Goal: Task Accomplishment & Management: Complete application form

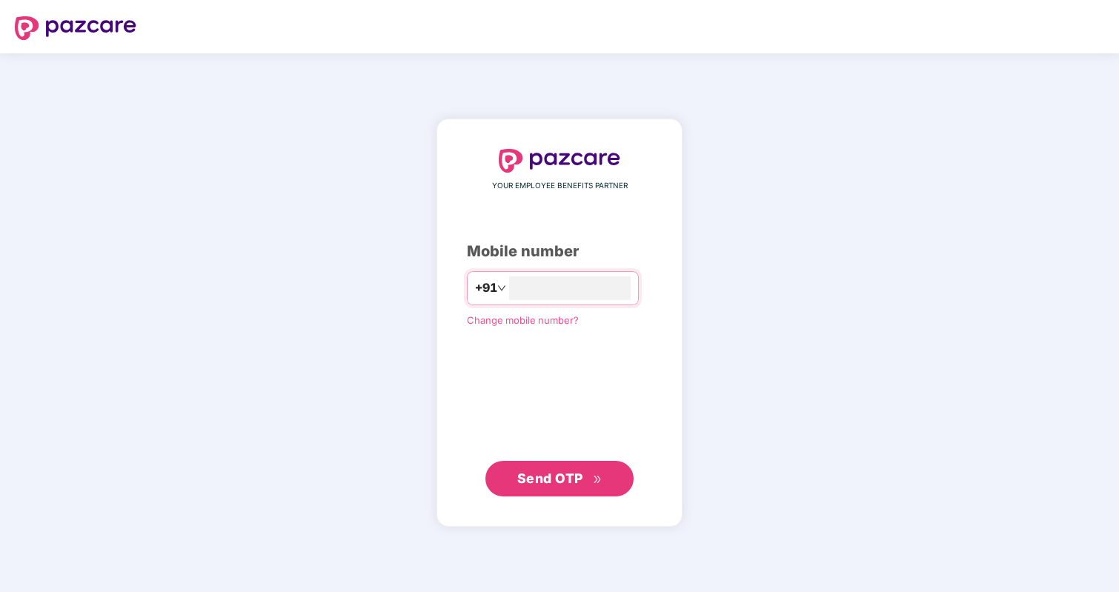
type input "**********"
click at [585, 487] on span "Send OTP" at bounding box center [559, 478] width 85 height 21
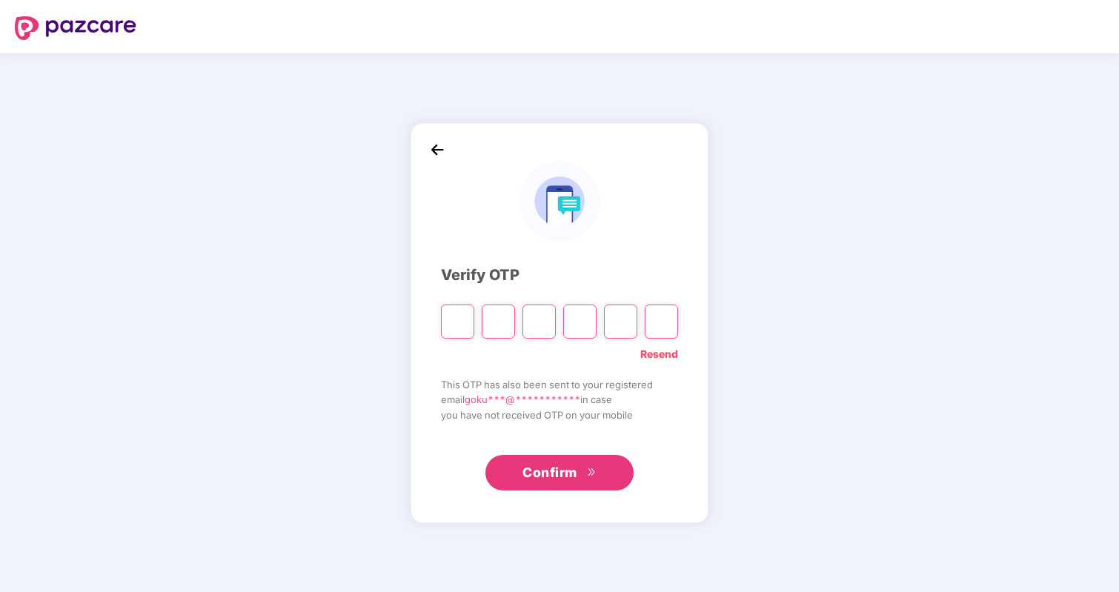
type input "*"
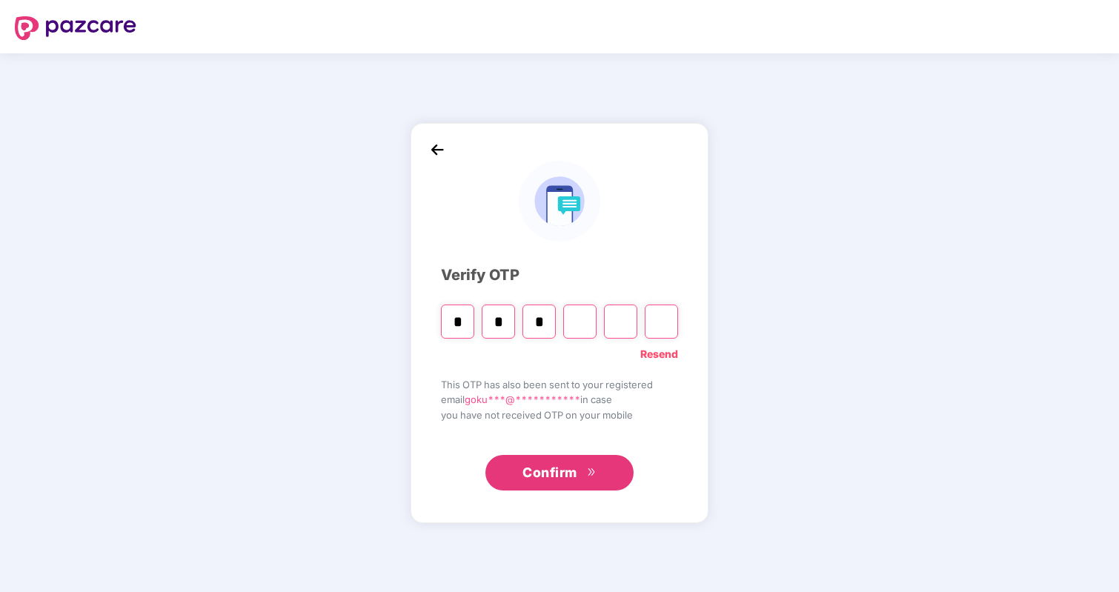
type input "*"
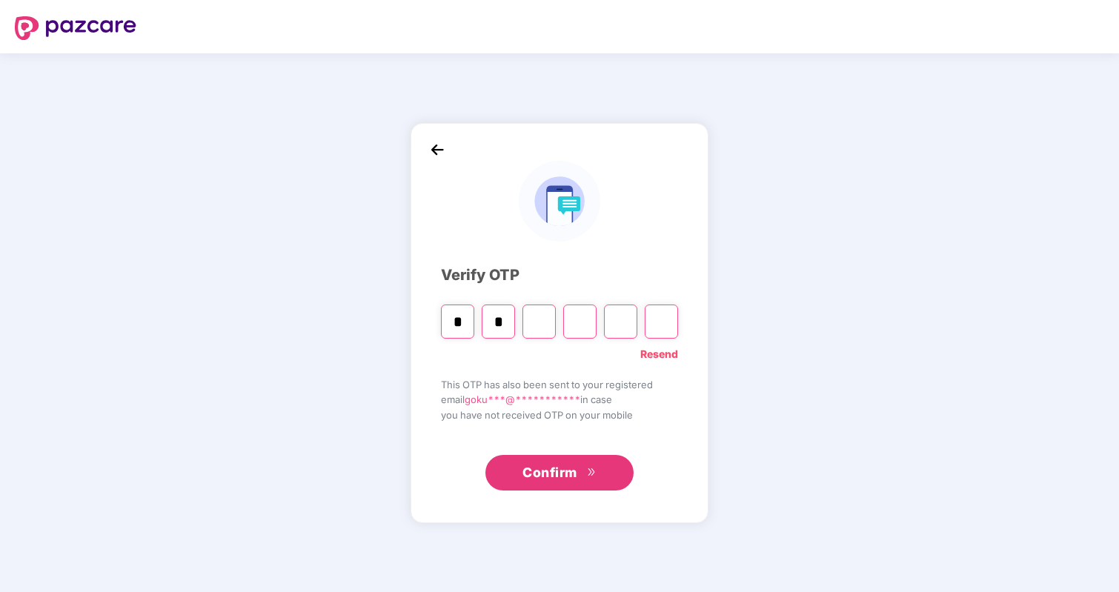
type input "*"
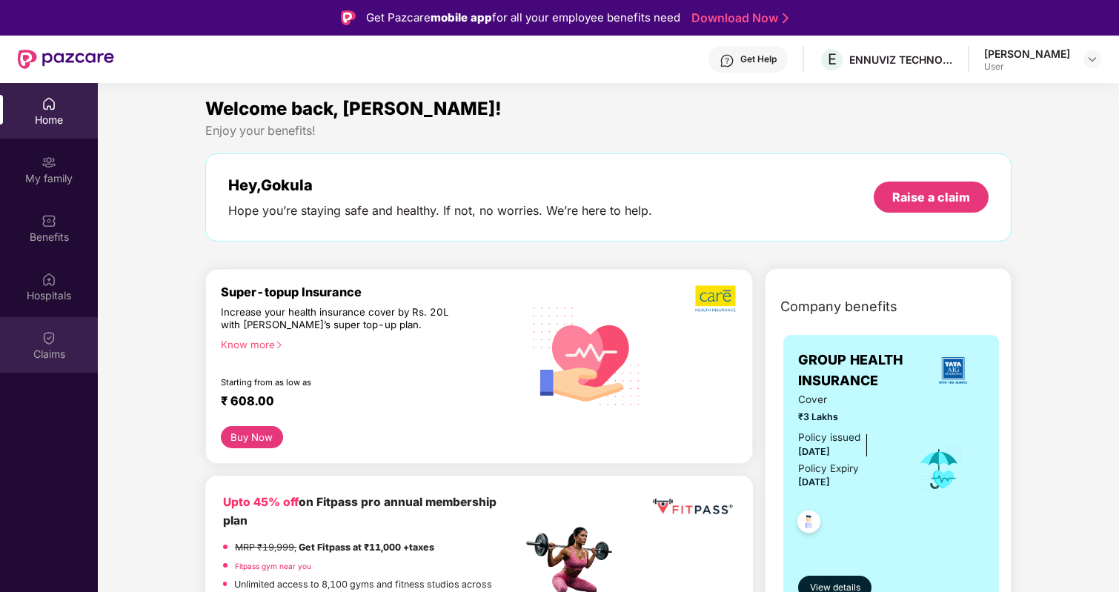
click at [52, 351] on div "Claims" at bounding box center [49, 354] width 98 height 15
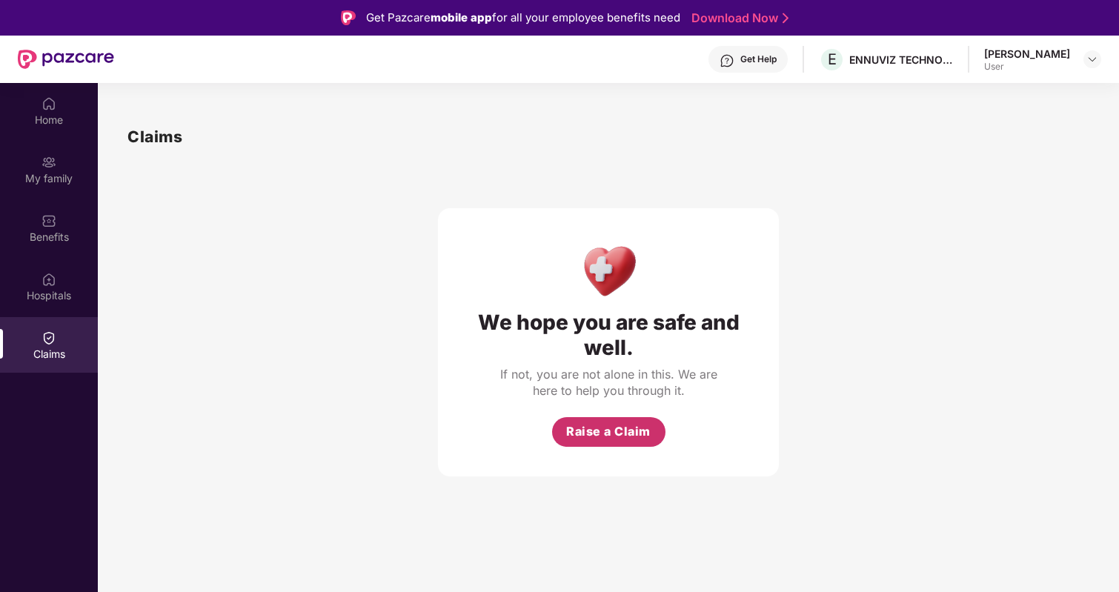
click at [600, 425] on span "Raise a Claim" at bounding box center [608, 431] width 84 height 19
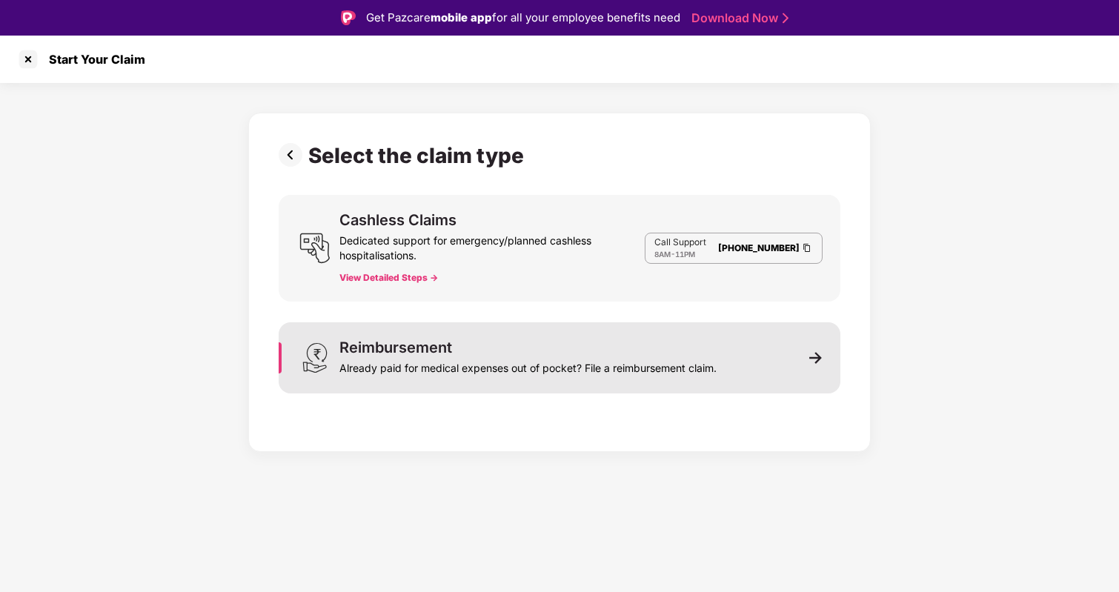
click at [625, 350] on div "Reimbursement Already paid for medical expenses out of pocket? File a reimburse…" at bounding box center [527, 358] width 377 height 36
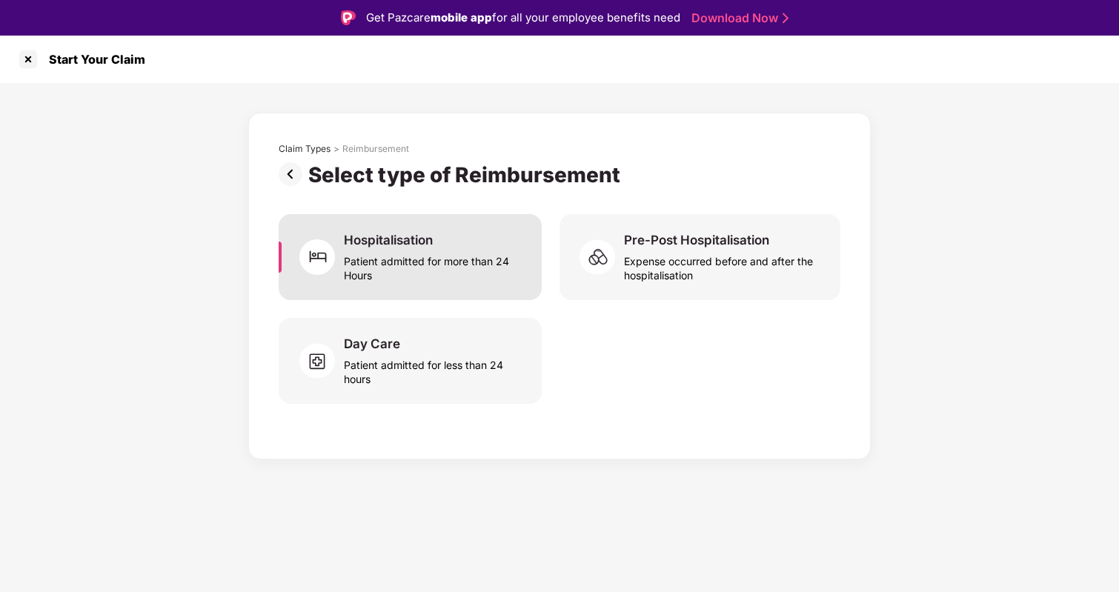
click at [451, 251] on div "Patient admitted for more than 24 Hours" at bounding box center [434, 265] width 180 height 34
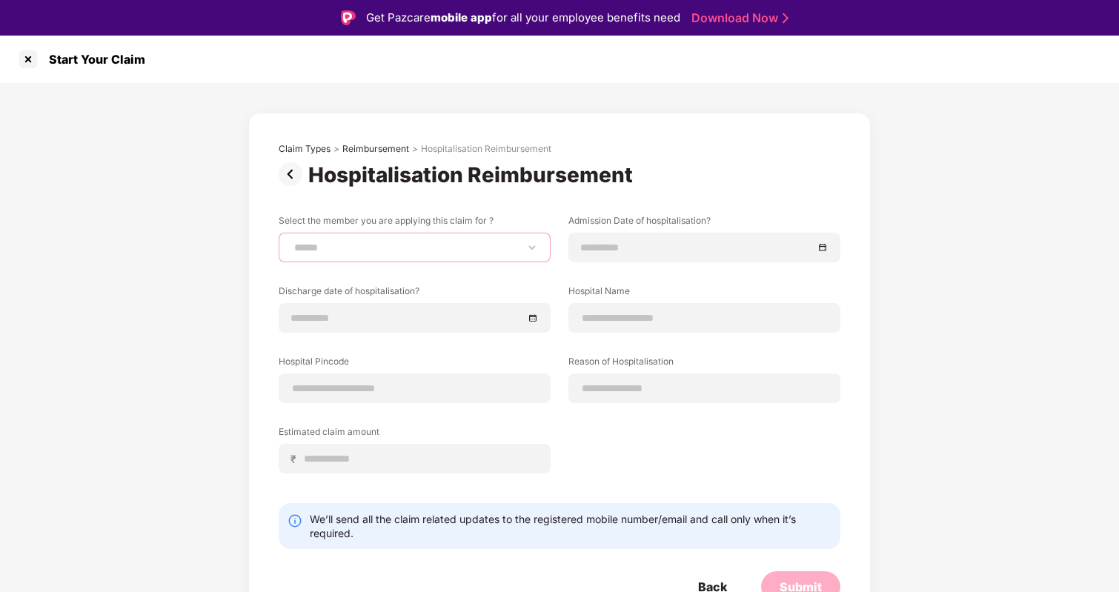
click at [395, 251] on select "**********" at bounding box center [414, 248] width 247 height 12
select select "**********"
click at [291, 242] on select "**********" at bounding box center [414, 248] width 247 height 12
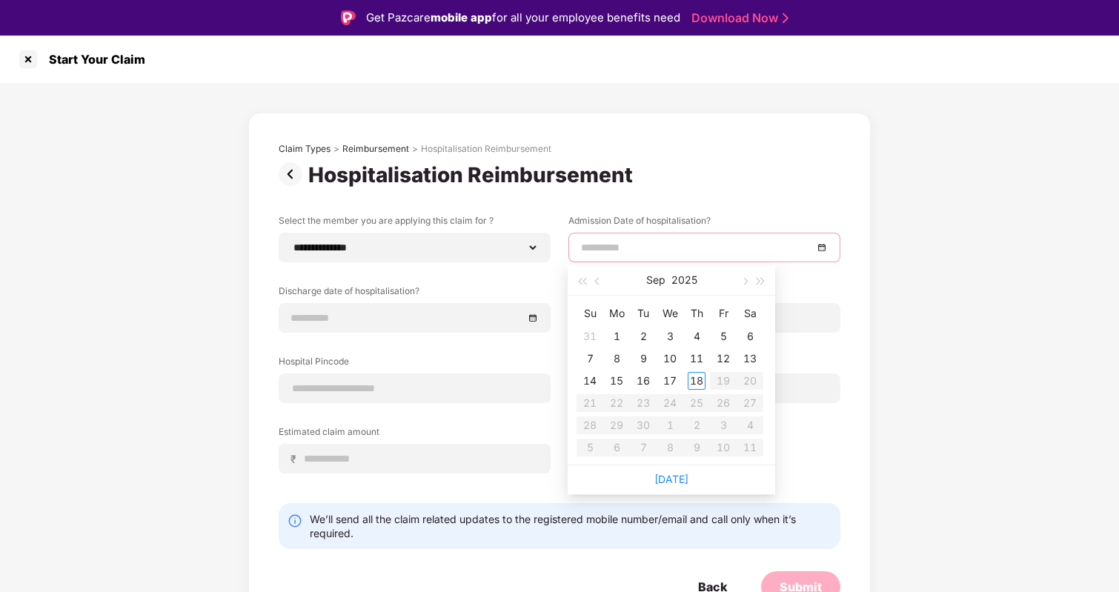
click at [752, 245] on input at bounding box center [697, 247] width 232 height 16
click at [601, 287] on button "button" at bounding box center [598, 280] width 16 height 30
type input "**********"
click at [701, 428] on div "28" at bounding box center [697, 426] width 18 height 18
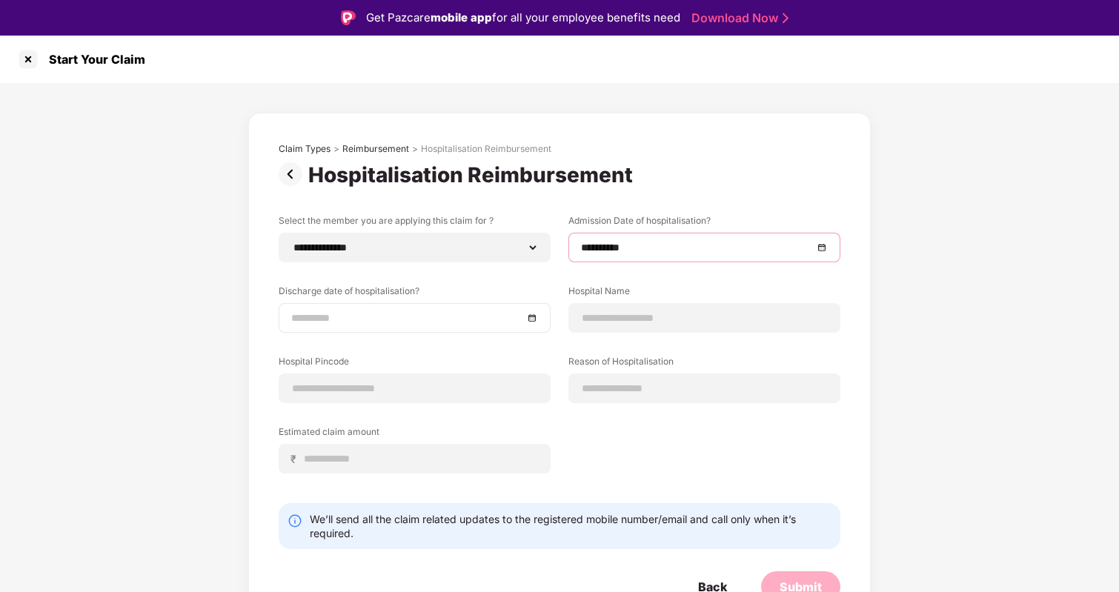
click at [531, 316] on div at bounding box center [414, 318] width 247 height 16
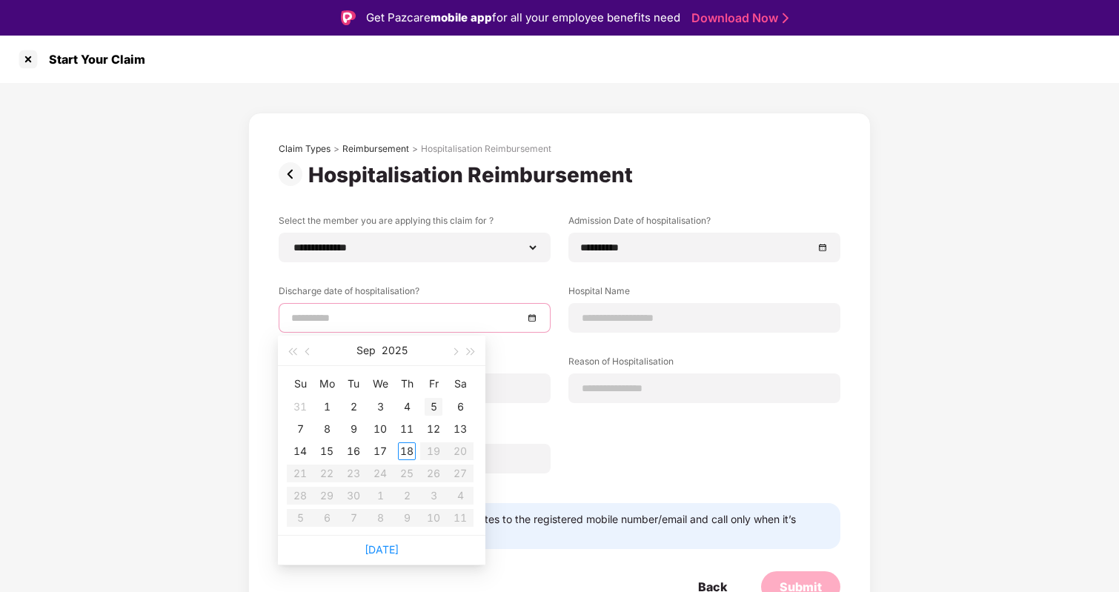
type input "**********"
click at [430, 408] on div "5" at bounding box center [434, 407] width 18 height 18
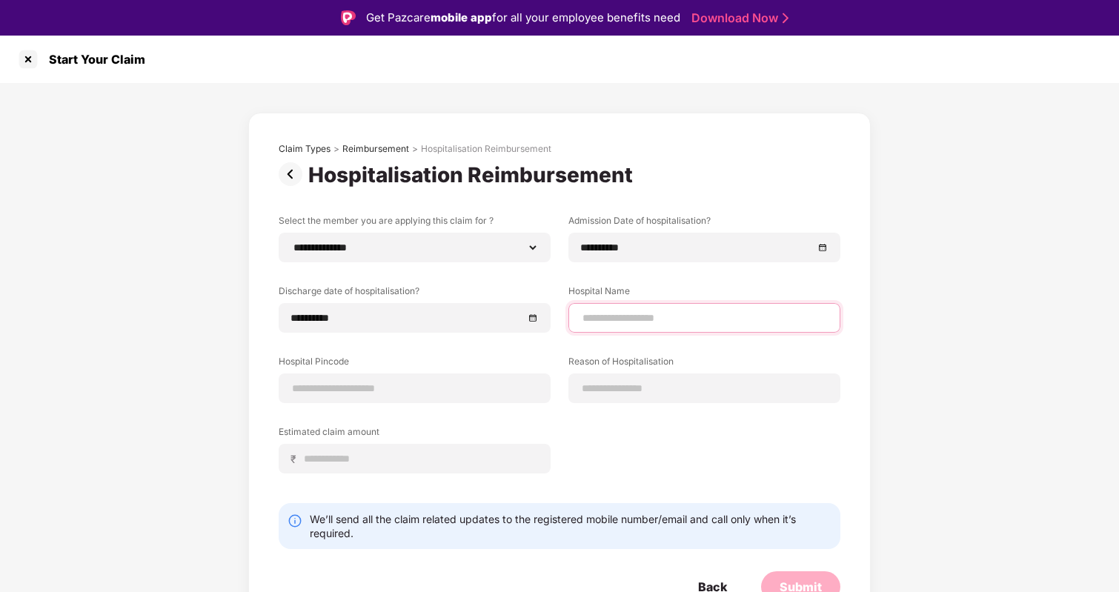
click at [694, 316] on input at bounding box center [704, 319] width 247 height 16
type input "**********"
click at [382, 387] on input at bounding box center [414, 389] width 247 height 16
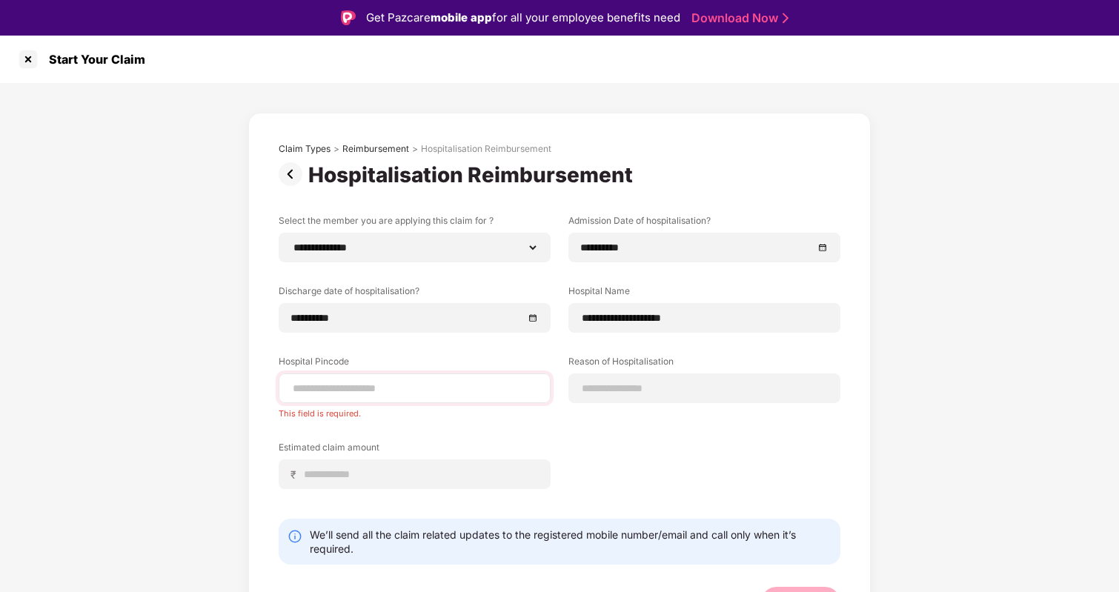
click at [321, 397] on div at bounding box center [415, 389] width 272 height 30
click at [328, 387] on input at bounding box center [414, 389] width 247 height 16
type input "******"
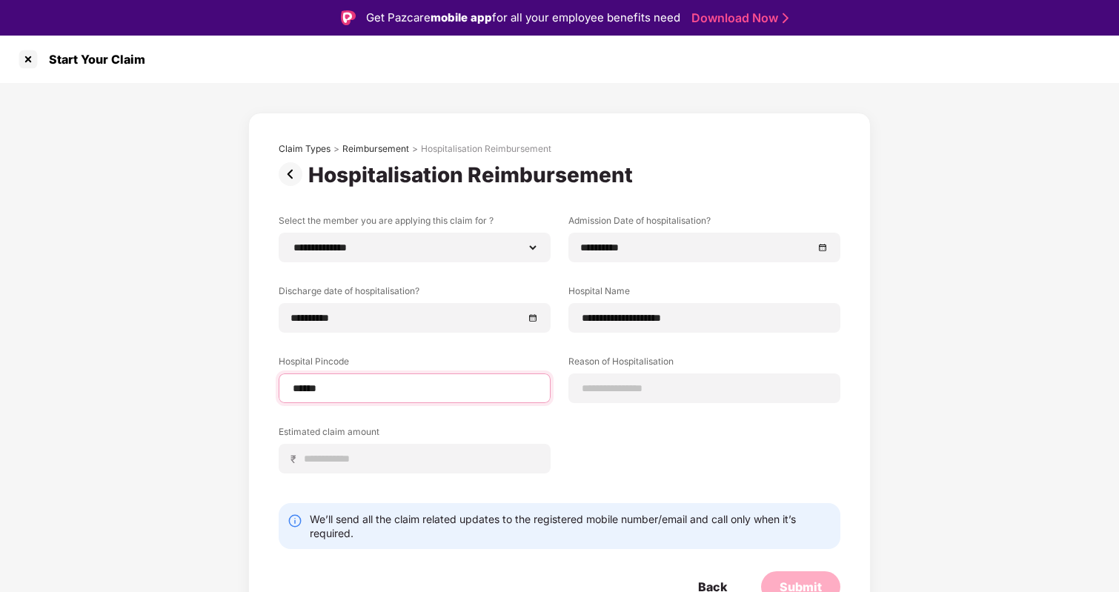
select select "**********"
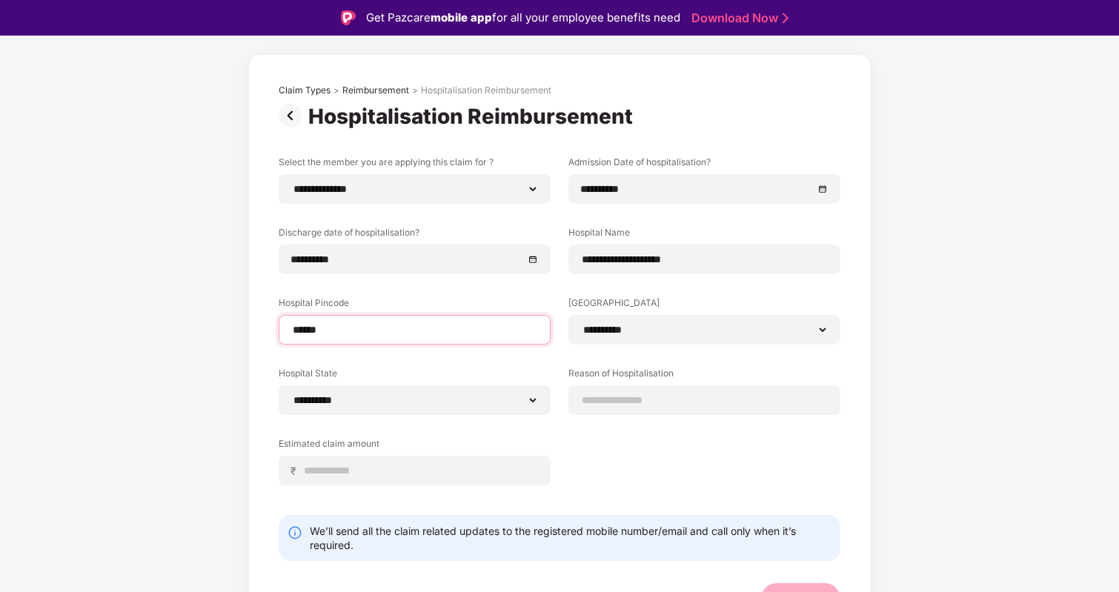
scroll to position [60, 0]
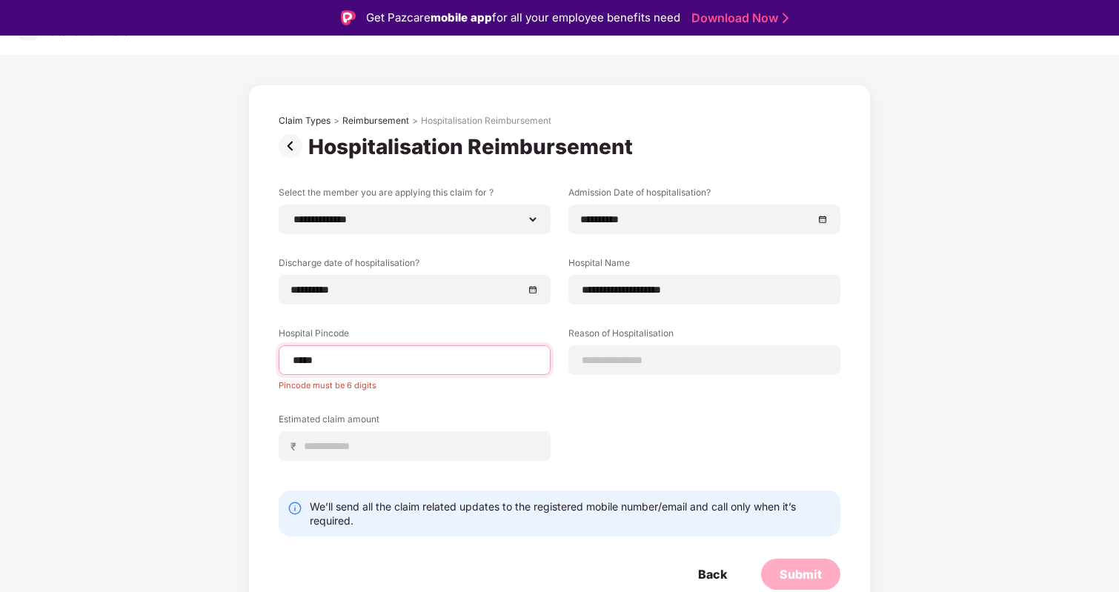
type input "******"
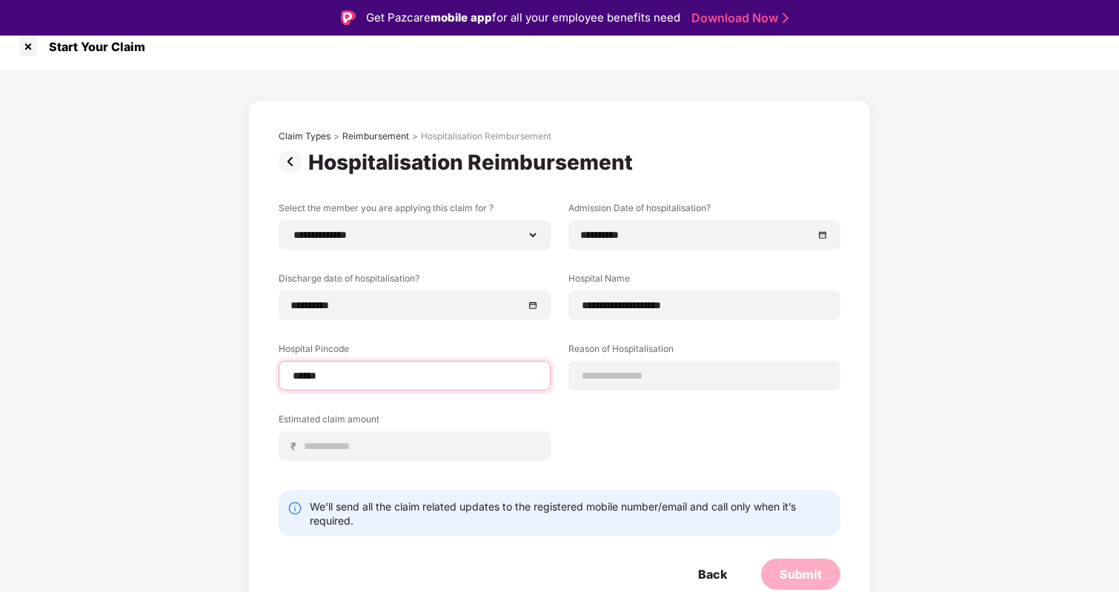
select select "*******"
select select "**********"
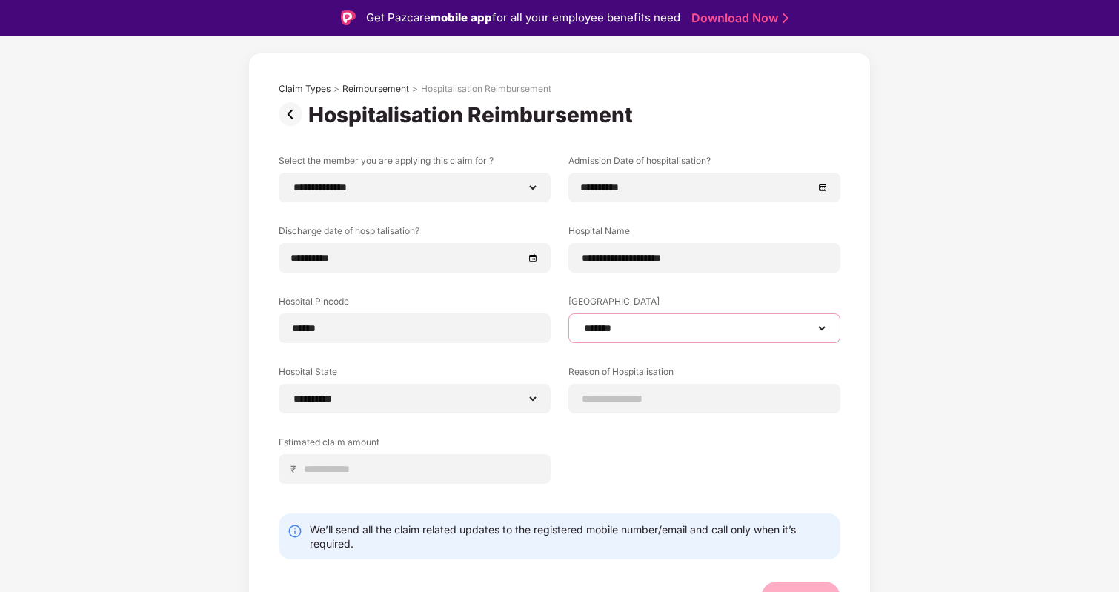
click at [596, 334] on select "**********" at bounding box center [704, 328] width 247 height 12
click at [581, 322] on select "**********" at bounding box center [704, 328] width 247 height 12
click at [574, 370] on label "Reason of Hospitalisation" at bounding box center [704, 374] width 272 height 19
click at [417, 329] on input "******" at bounding box center [414, 329] width 247 height 16
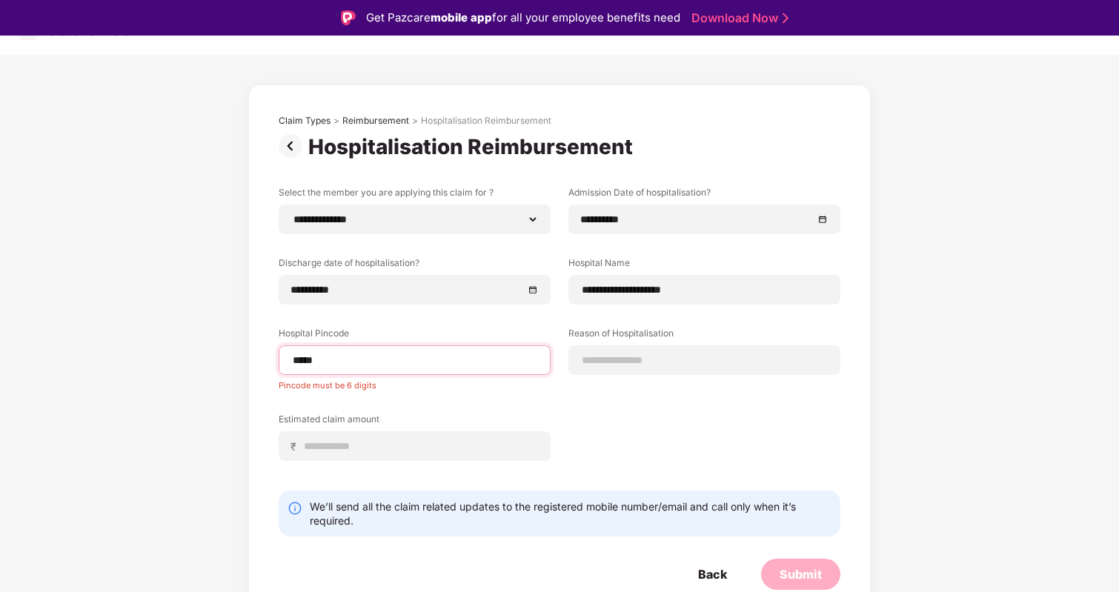
type input "******"
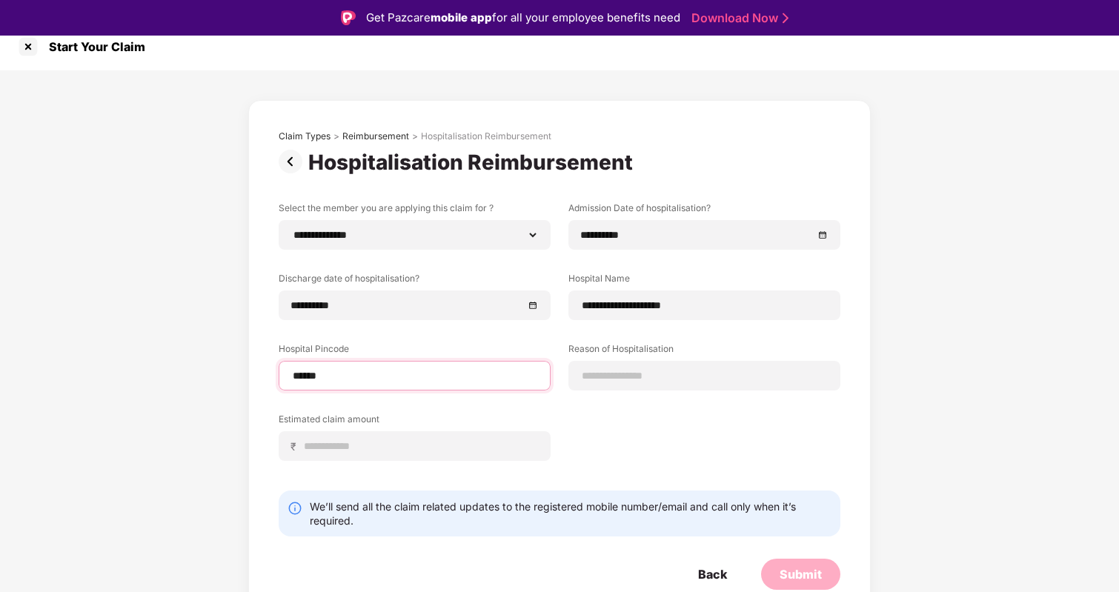
select select "**********"
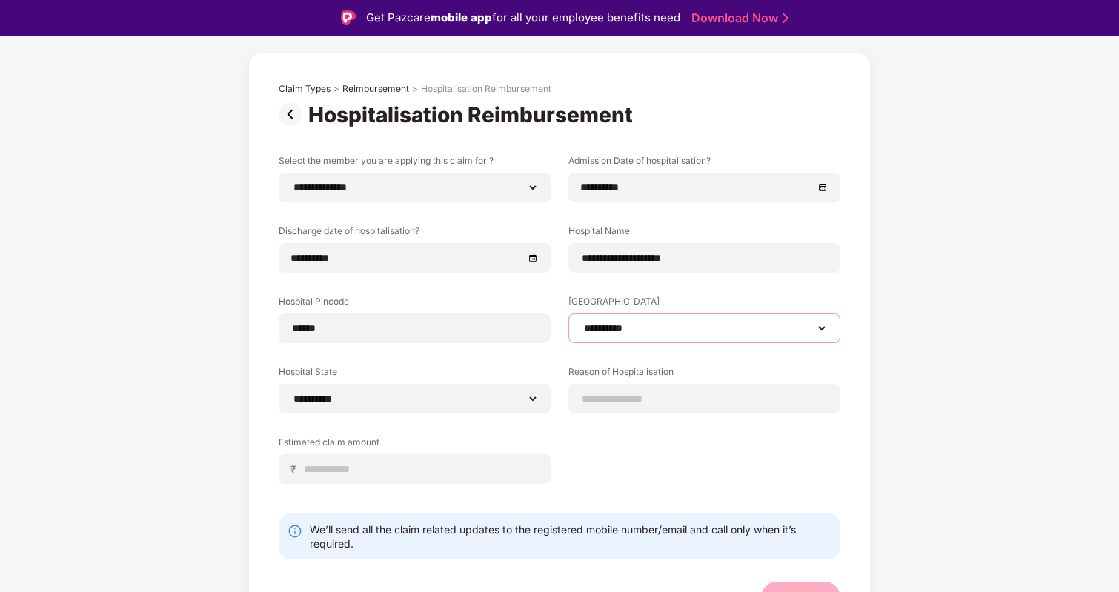
click at [717, 331] on select "**********" at bounding box center [704, 328] width 247 height 12
click at [421, 327] on input "******" at bounding box center [414, 329] width 247 height 16
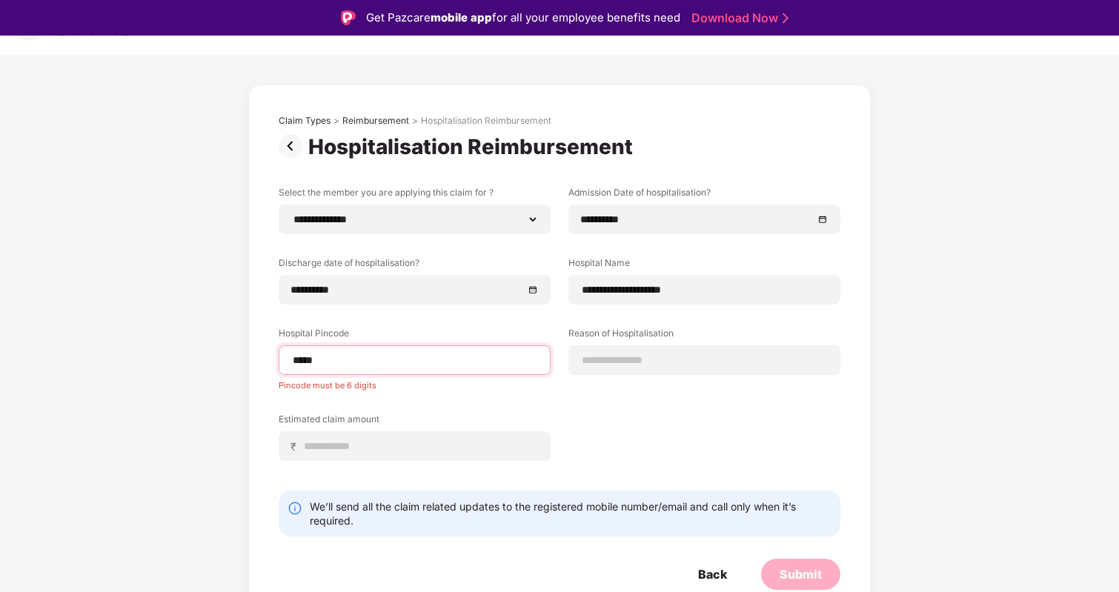
type input "******"
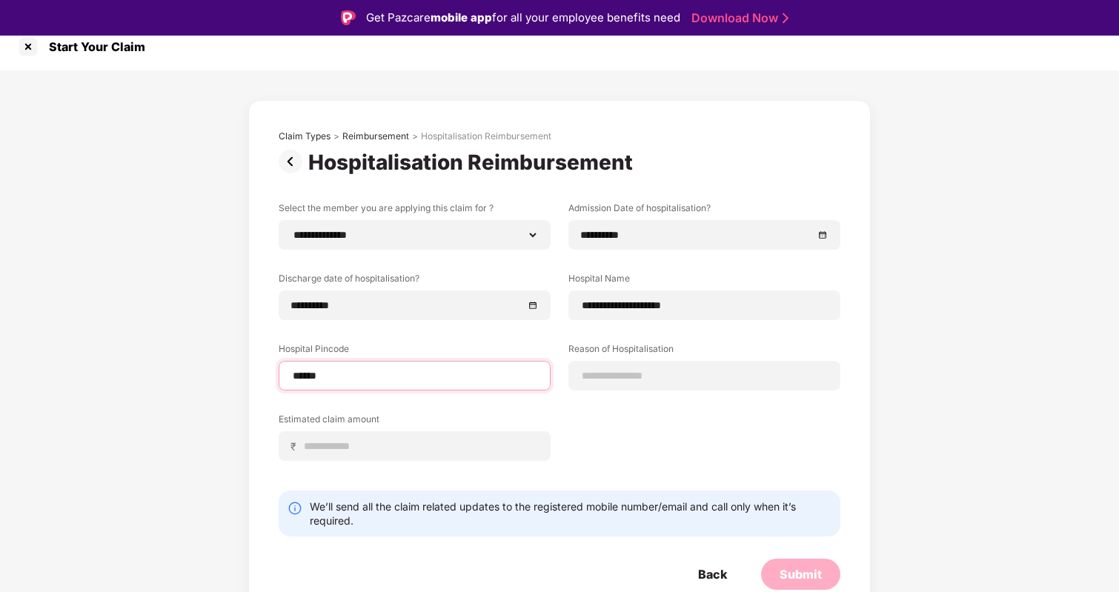
select select "*******"
select select "**********"
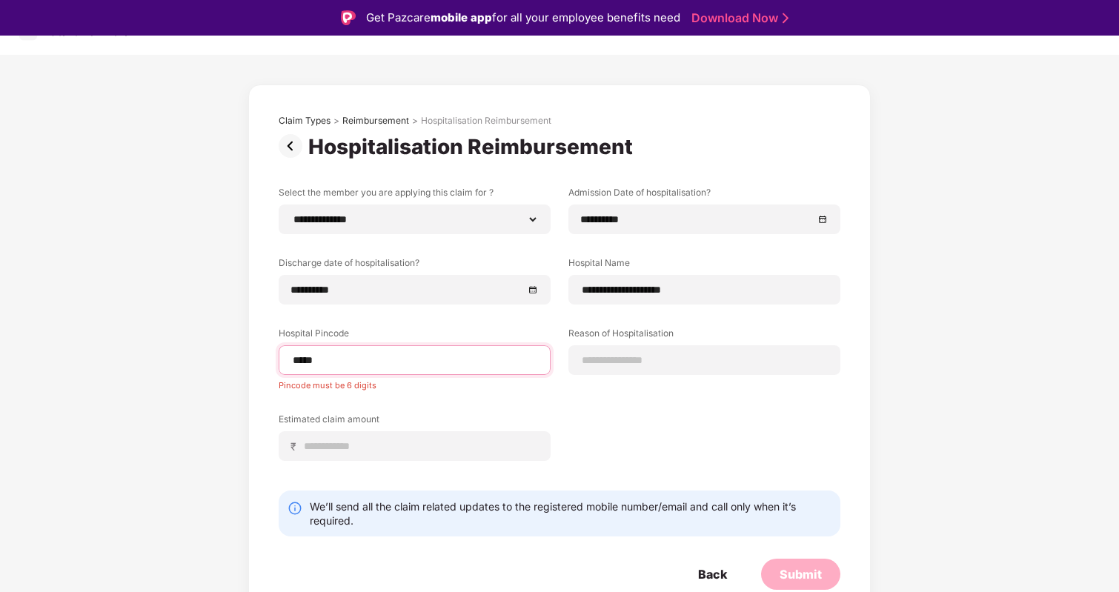
scroll to position [28, 0]
type input "******"
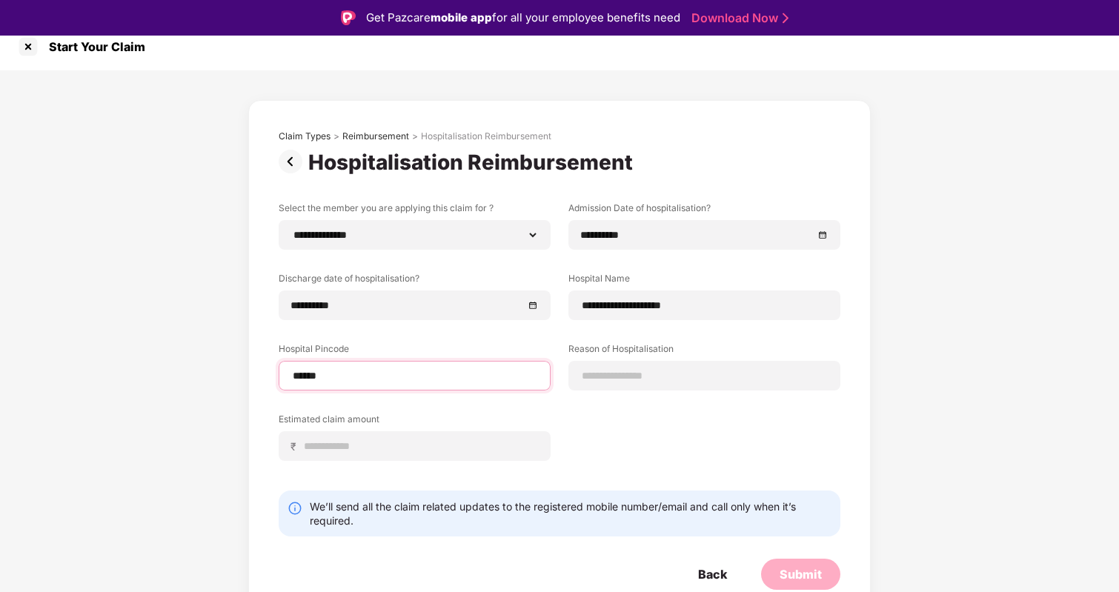
scroll to position [60, 0]
select select "*******"
select select "**********"
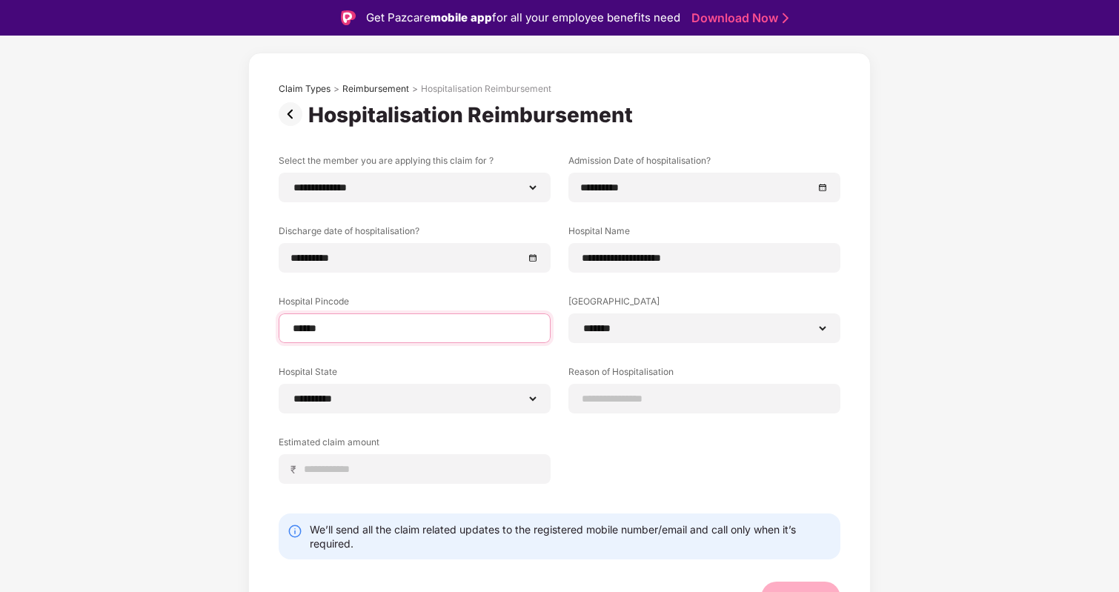
type input "******"
click at [526, 360] on div "**********" at bounding box center [560, 330] width 562 height 352
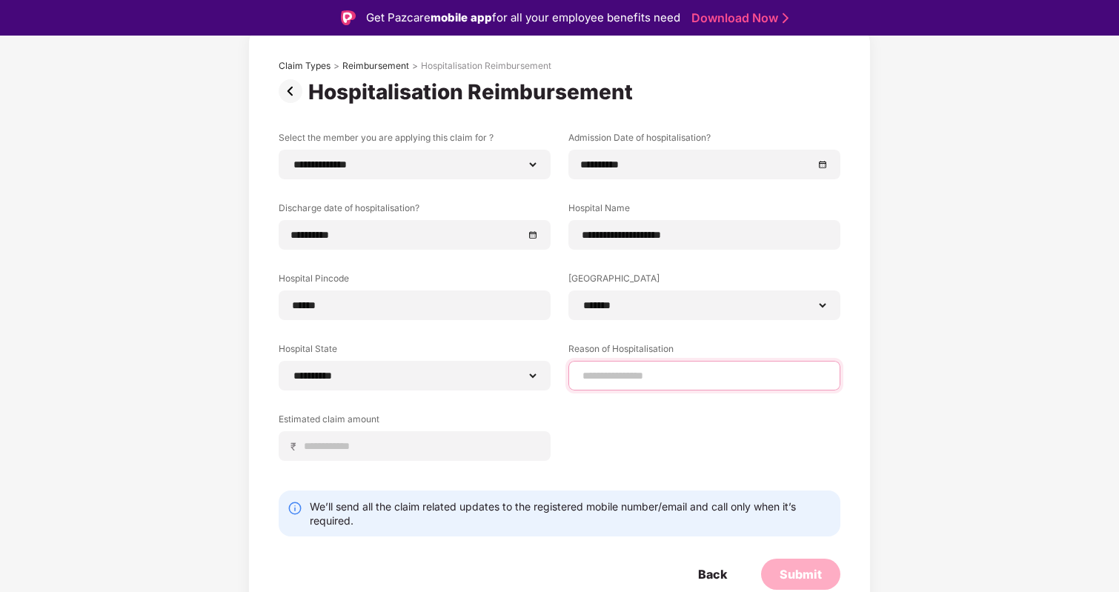
click at [638, 374] on input at bounding box center [704, 376] width 247 height 16
click at [600, 237] on input "**********" at bounding box center [704, 236] width 247 height 16
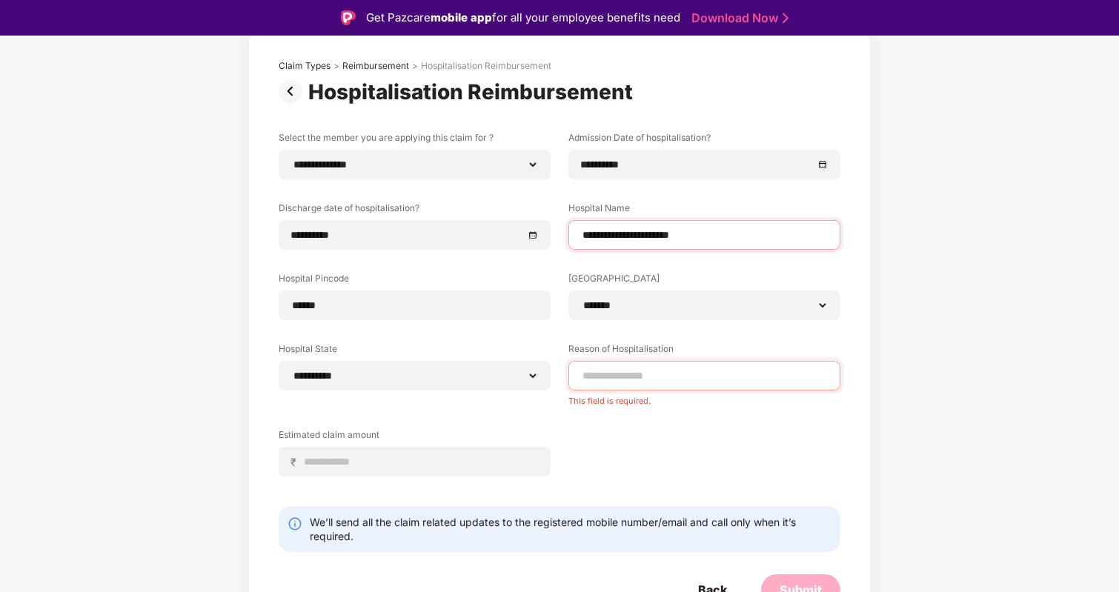
click at [653, 231] on input "**********" at bounding box center [704, 236] width 247 height 16
type input "**********"
click at [850, 265] on div "**********" at bounding box center [559, 337] width 623 height 614
click at [643, 384] on div at bounding box center [704, 376] width 272 height 30
click at [646, 374] on input at bounding box center [704, 376] width 247 height 16
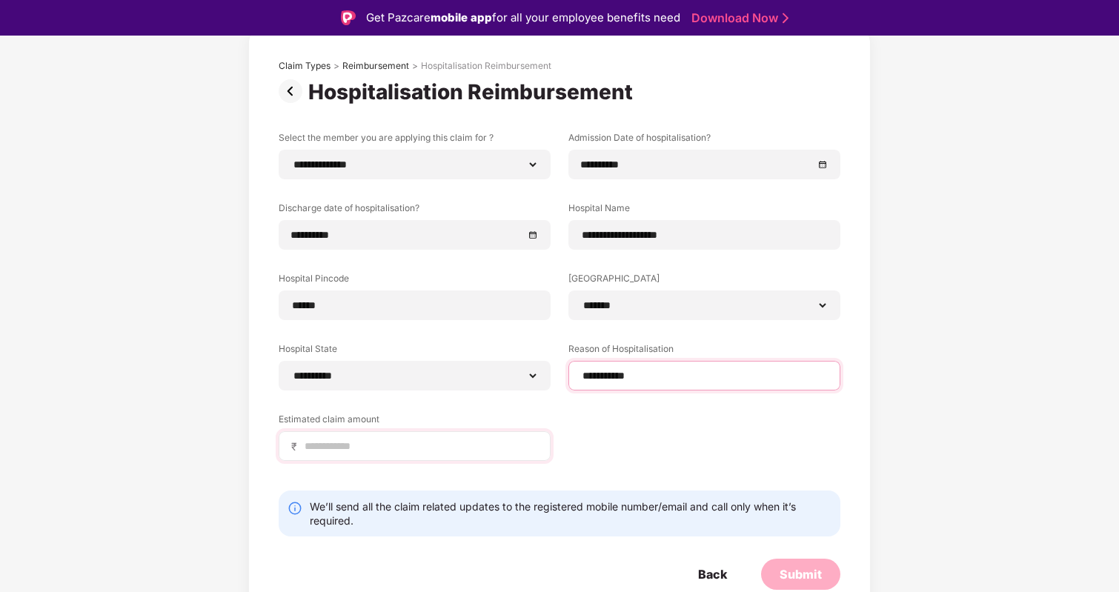
type input "**********"
click at [413, 447] on input at bounding box center [420, 447] width 235 height 16
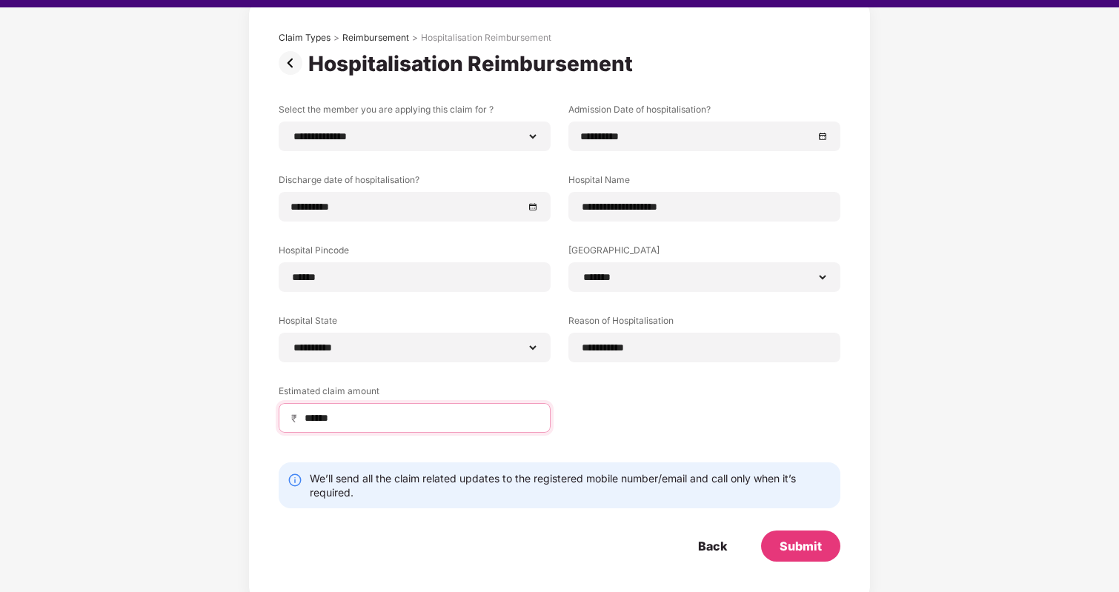
scroll to position [36, 0]
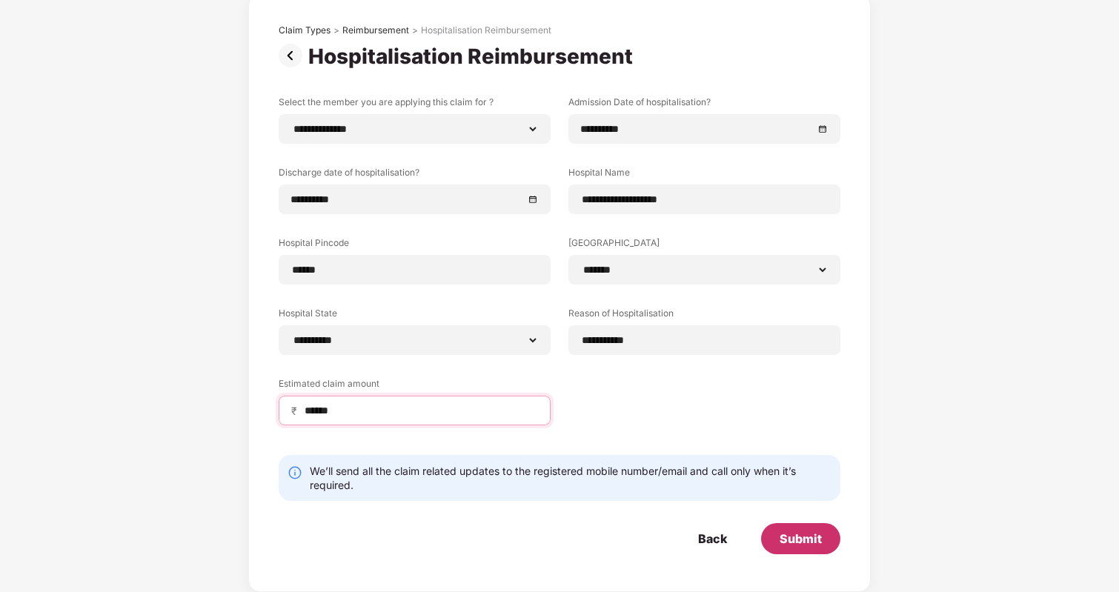
type input "******"
click at [806, 538] on div "Submit" at bounding box center [801, 539] width 42 height 16
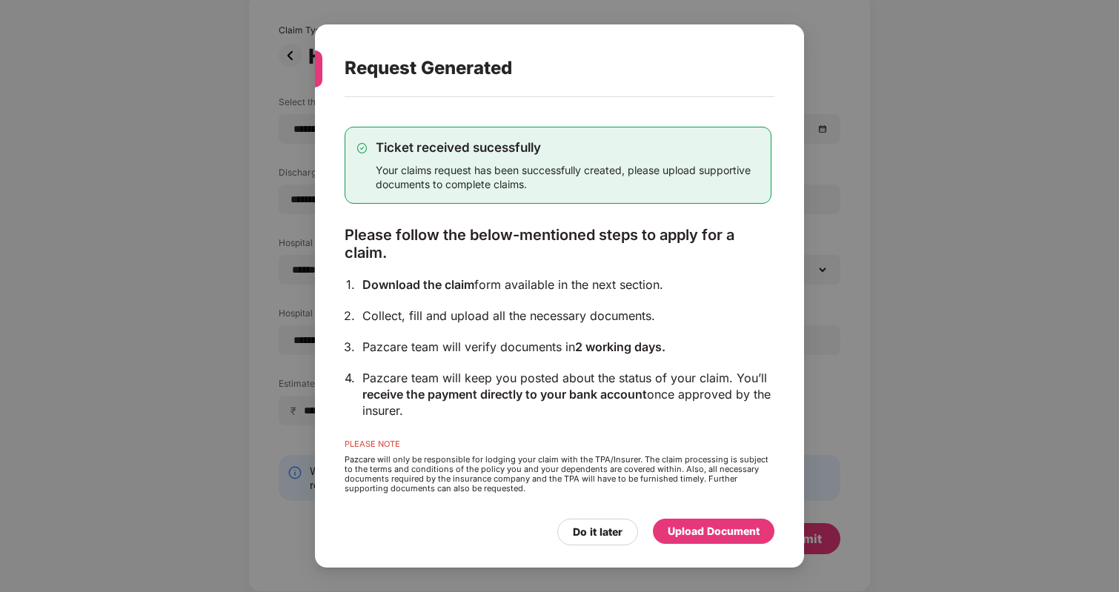
scroll to position [3, 0]
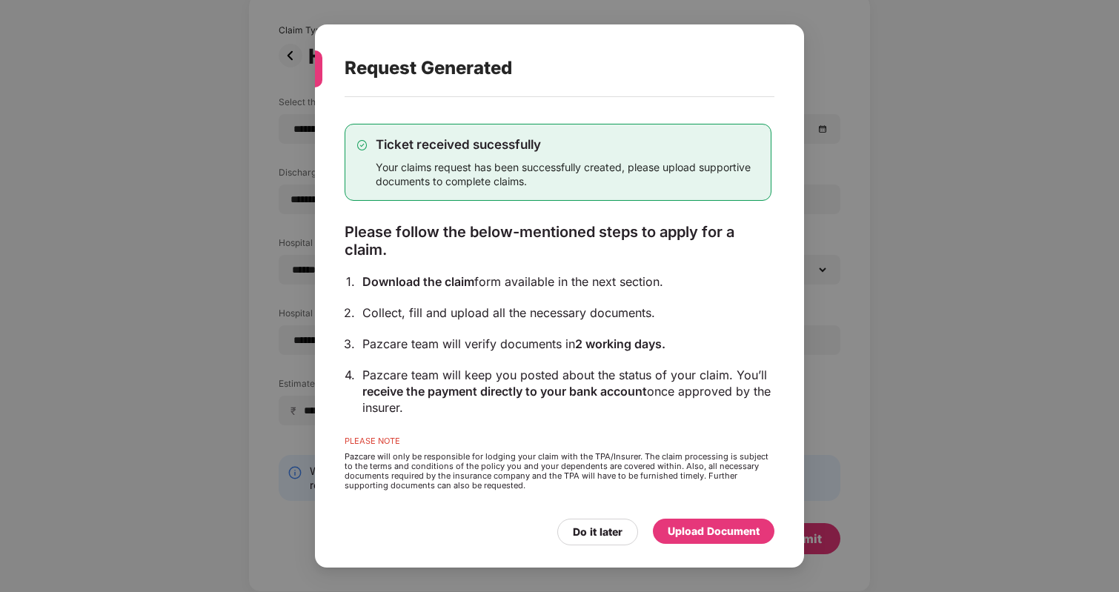
click at [740, 536] on div "Upload Document" at bounding box center [714, 531] width 92 height 16
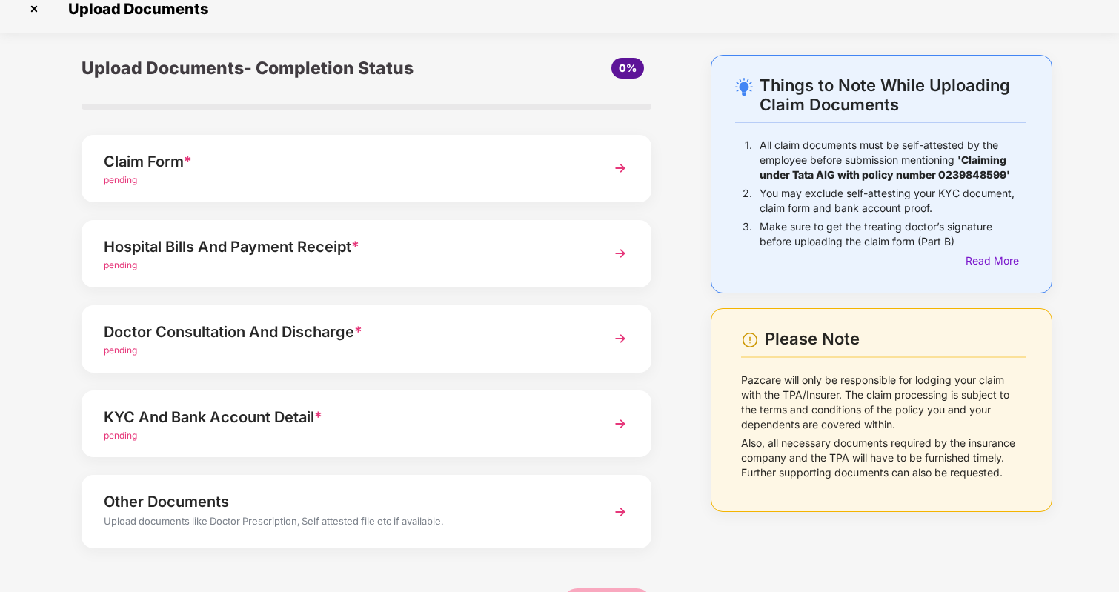
scroll to position [63, 0]
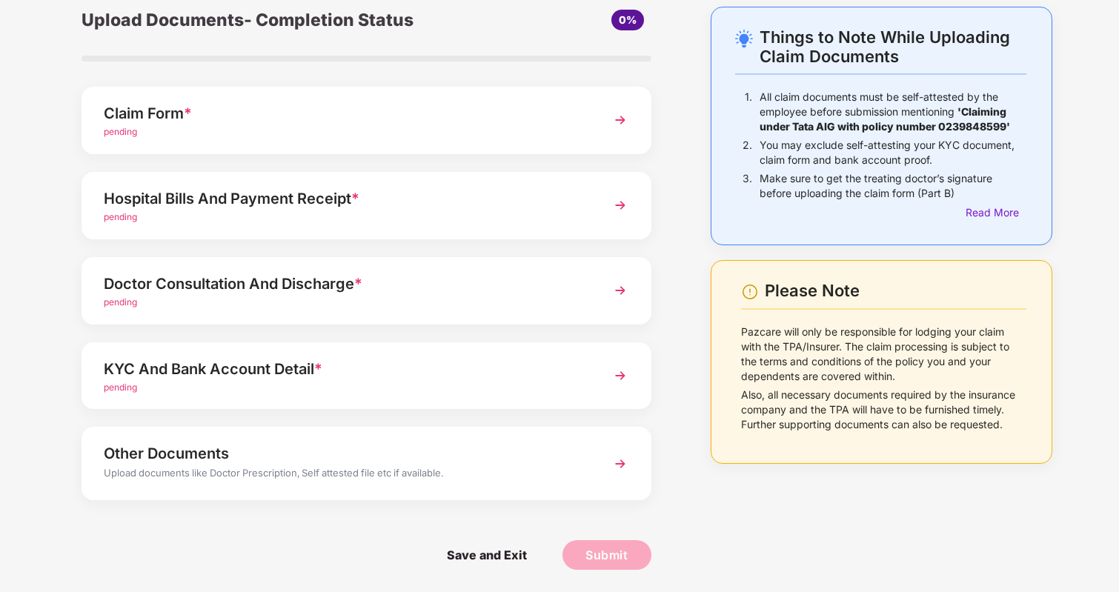
click at [530, 113] on div "Claim Form *" at bounding box center [345, 114] width 482 height 24
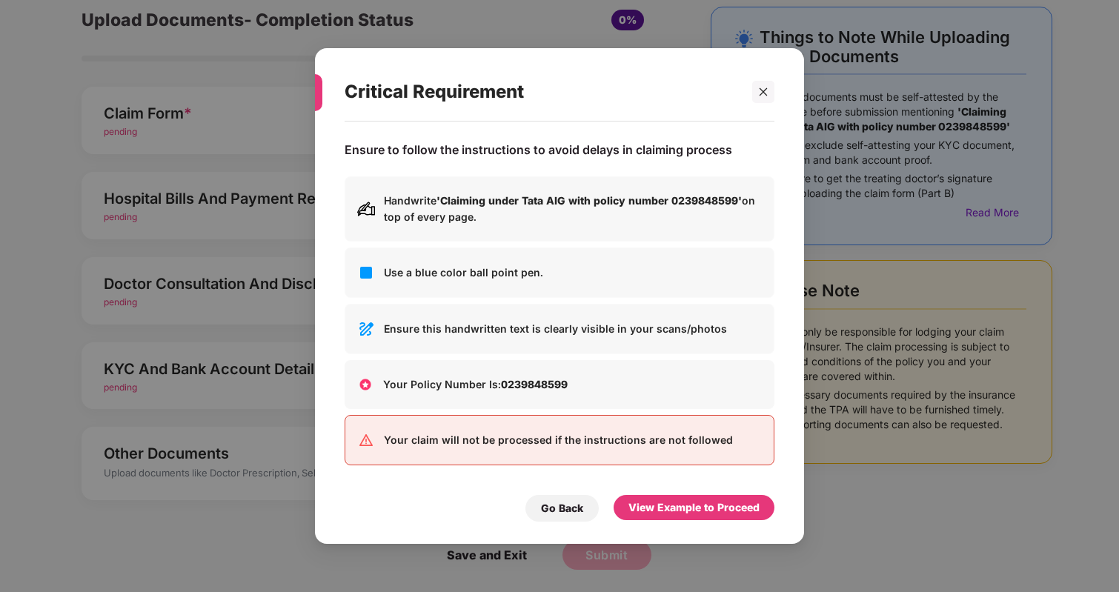
scroll to position [0, 0]
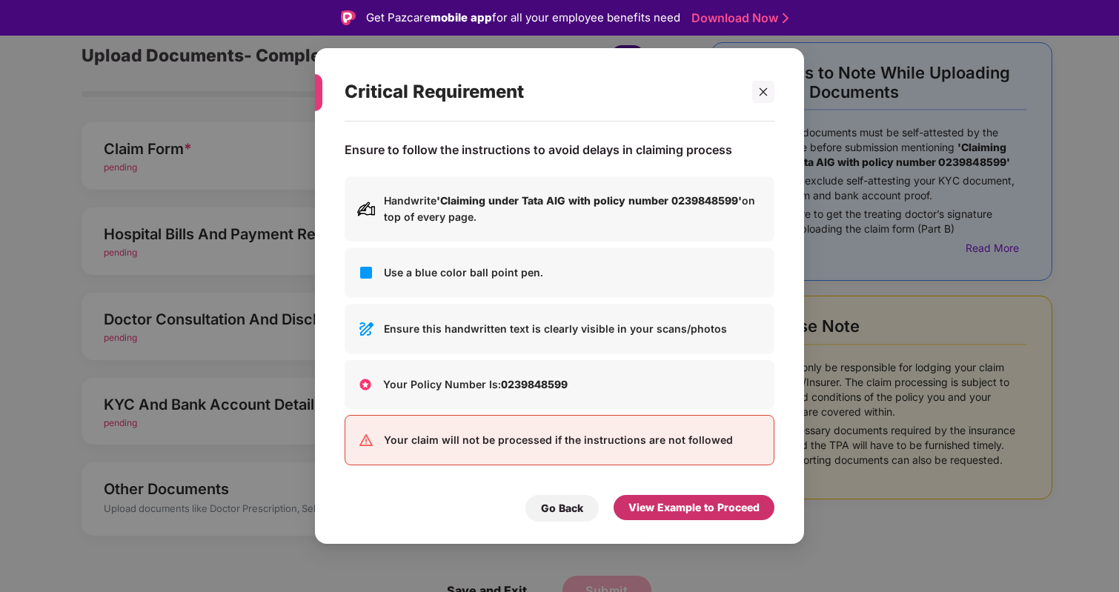
click at [666, 507] on div "View Example to Proceed" at bounding box center [694, 508] width 131 height 16
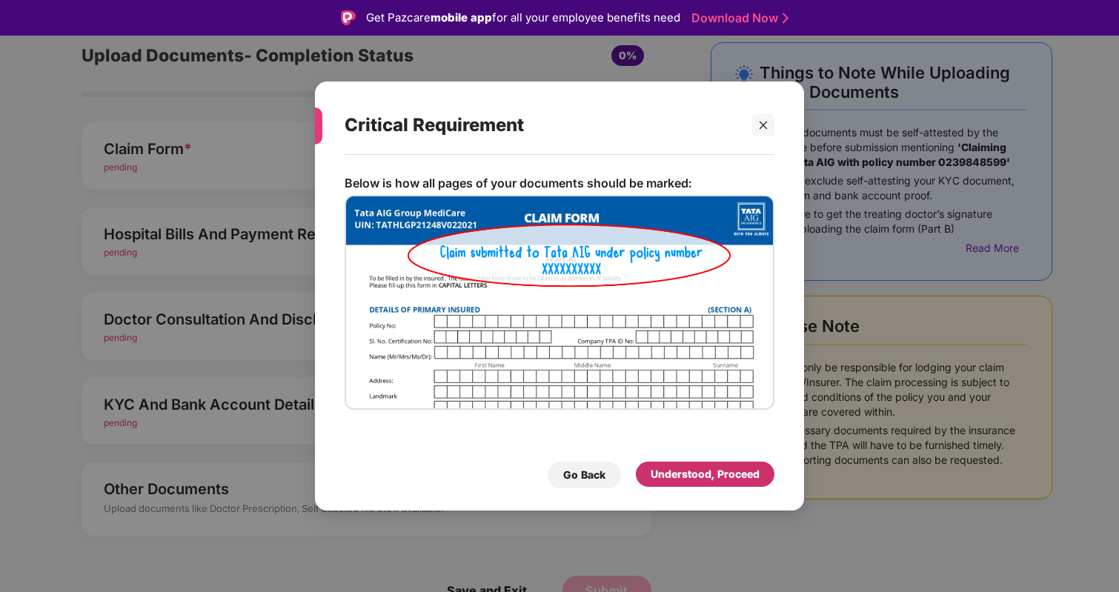
click at [696, 483] on div "Understood, Proceed" at bounding box center [705, 474] width 139 height 25
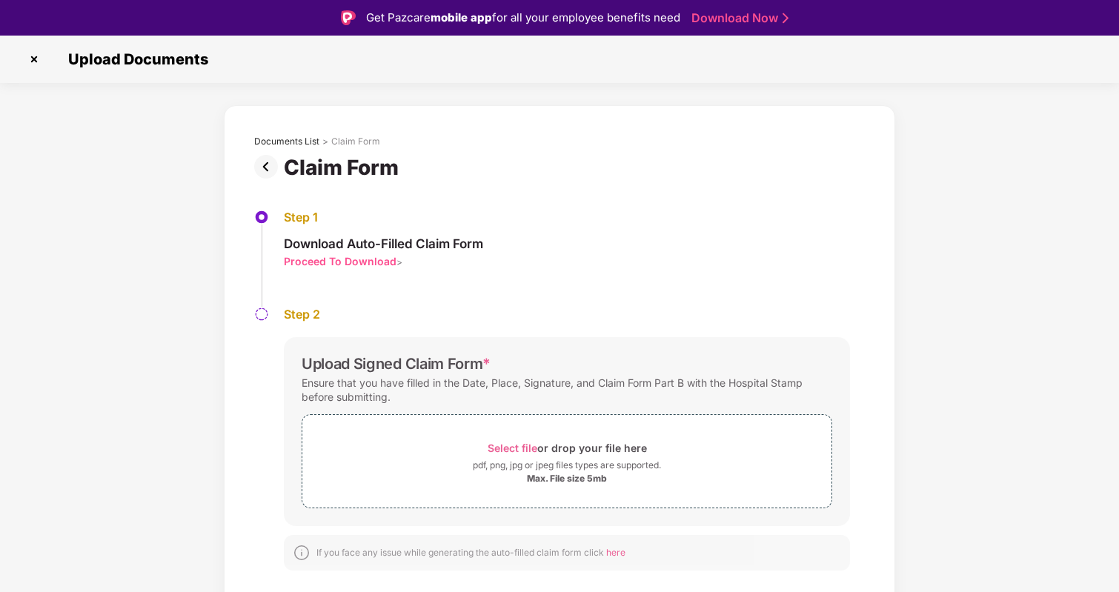
scroll to position [36, 0]
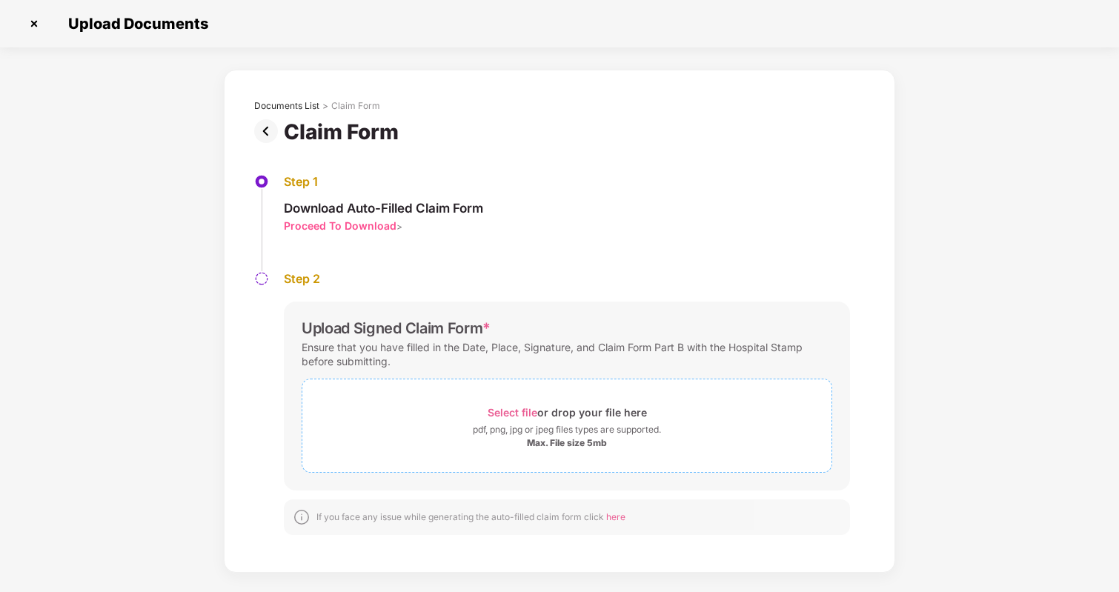
click at [606, 433] on div "pdf, png, jpg or jpeg files types are supported." at bounding box center [567, 429] width 188 height 15
click at [580, 420] on div "Select file or drop your file here" at bounding box center [567, 412] width 159 height 20
click at [493, 425] on div "pdf, png, jpg or jpeg files types are supported." at bounding box center [567, 429] width 188 height 15
click at [562, 434] on div "pdf, png, jpg or jpeg files types are supported." at bounding box center [567, 429] width 188 height 15
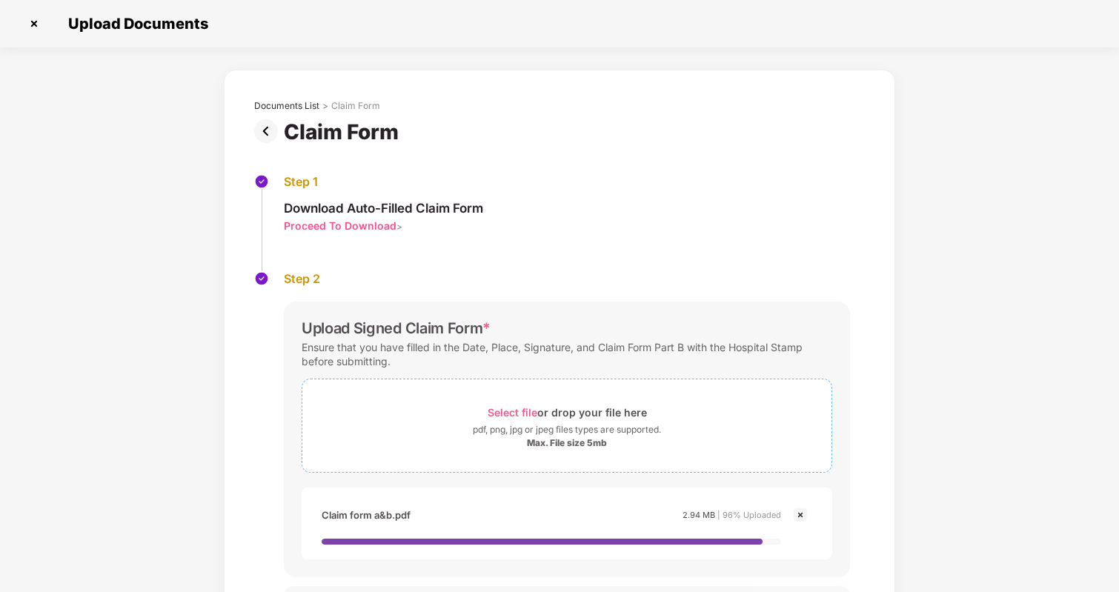
click at [570, 443] on div "Max. File size 5mb" at bounding box center [567, 443] width 80 height 12
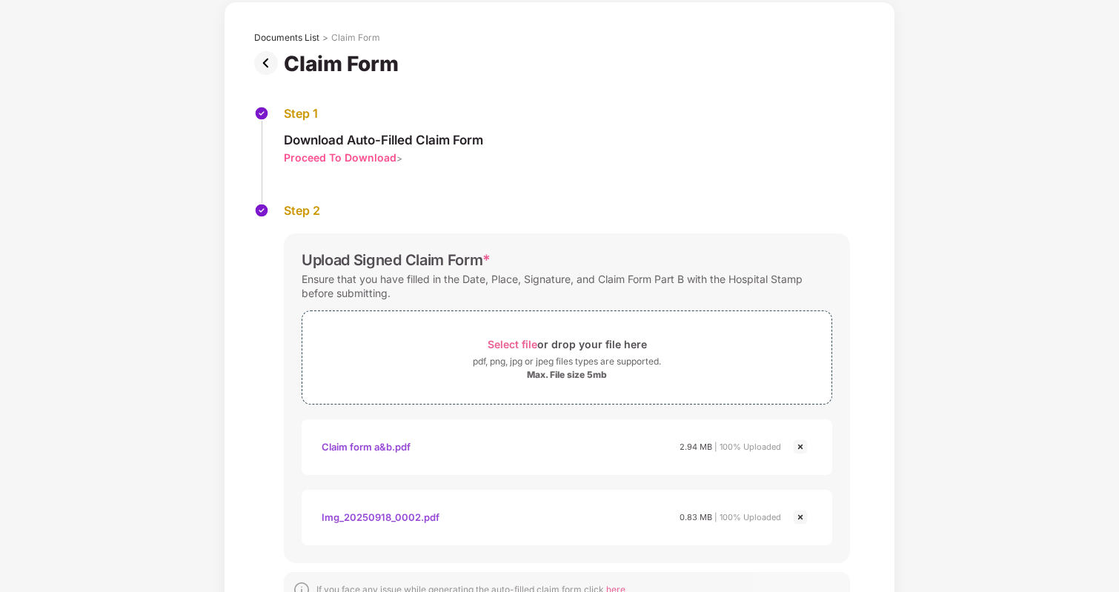
scroll to position [159, 0]
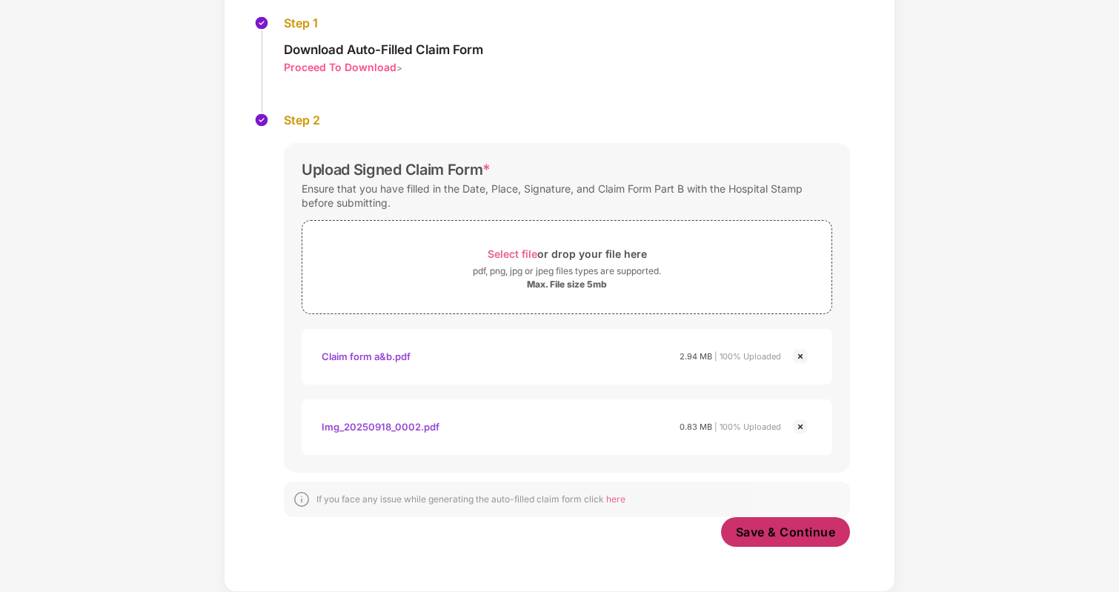
click at [800, 533] on span "Save & Continue" at bounding box center [786, 532] width 100 height 16
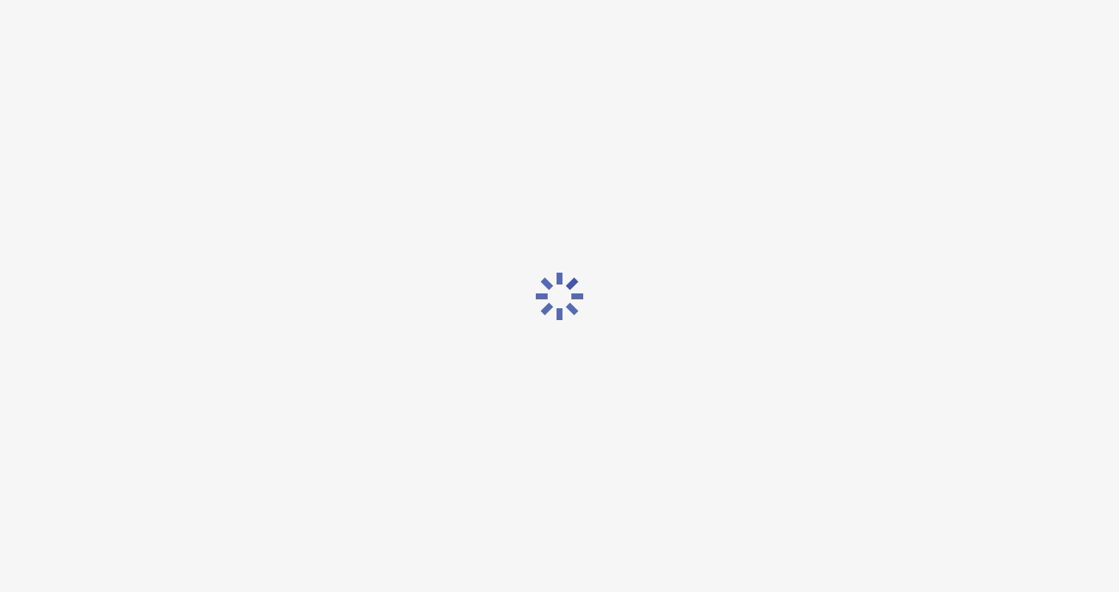
scroll to position [0, 0]
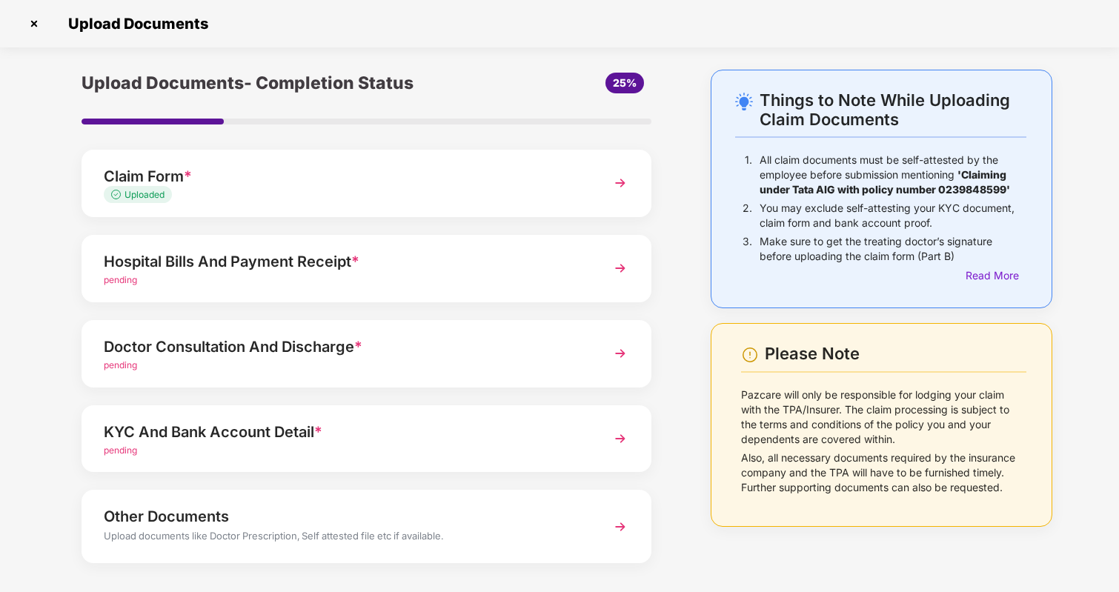
click at [547, 279] on div "pending" at bounding box center [345, 280] width 482 height 14
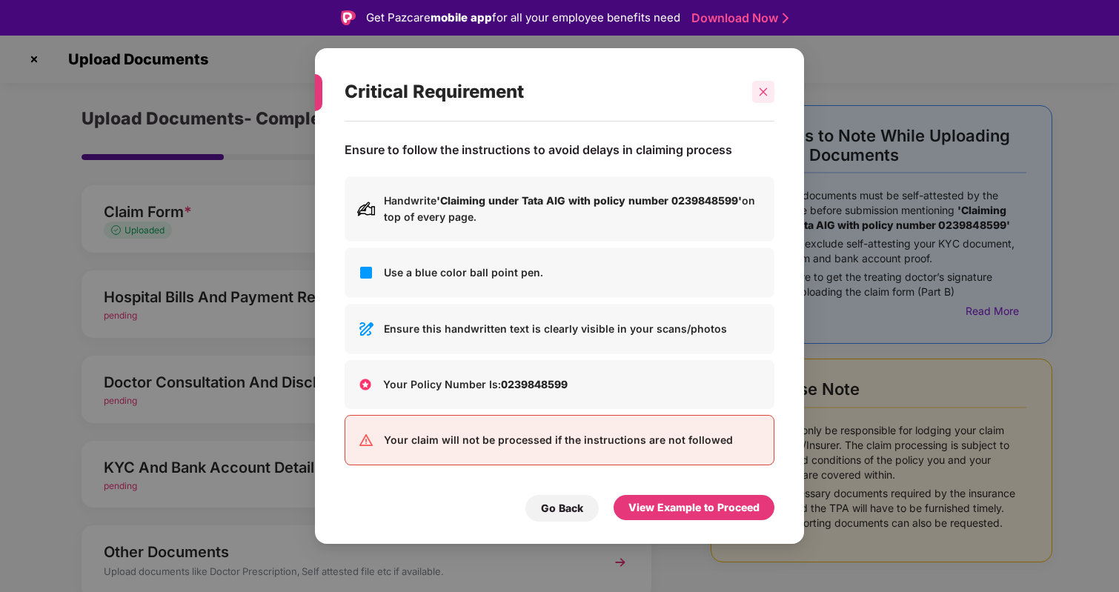
click at [767, 90] on icon "close" at bounding box center [763, 92] width 10 height 10
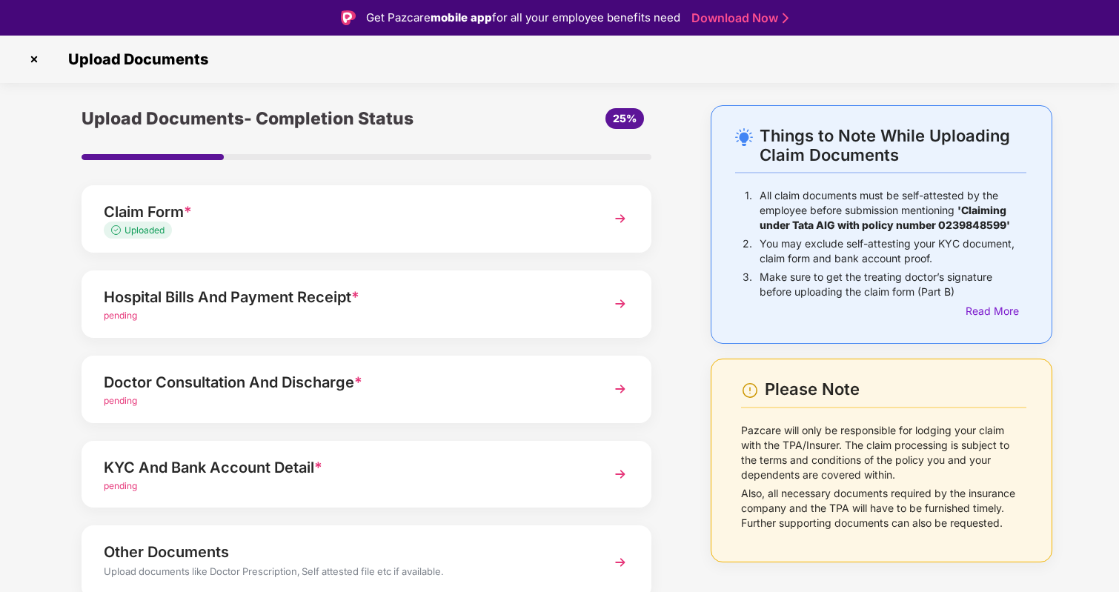
scroll to position [54, 0]
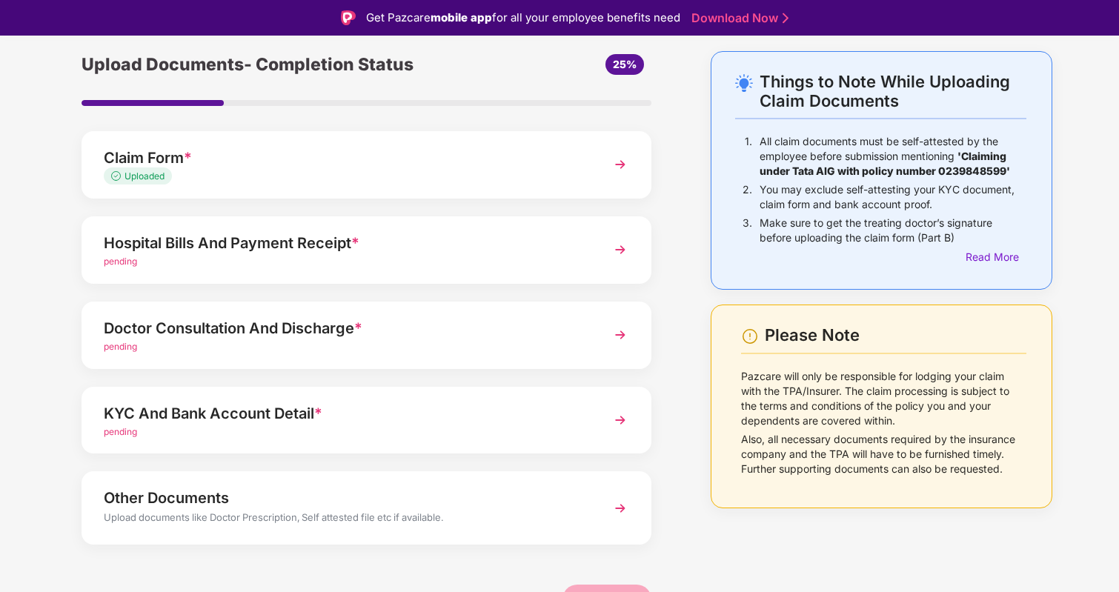
click at [436, 422] on div "KYC And Bank Account Detail *" at bounding box center [345, 414] width 482 height 24
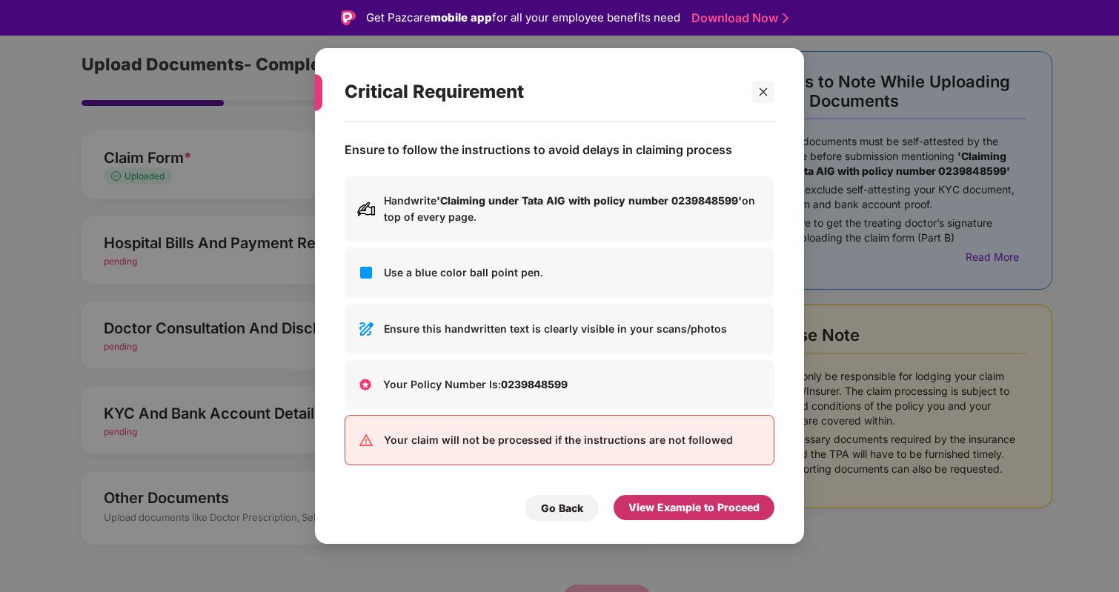
click at [662, 500] on div "View Example to Proceed" at bounding box center [694, 508] width 131 height 16
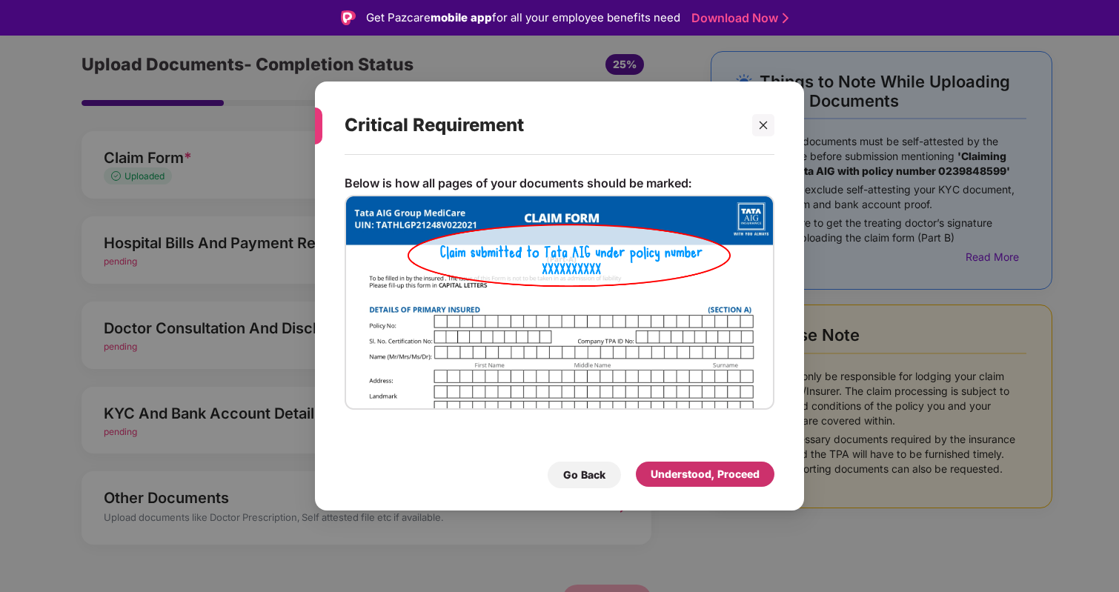
click at [707, 463] on div "Understood, Proceed" at bounding box center [705, 474] width 139 height 25
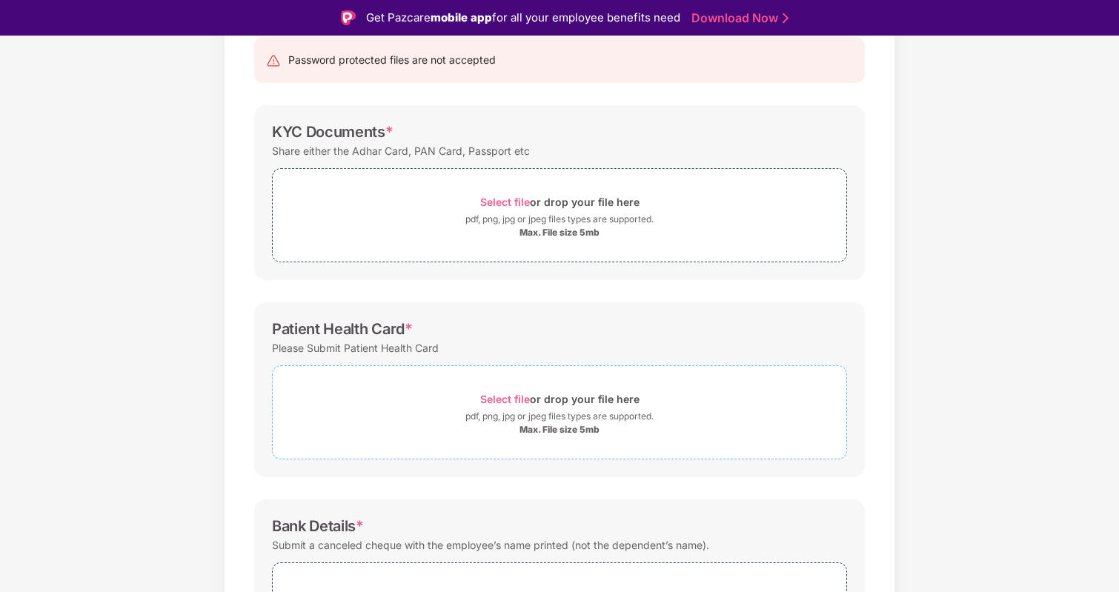
scroll to position [294, 0]
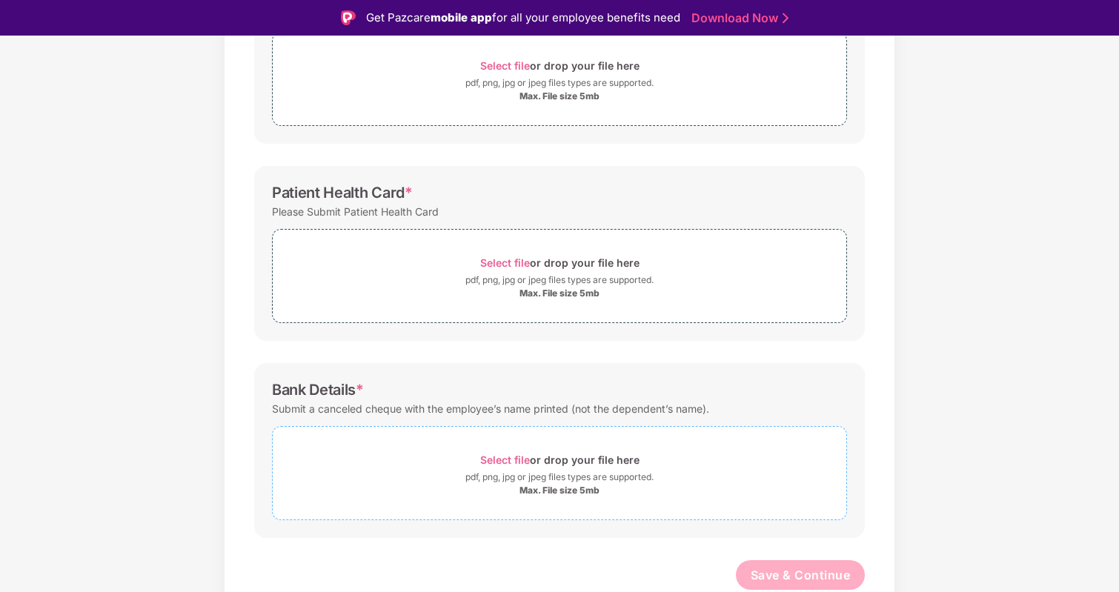
click at [564, 485] on div "Max. File size 5mb" at bounding box center [560, 491] width 80 height 12
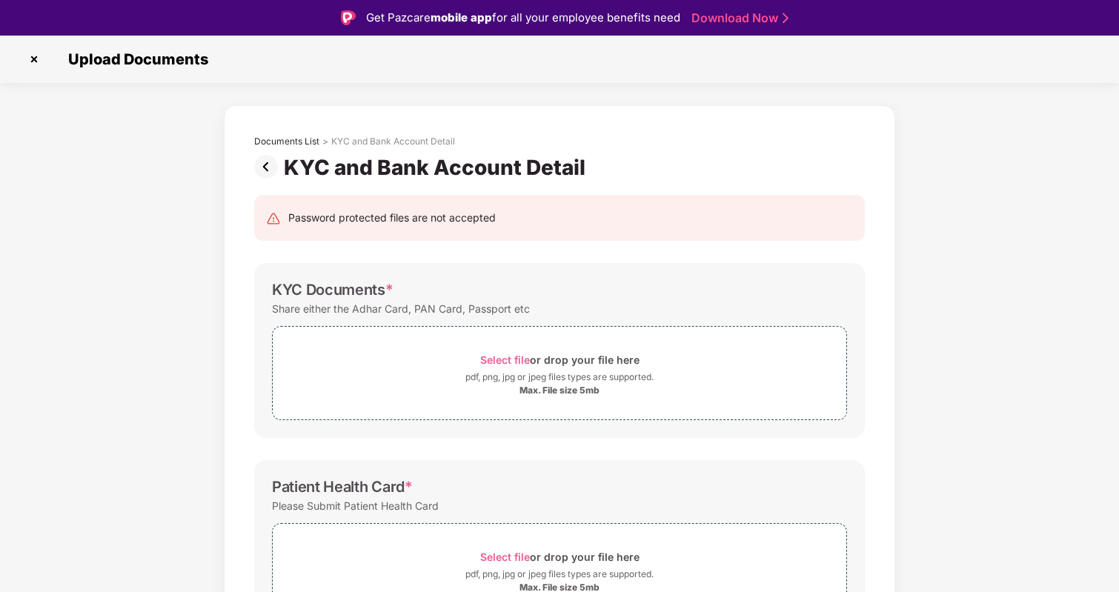
scroll to position [365, 0]
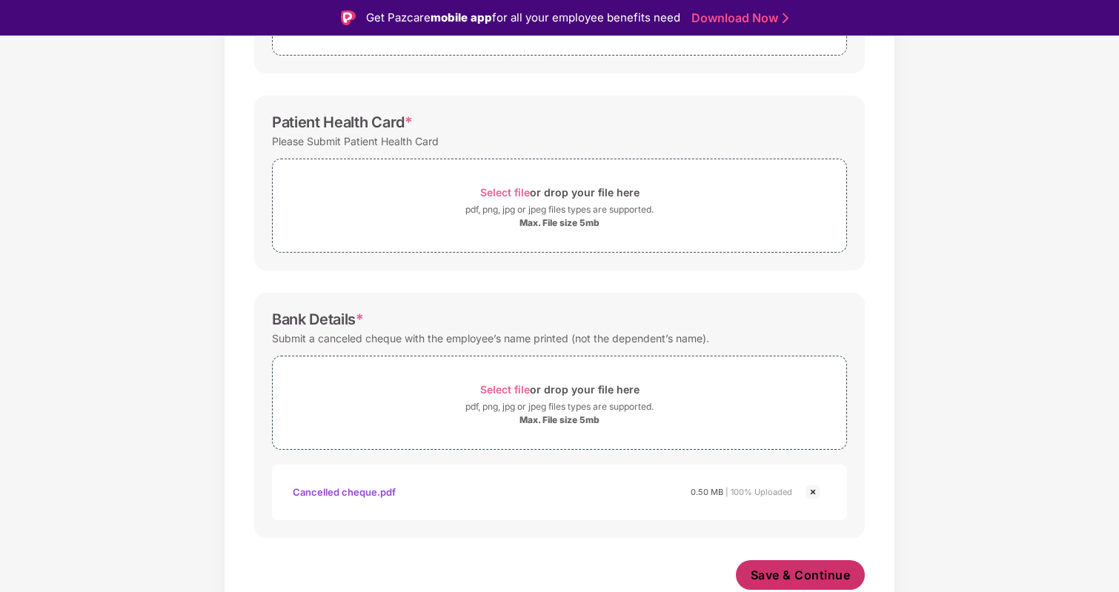
click at [778, 568] on span "Save & Continue" at bounding box center [801, 575] width 100 height 16
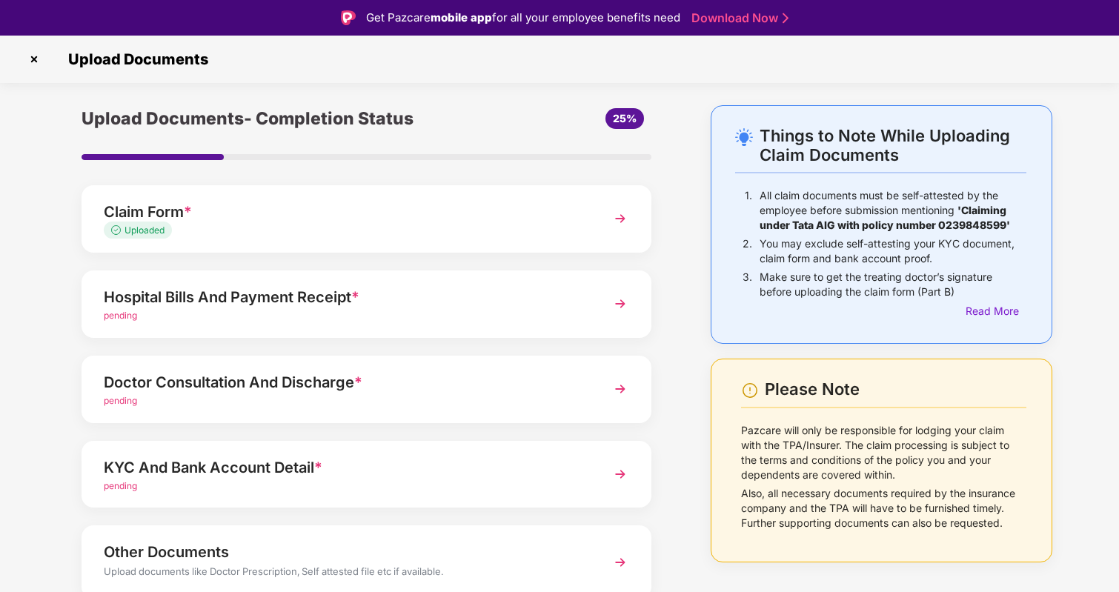
scroll to position [63, 0]
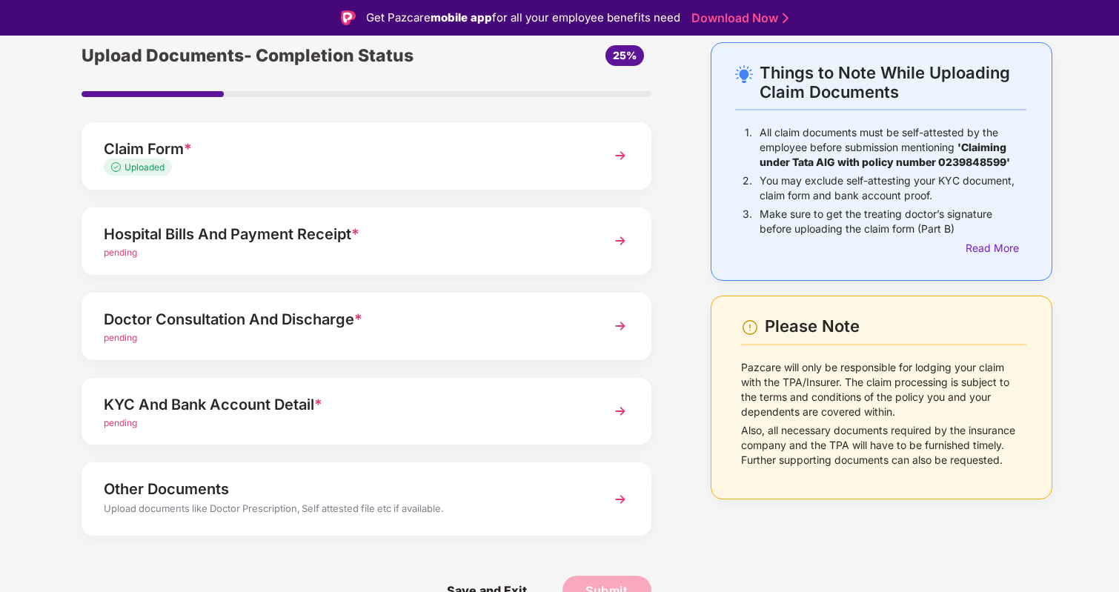
click at [325, 502] on div "Upload documents like Doctor Prescription, Self attested file etc if available." at bounding box center [345, 510] width 482 height 19
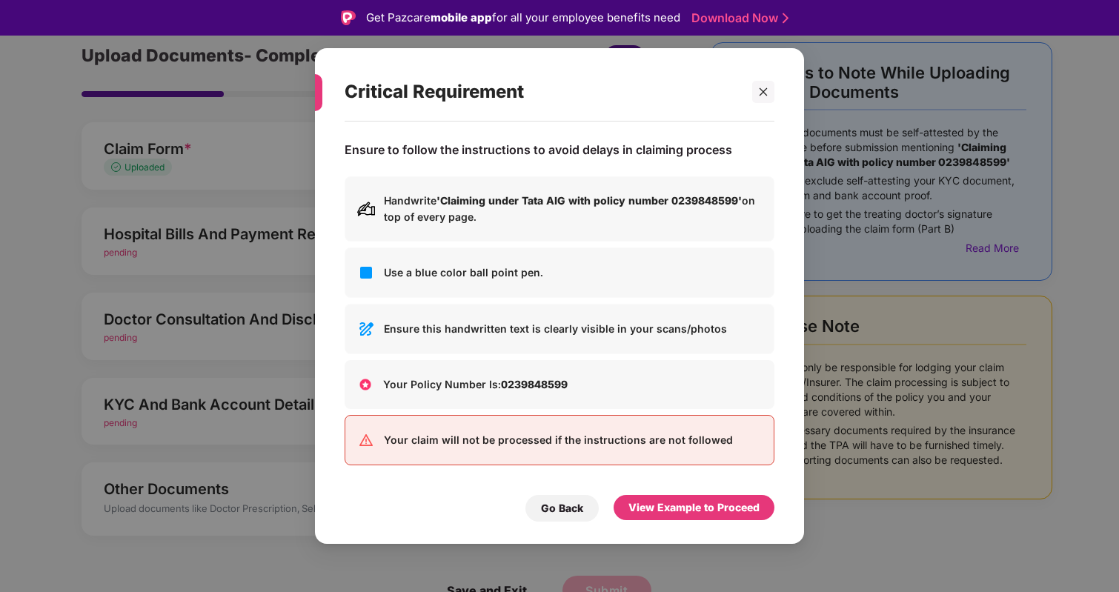
click at [259, 500] on div "Critical Requirement Ensure to follow the instructions to avoid delays in claim…" at bounding box center [559, 296] width 1119 height 592
click at [595, 508] on div "Go Back" at bounding box center [561, 508] width 73 height 27
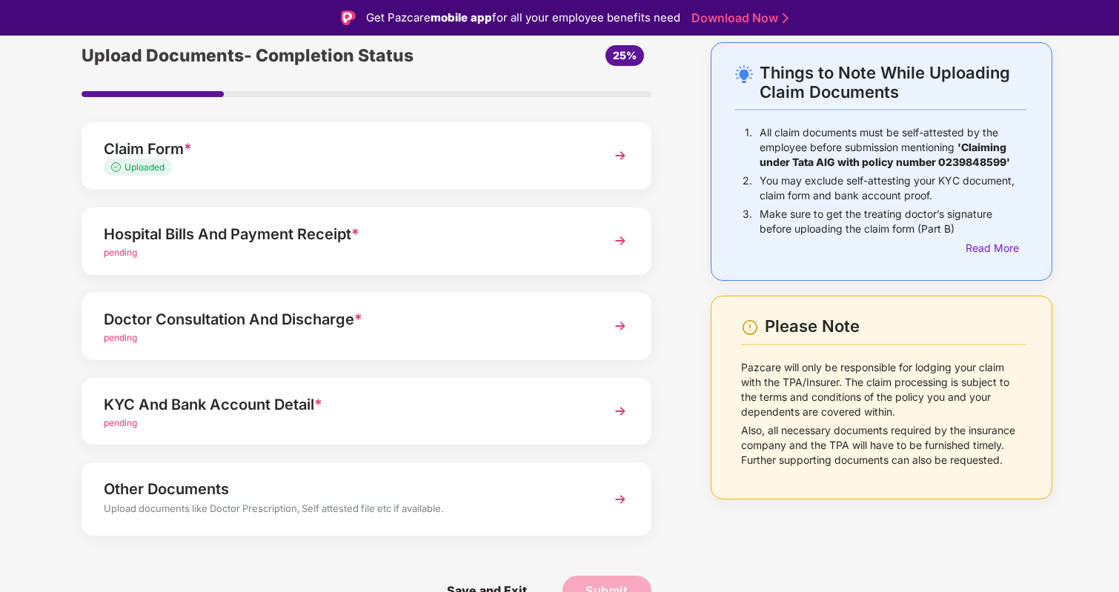
click at [425, 511] on div "Upload documents like Doctor Prescription, Self attested file etc if available." at bounding box center [345, 510] width 482 height 19
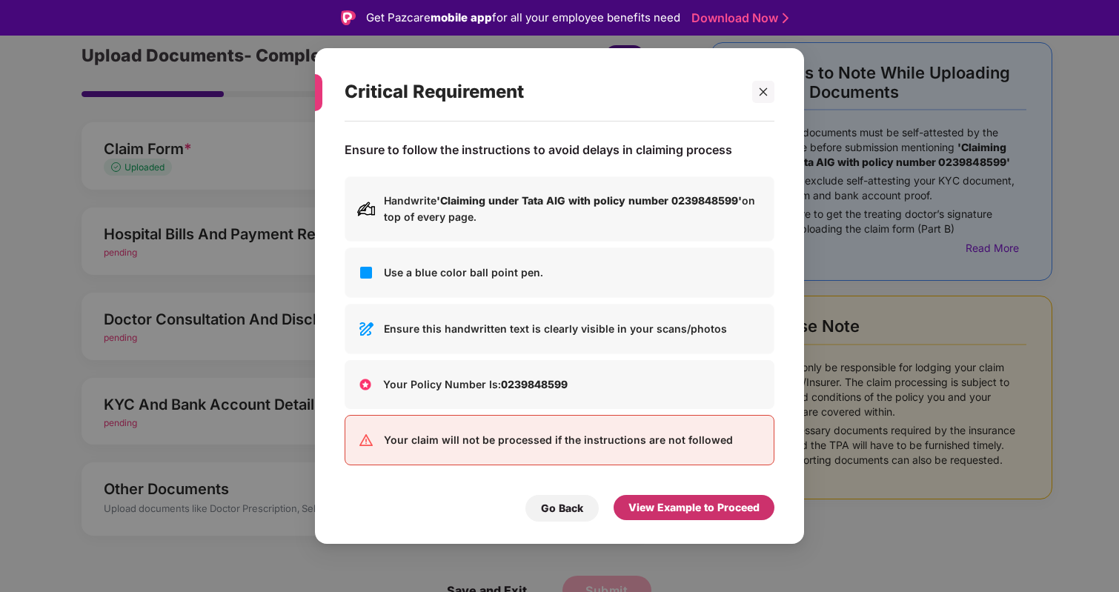
click at [750, 506] on div "View Example to Proceed" at bounding box center [694, 508] width 131 height 16
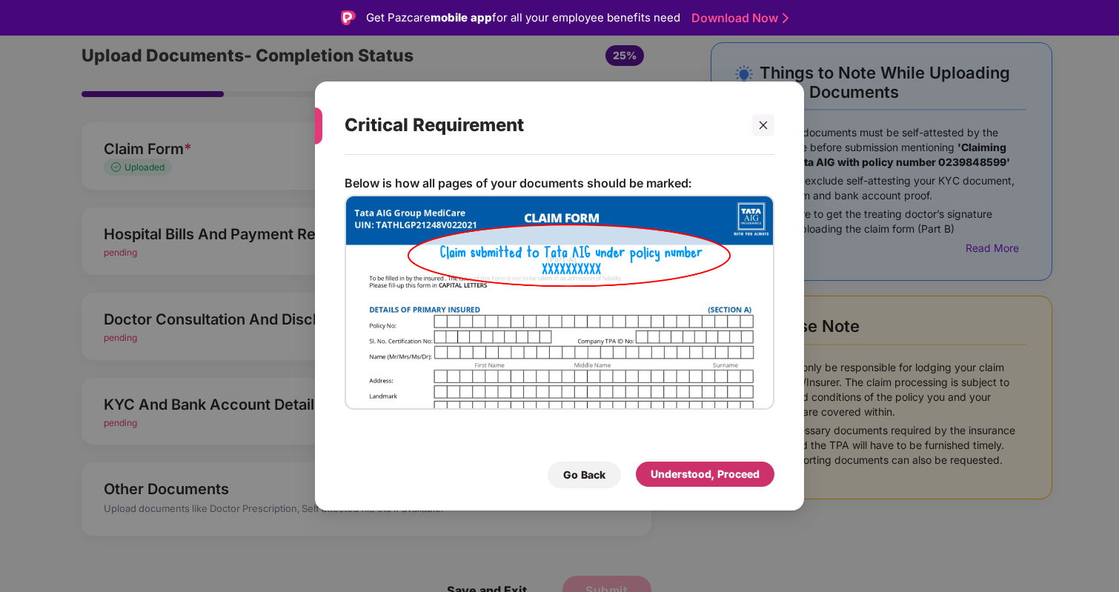
click at [737, 472] on div "Understood, Proceed" at bounding box center [705, 474] width 109 height 16
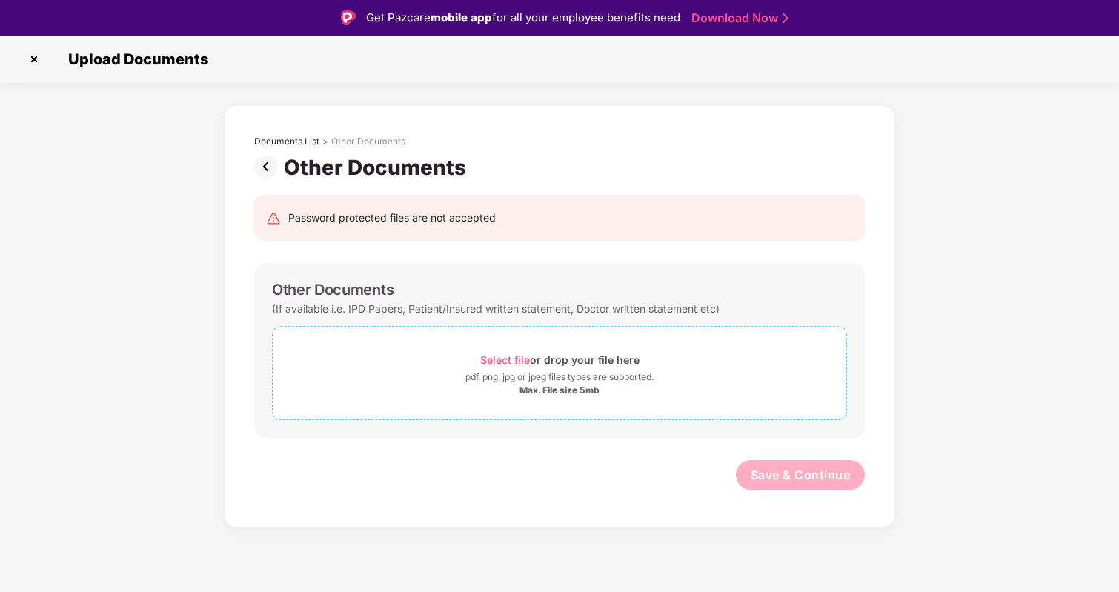
click at [548, 367] on div "Select file or drop your file here" at bounding box center [559, 360] width 159 height 20
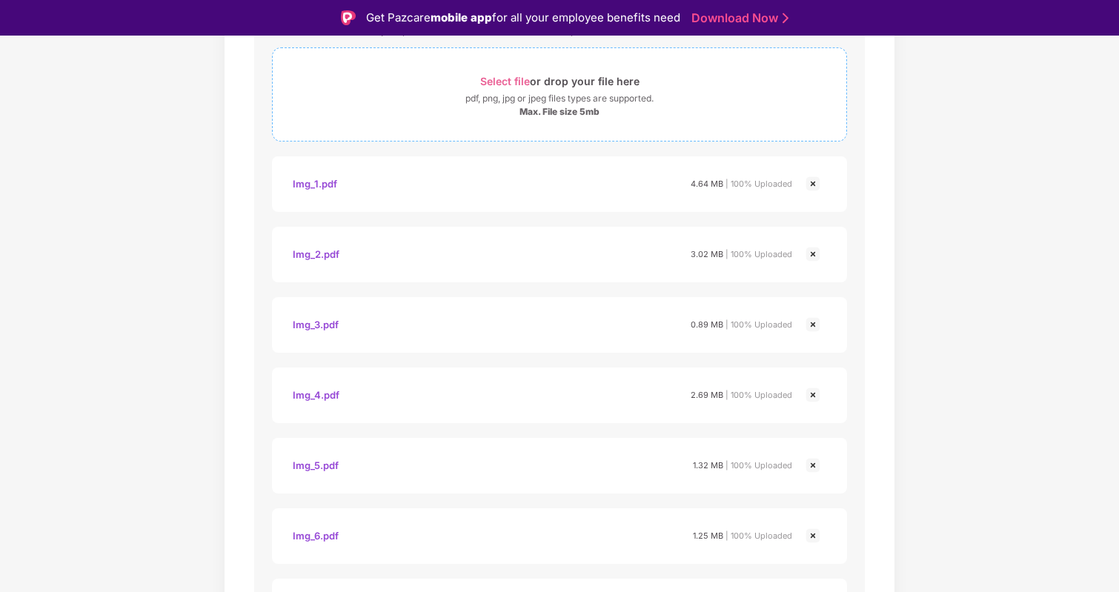
scroll to position [393, 0]
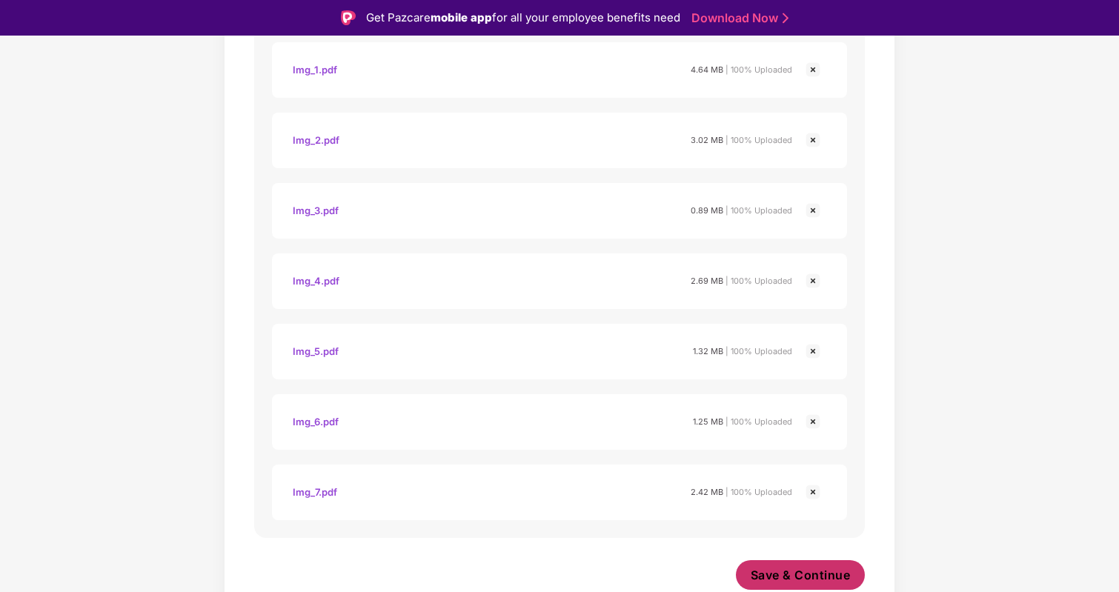
click at [800, 569] on span "Save & Continue" at bounding box center [801, 575] width 100 height 16
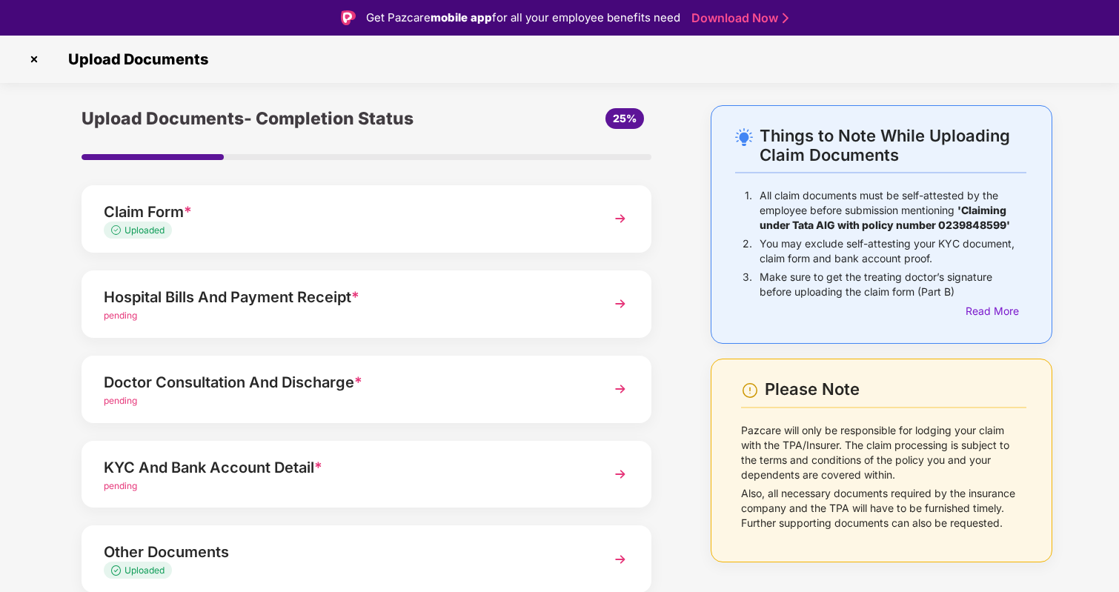
scroll to position [57, 0]
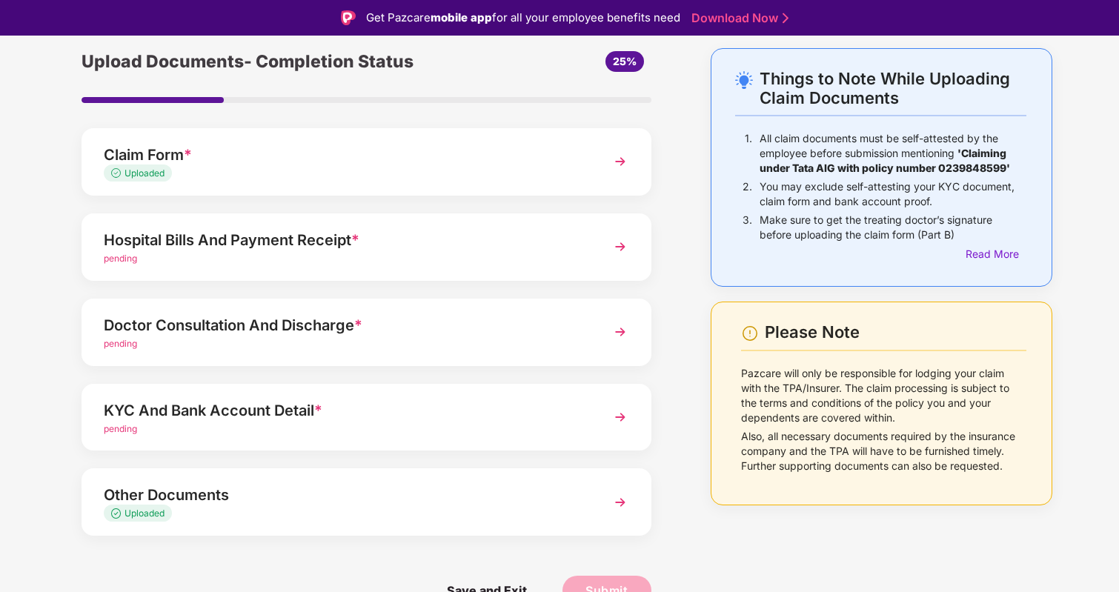
click at [583, 509] on div "Uploaded" at bounding box center [345, 514] width 482 height 14
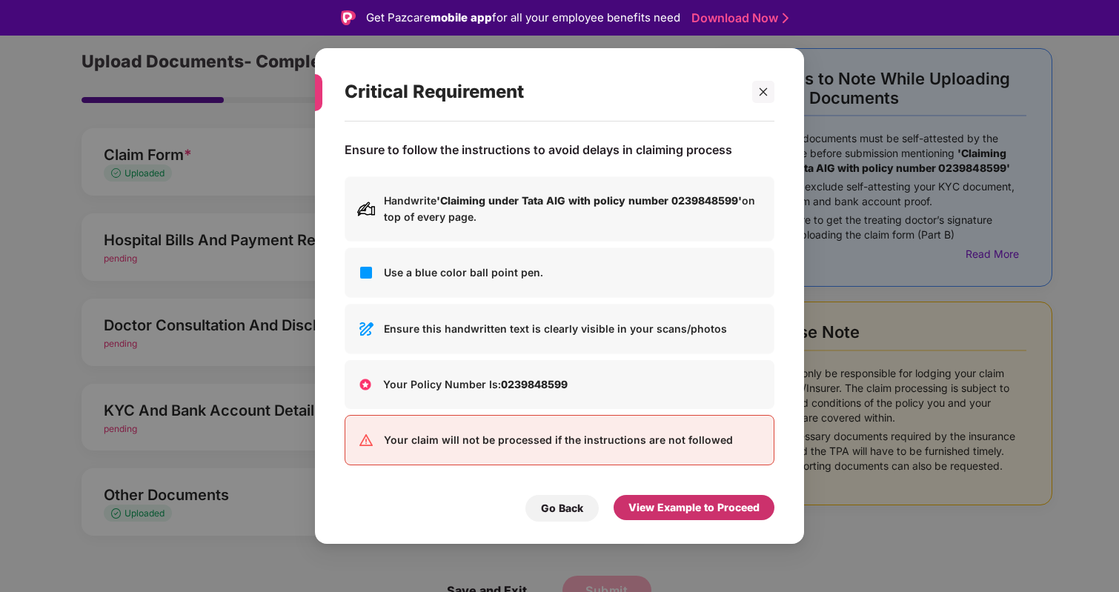
click at [651, 497] on div "View Example to Proceed" at bounding box center [694, 507] width 161 height 25
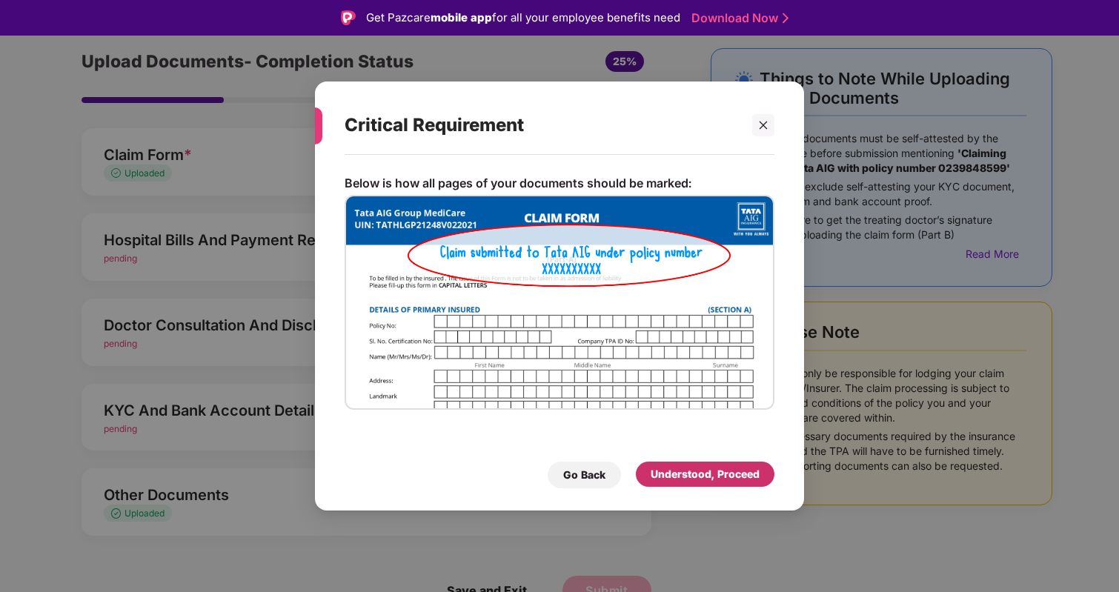
click at [705, 476] on div "Understood, Proceed" at bounding box center [705, 474] width 109 height 16
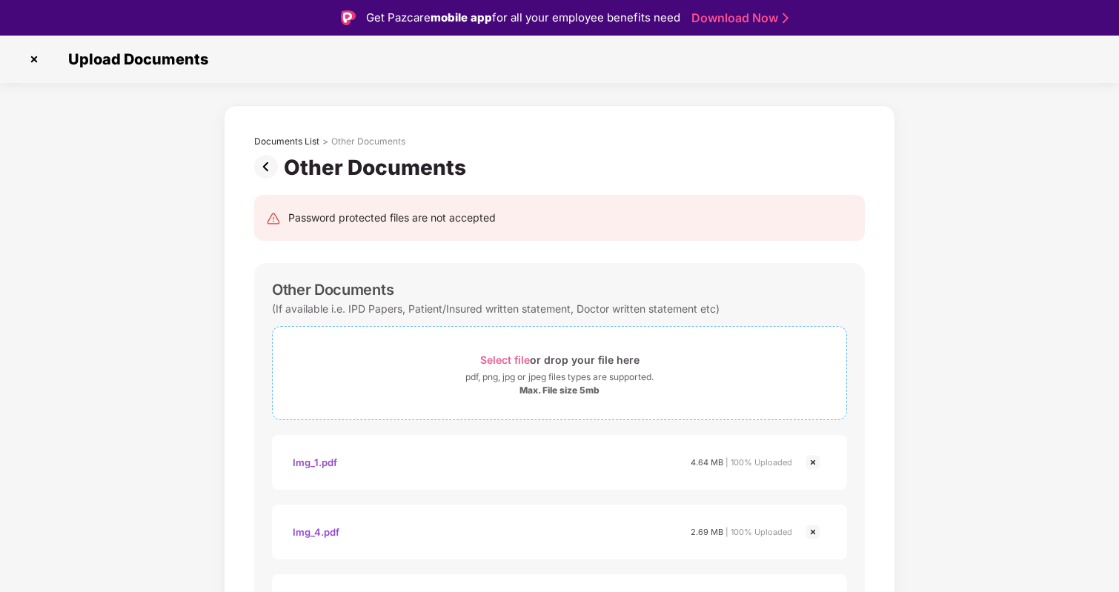
click at [566, 399] on span "Select file or drop your file here pdf, png, jpg or jpeg files types are suppor…" at bounding box center [560, 373] width 574 height 70
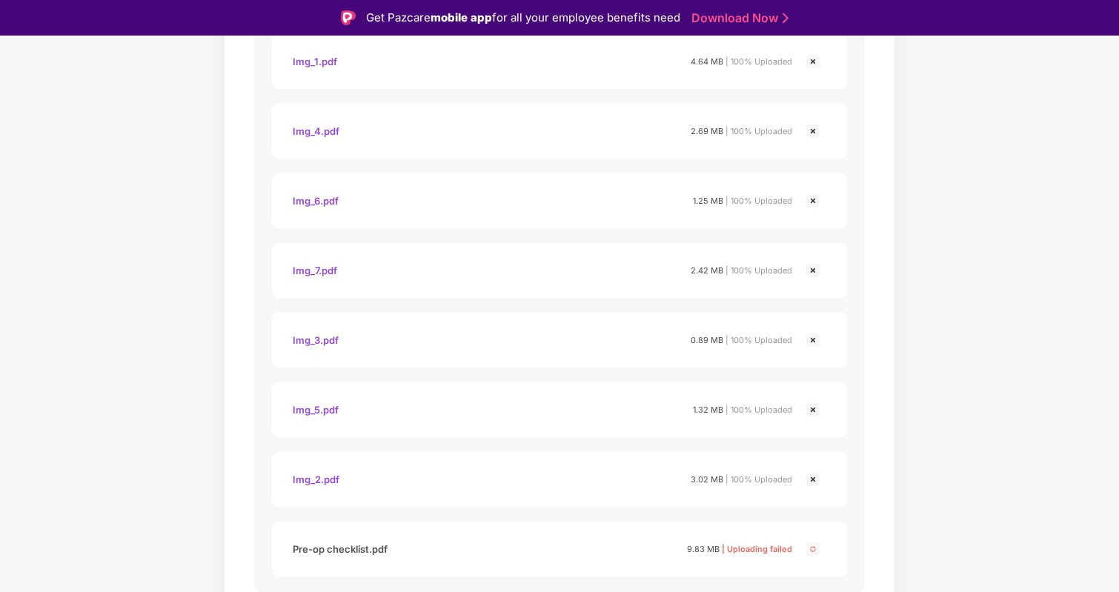
scroll to position [457, 0]
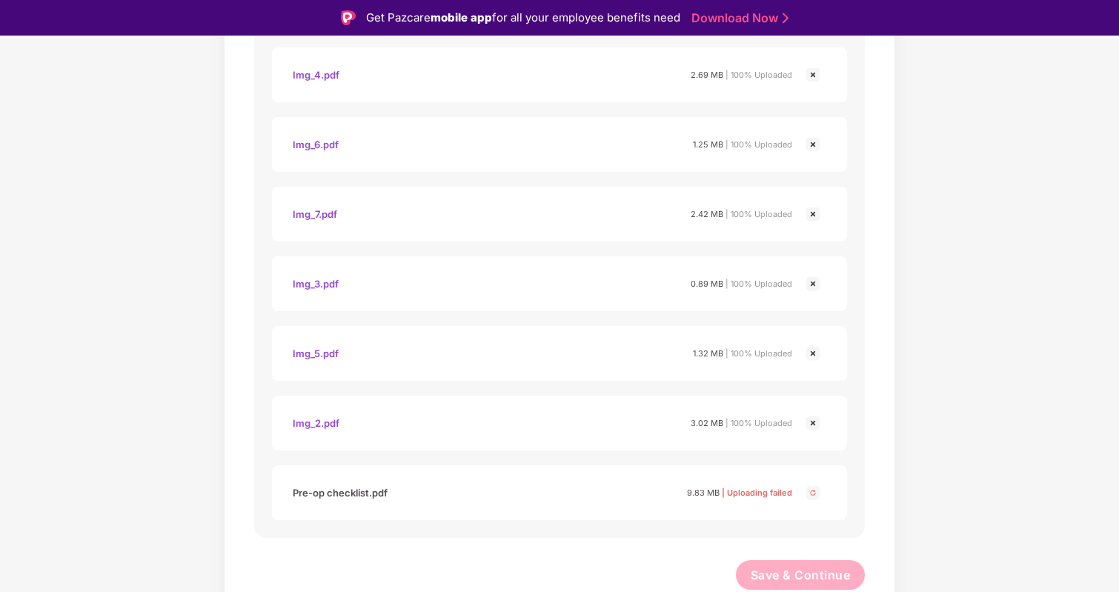
click at [812, 494] on img at bounding box center [813, 493] width 18 height 18
click at [688, 497] on div "9.83 MB | Uploading failed" at bounding box center [739, 492] width 105 height 15
click at [804, 495] on img at bounding box center [813, 493] width 18 height 18
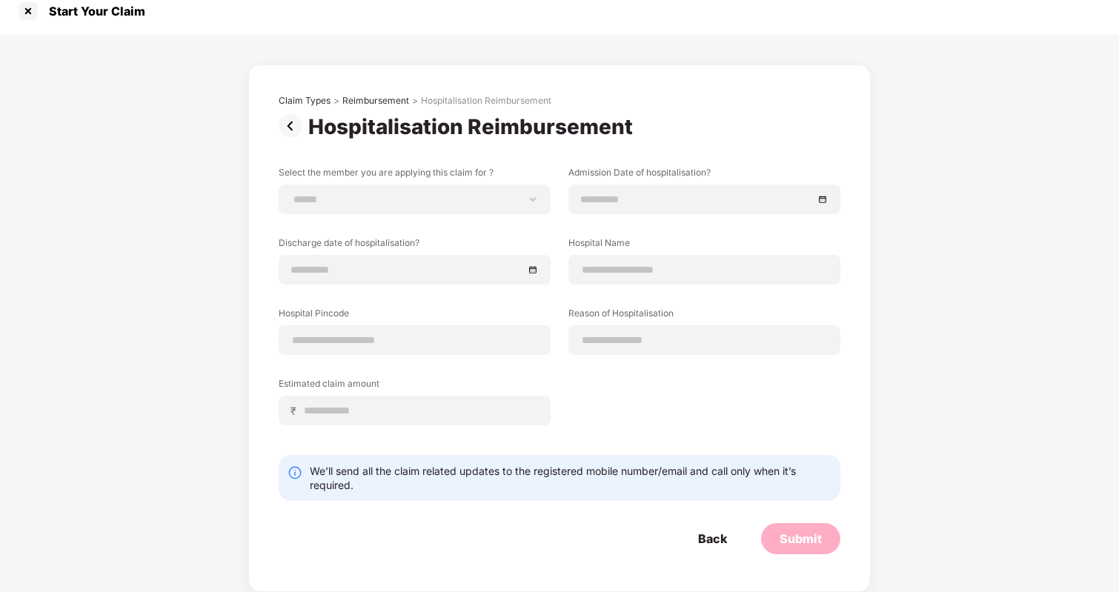
scroll to position [13, 0]
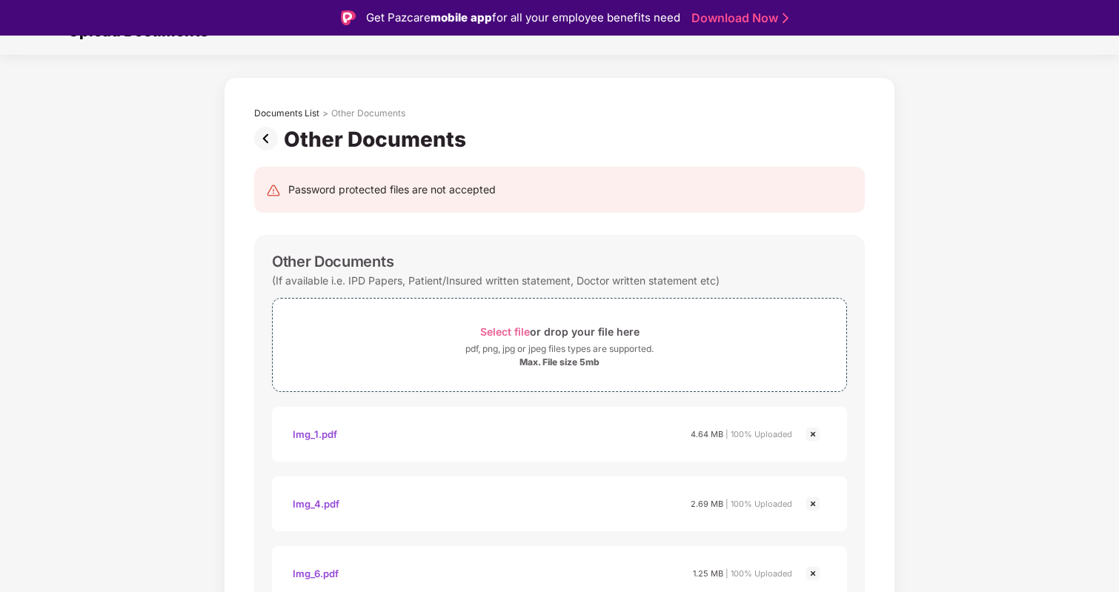
scroll to position [21, 0]
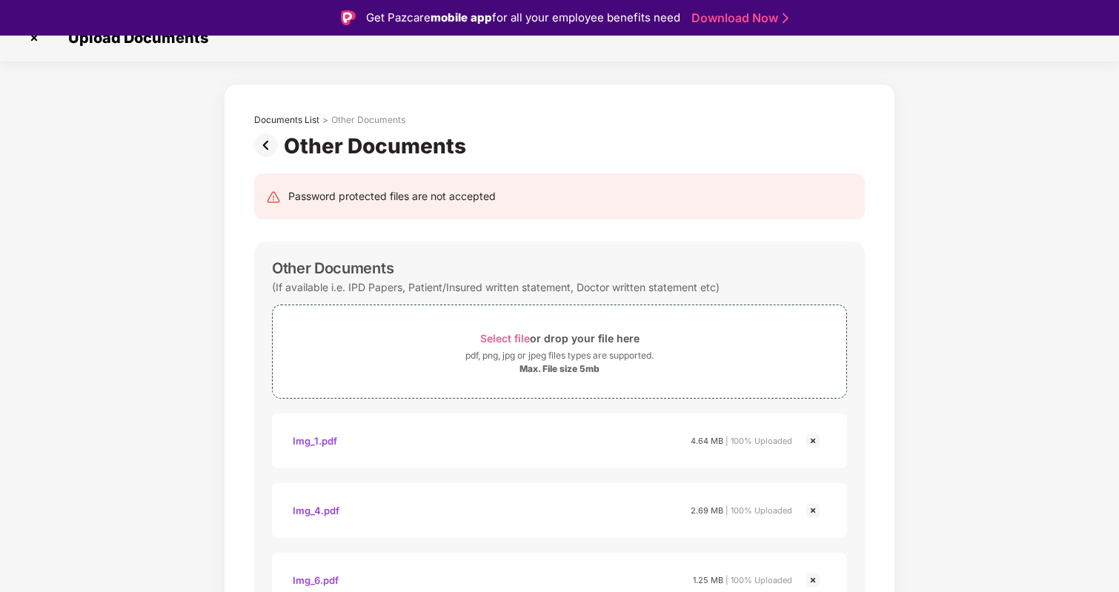
click at [271, 145] on img at bounding box center [269, 145] width 30 height 24
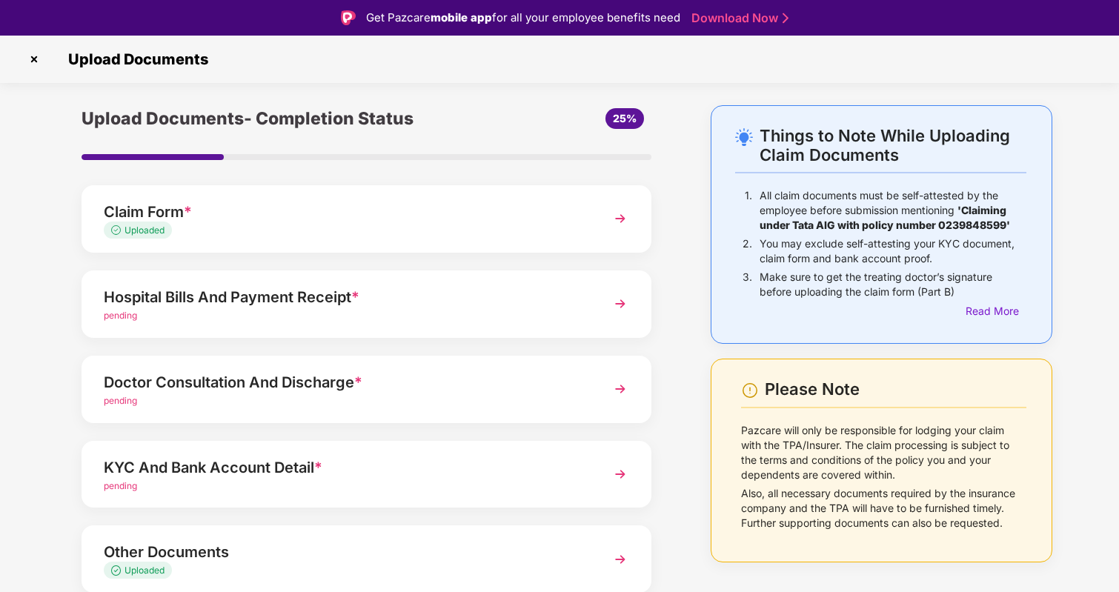
scroll to position [57, 0]
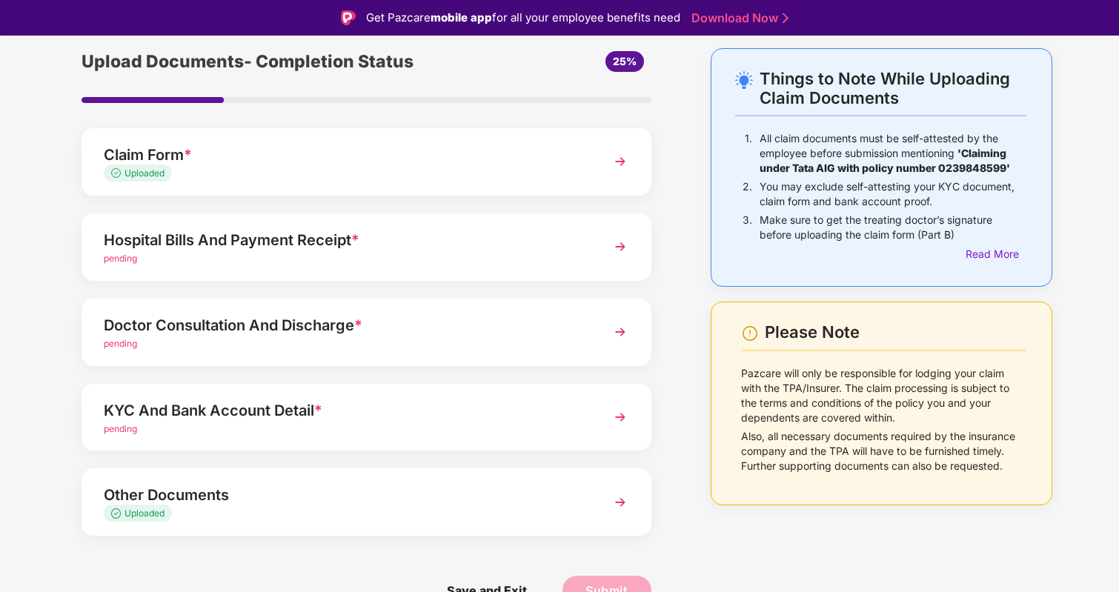
click at [436, 254] on div "pending" at bounding box center [345, 259] width 482 height 14
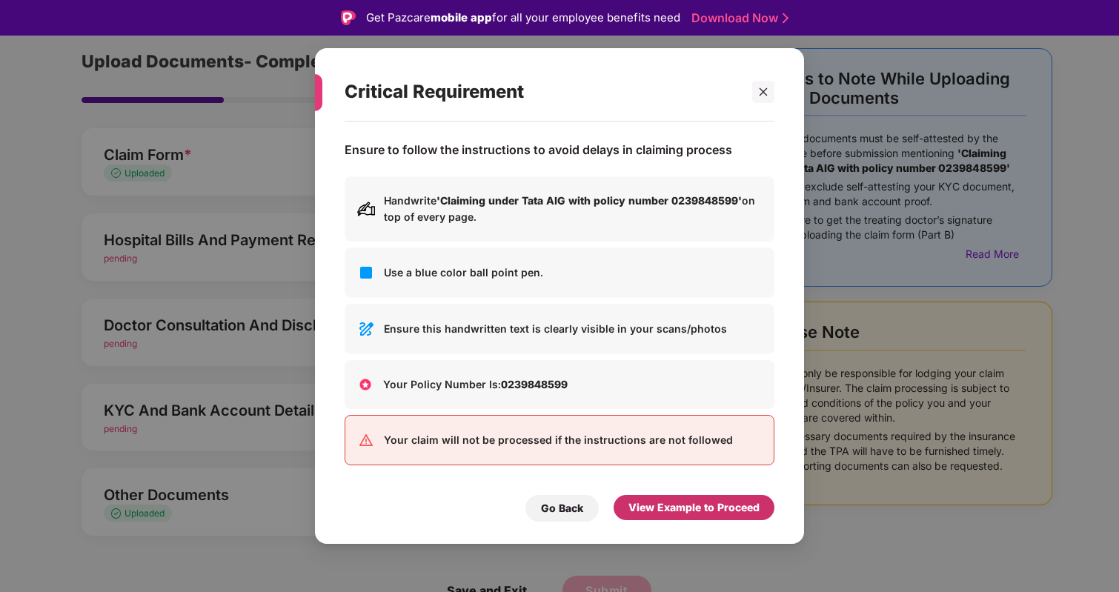
click at [689, 503] on div "View Example to Proceed" at bounding box center [694, 508] width 131 height 16
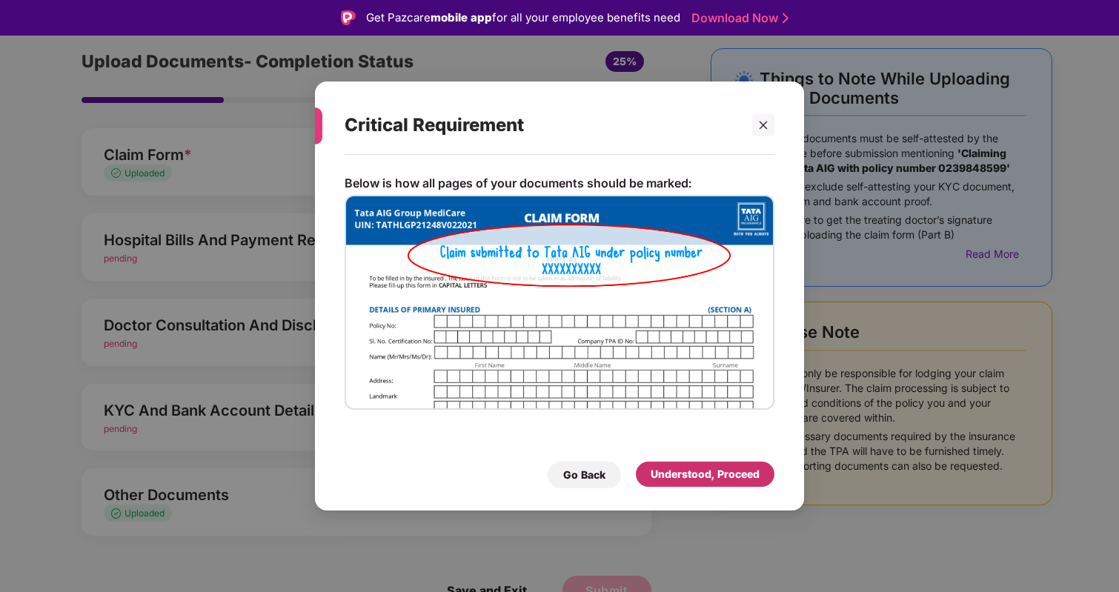
click at [700, 485] on div "Understood, Proceed" at bounding box center [705, 474] width 139 height 25
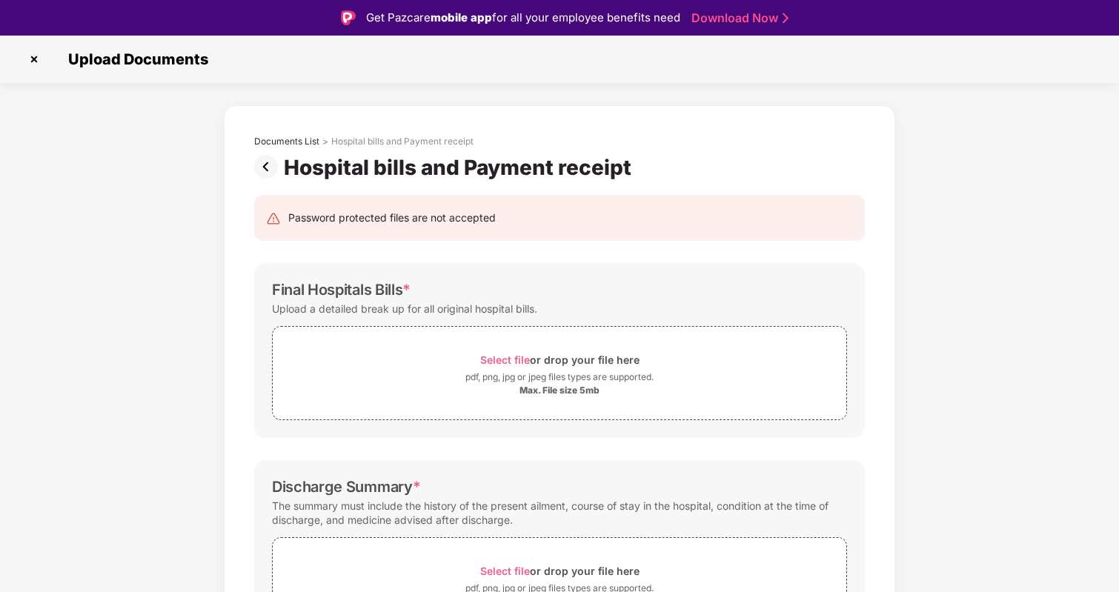
click at [39, 59] on img at bounding box center [34, 59] width 24 height 24
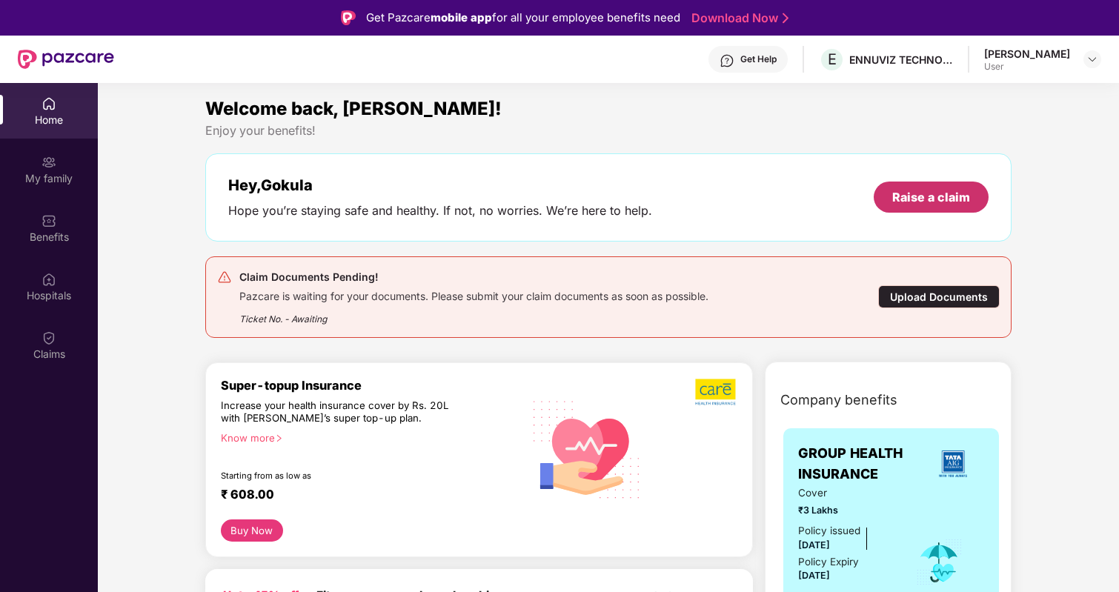
click at [954, 199] on div "Raise a claim" at bounding box center [931, 197] width 78 height 16
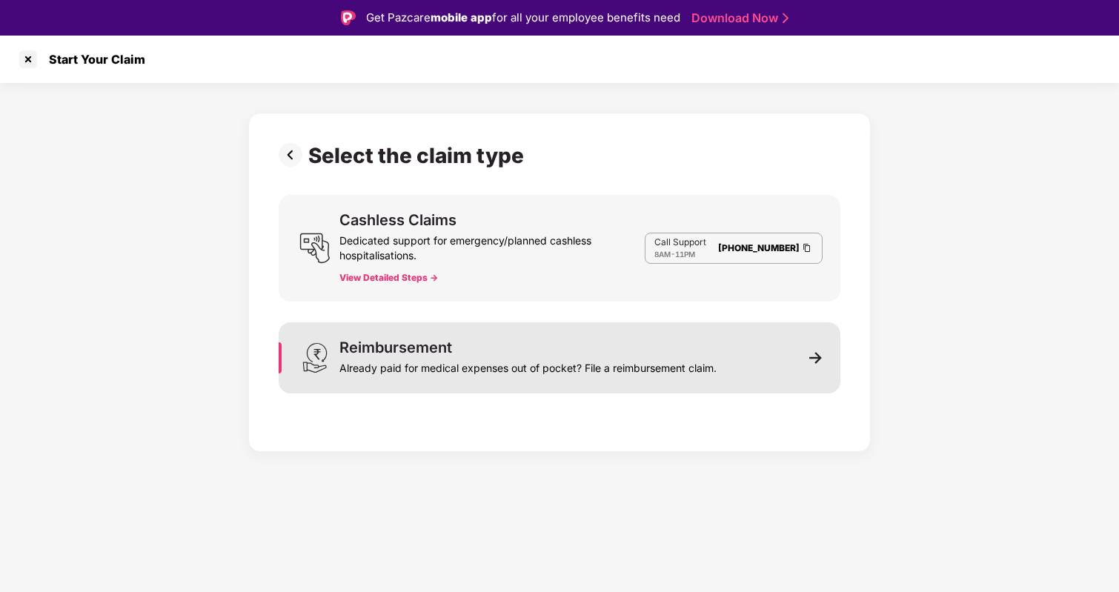
click at [586, 336] on div "Reimbursement Already paid for medical expenses out of pocket? File a reimburse…" at bounding box center [560, 357] width 562 height 71
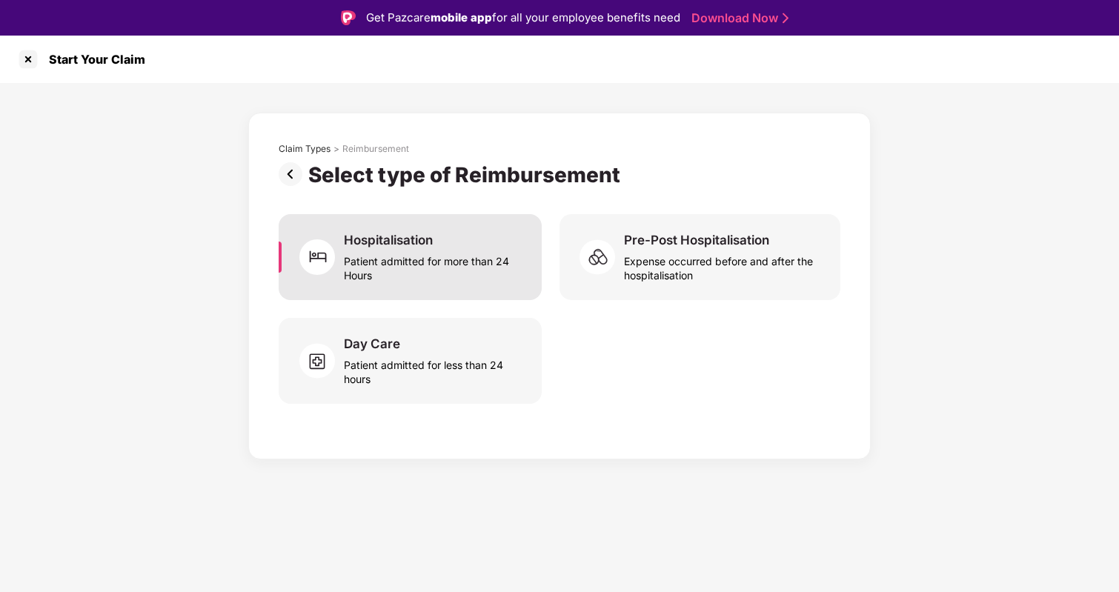
click at [298, 230] on div "Hospitalisation Patient admitted for more than 24 Hours" at bounding box center [410, 257] width 263 height 86
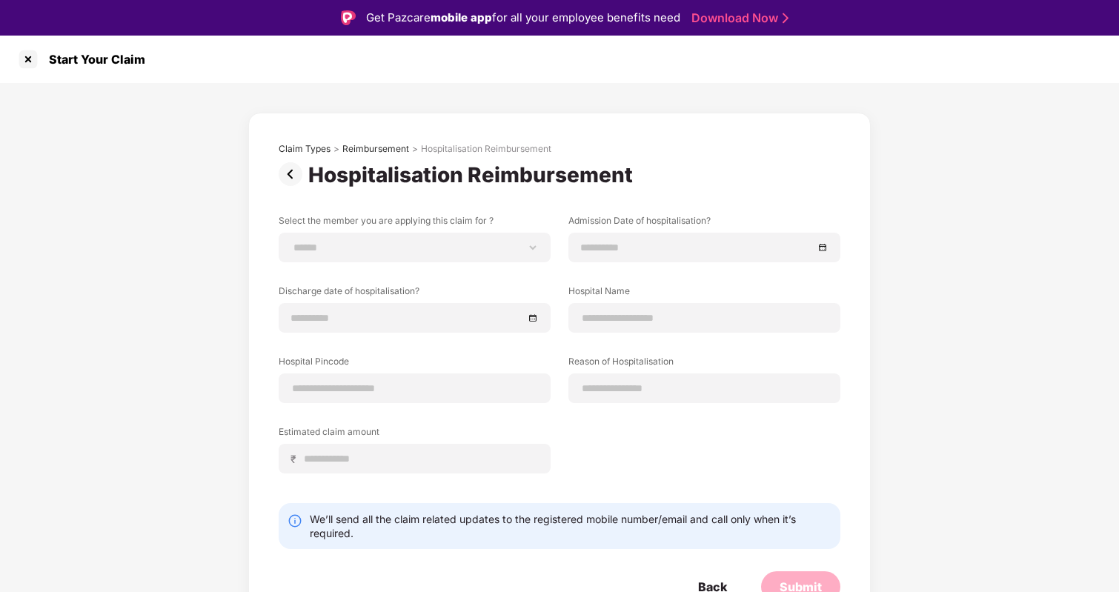
scroll to position [13, 0]
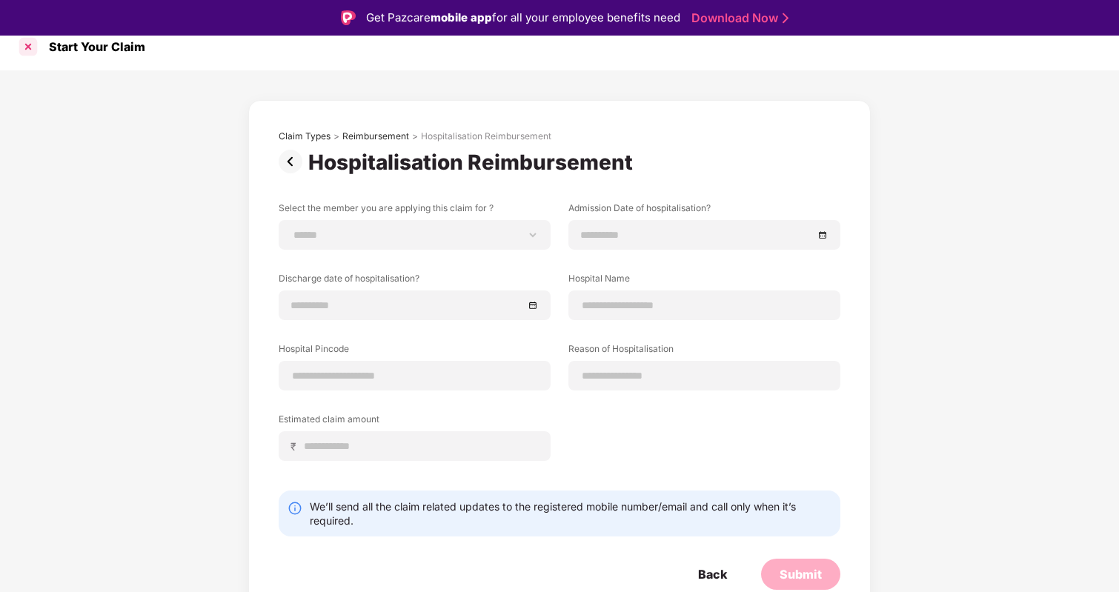
click at [36, 45] on div at bounding box center [28, 47] width 24 height 24
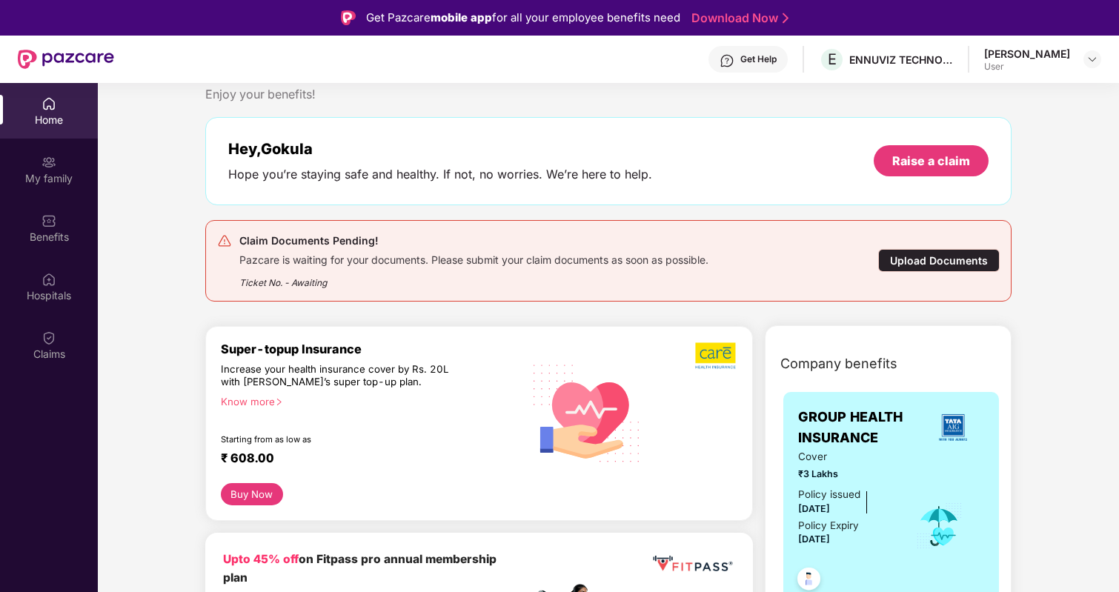
scroll to position [43, 0]
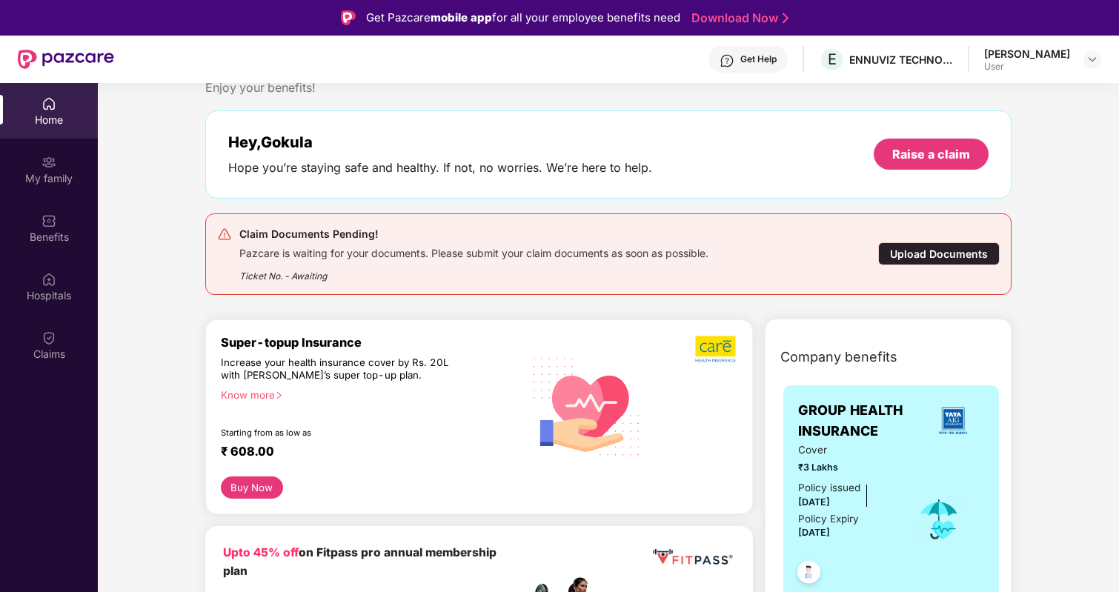
click at [961, 249] on div "Upload Documents" at bounding box center [939, 253] width 122 height 23
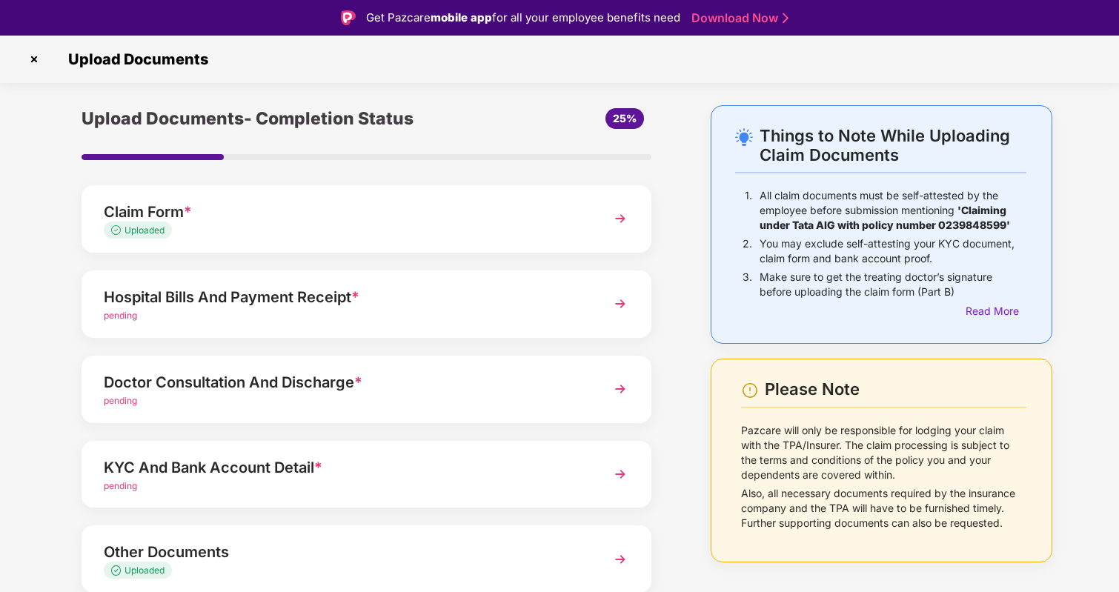
scroll to position [57, 0]
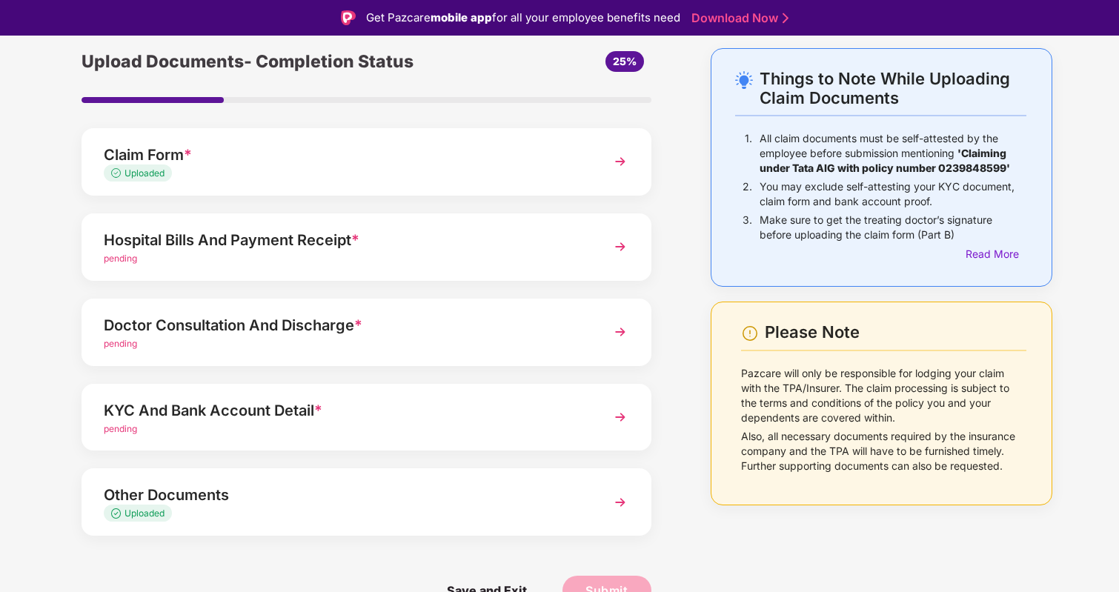
click at [422, 424] on div "pending" at bounding box center [345, 429] width 482 height 14
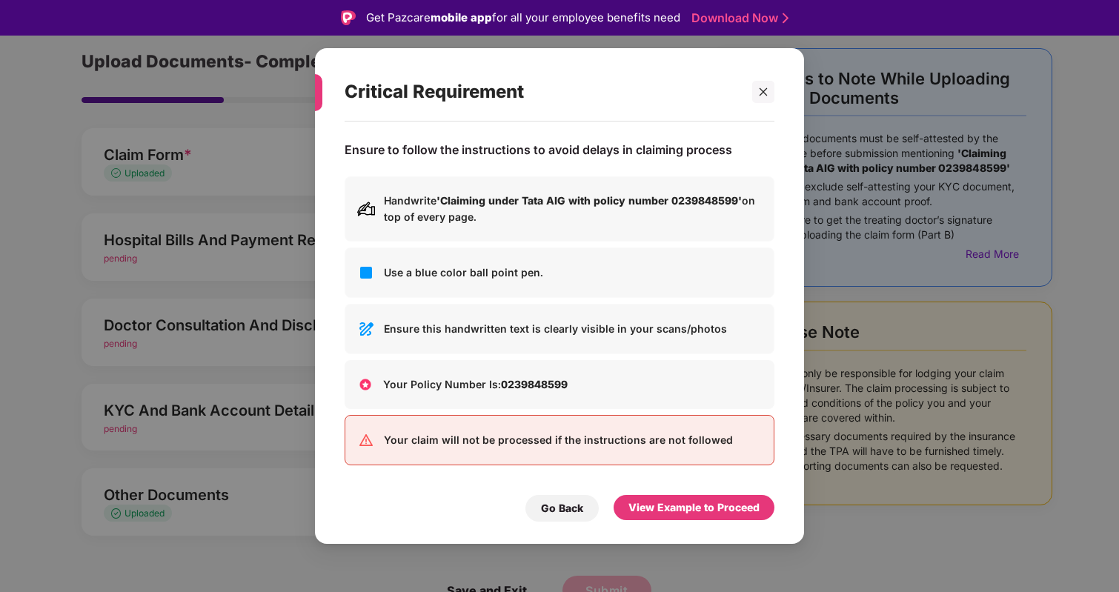
click at [662, 495] on div "View Example to Proceed" at bounding box center [694, 507] width 161 height 25
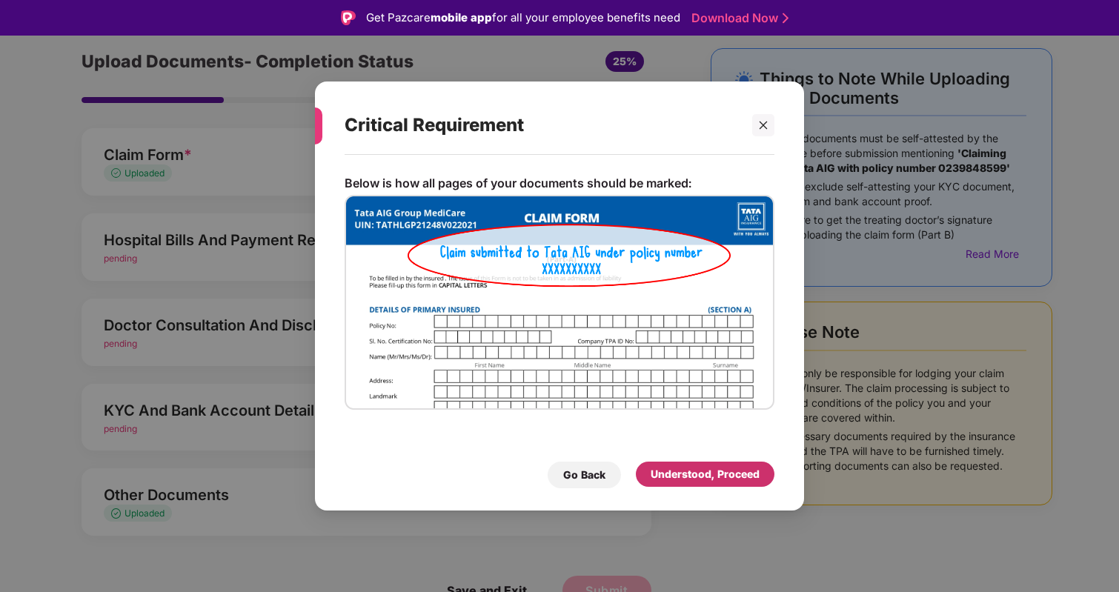
click at [681, 477] on div "Understood, Proceed" at bounding box center [705, 474] width 109 height 16
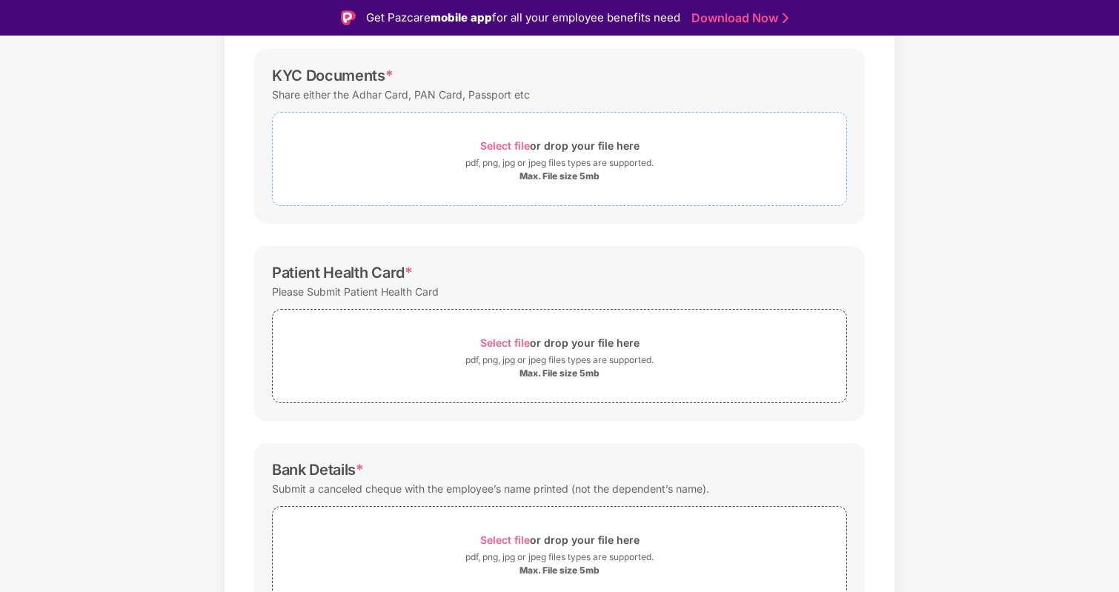
scroll to position [218, 0]
click at [563, 365] on div "Max. File size 5mb" at bounding box center [560, 370] width 80 height 12
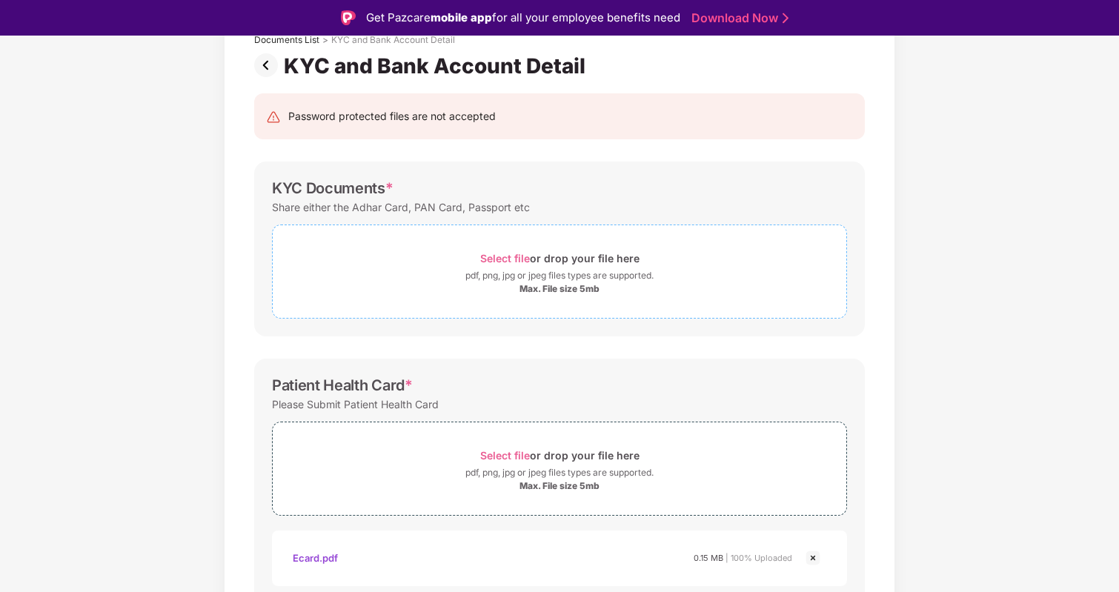
scroll to position [434, 0]
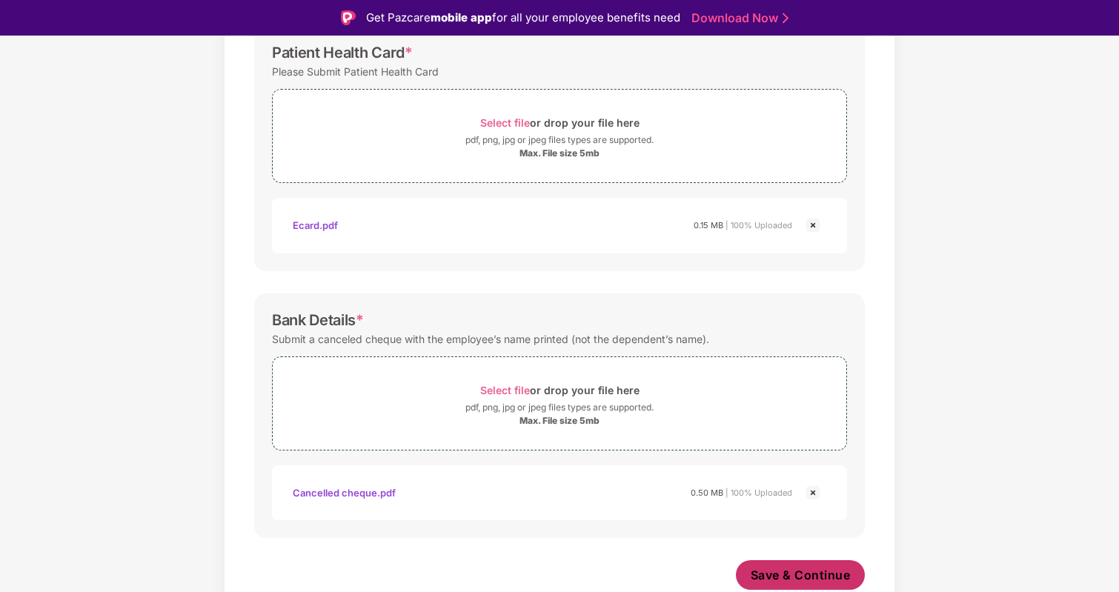
click at [812, 568] on span "Save & Continue" at bounding box center [801, 575] width 100 height 16
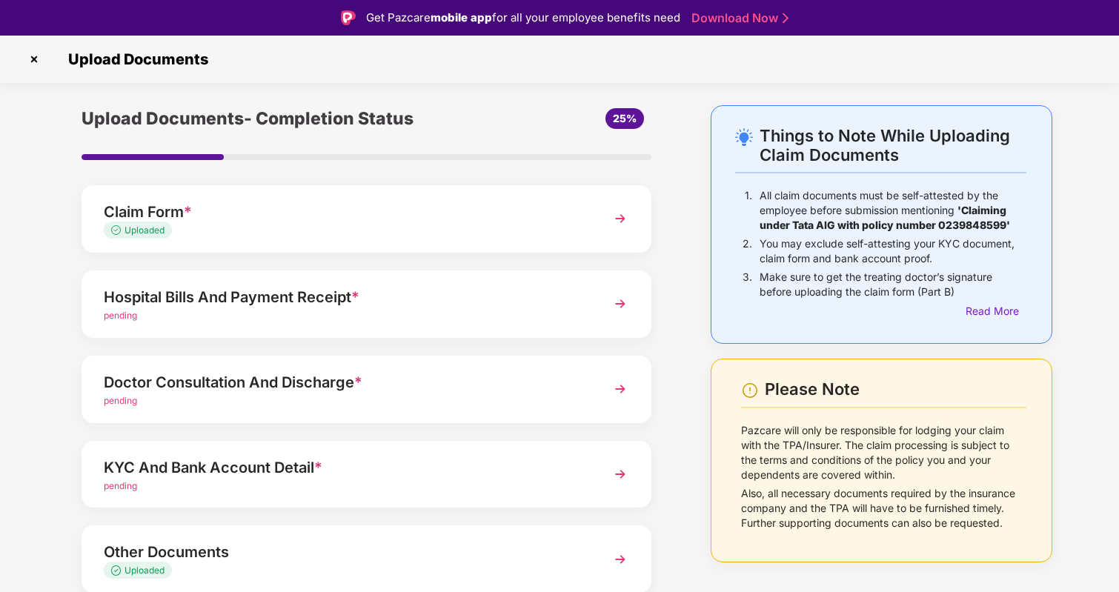
click at [29, 62] on img at bounding box center [34, 59] width 24 height 24
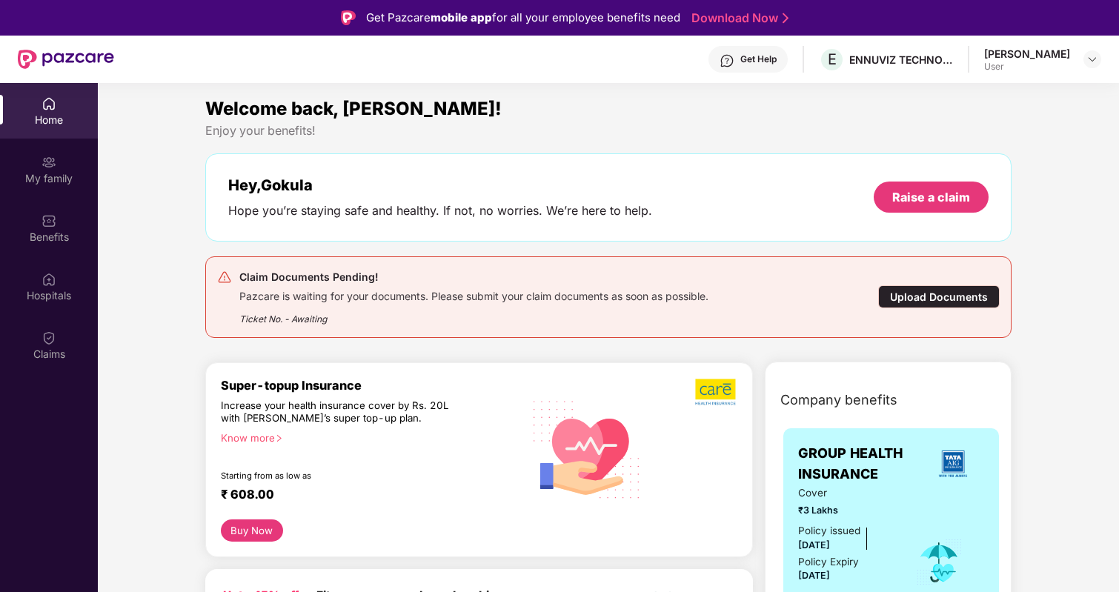
click at [949, 291] on div "Upload Documents" at bounding box center [939, 296] width 122 height 23
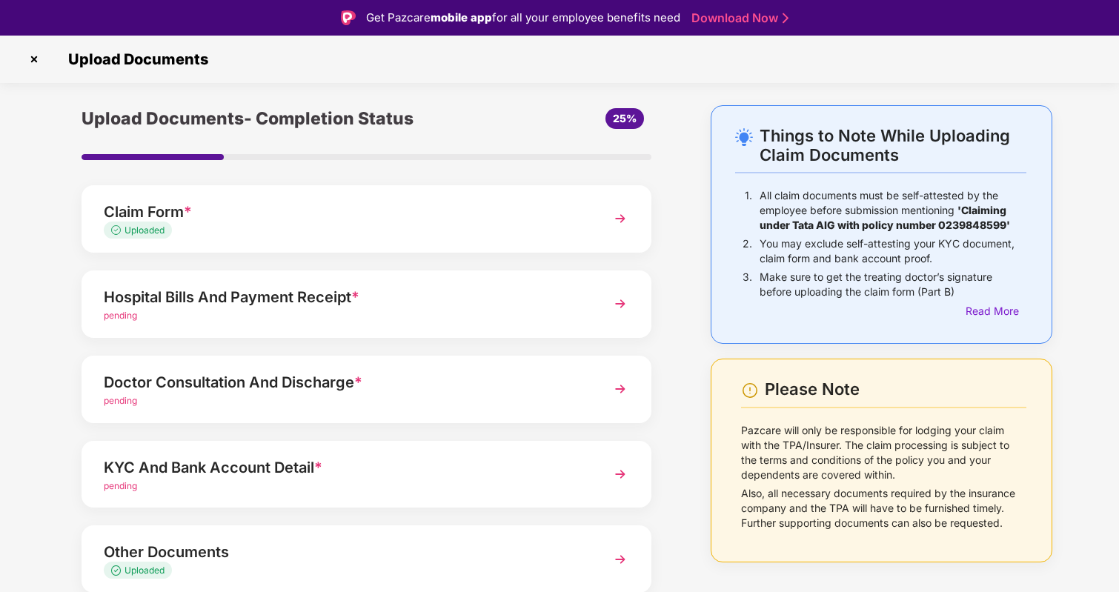
scroll to position [57, 0]
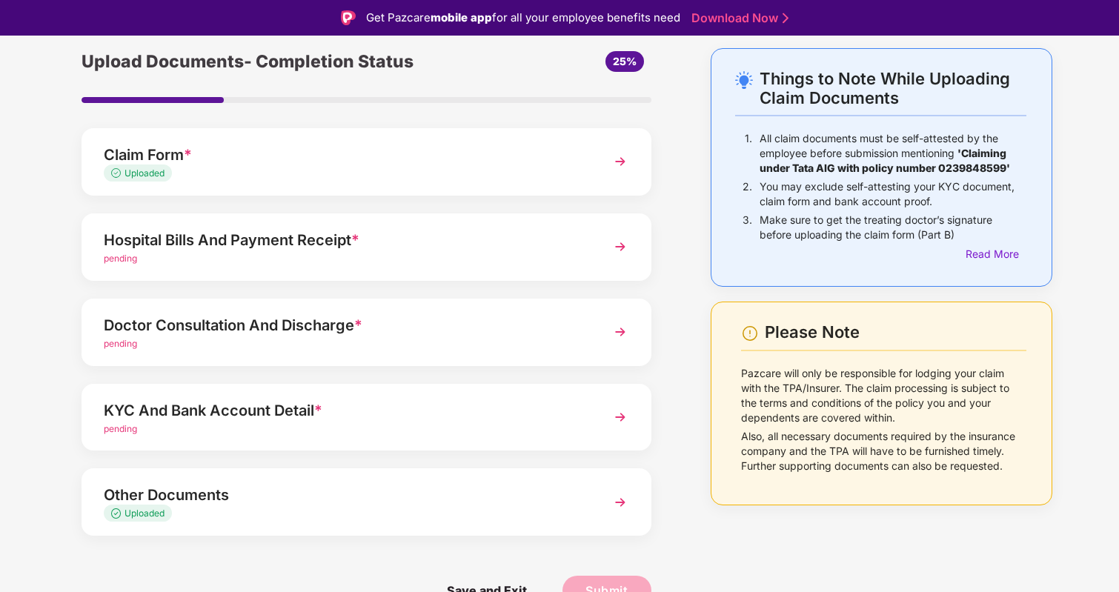
click at [314, 402] on div "KYC And Bank Account Detail *" at bounding box center [345, 411] width 482 height 24
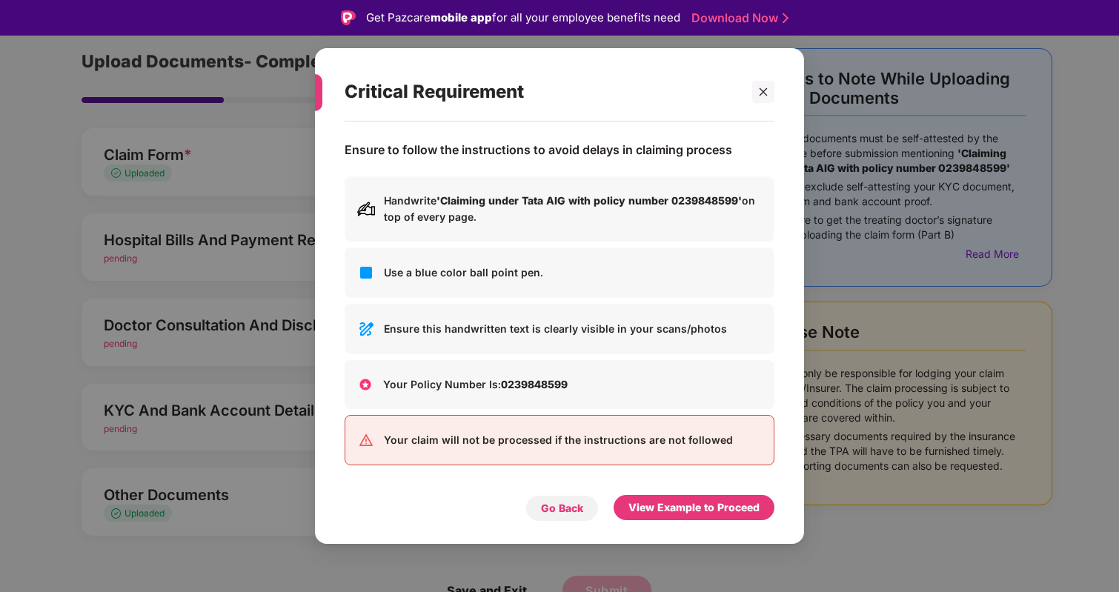
click at [564, 505] on div "Go Back" at bounding box center [562, 508] width 42 height 16
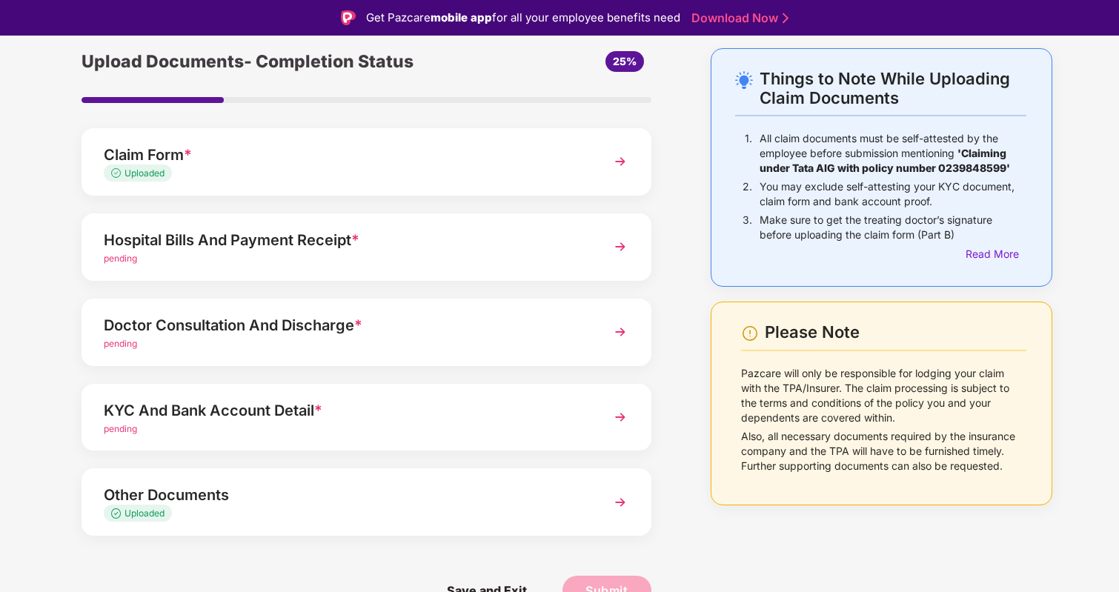
scroll to position [36, 0]
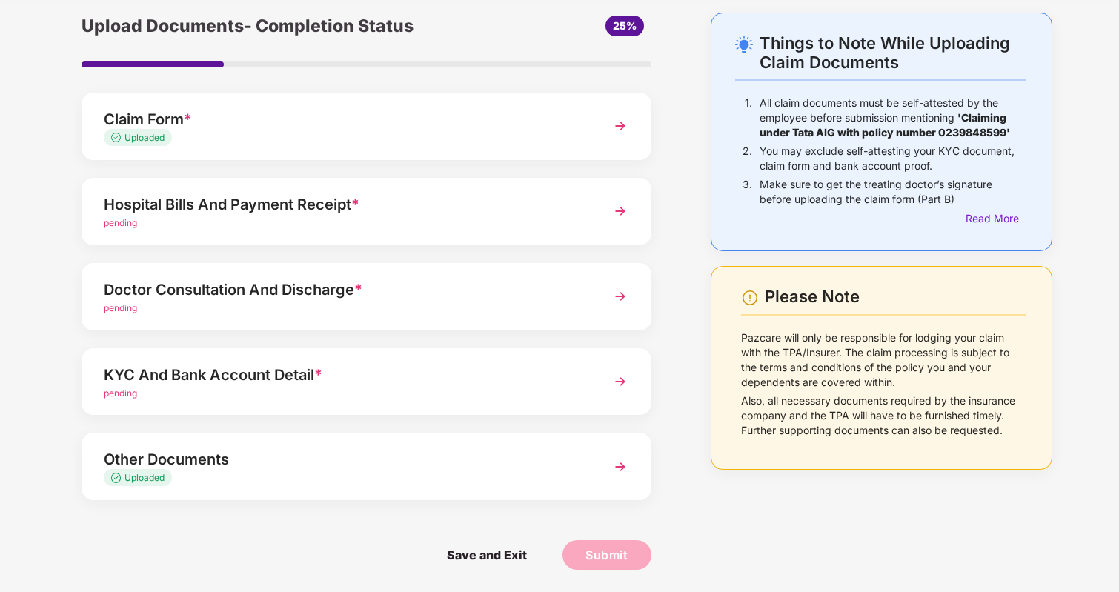
click at [357, 216] on div "pending" at bounding box center [345, 223] width 482 height 14
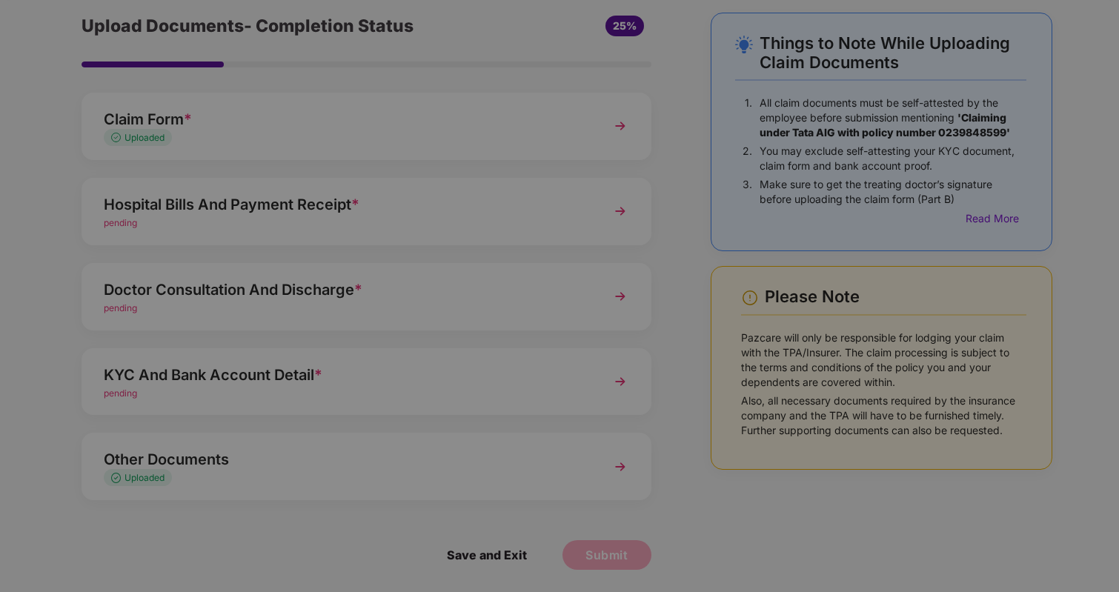
scroll to position [0, 0]
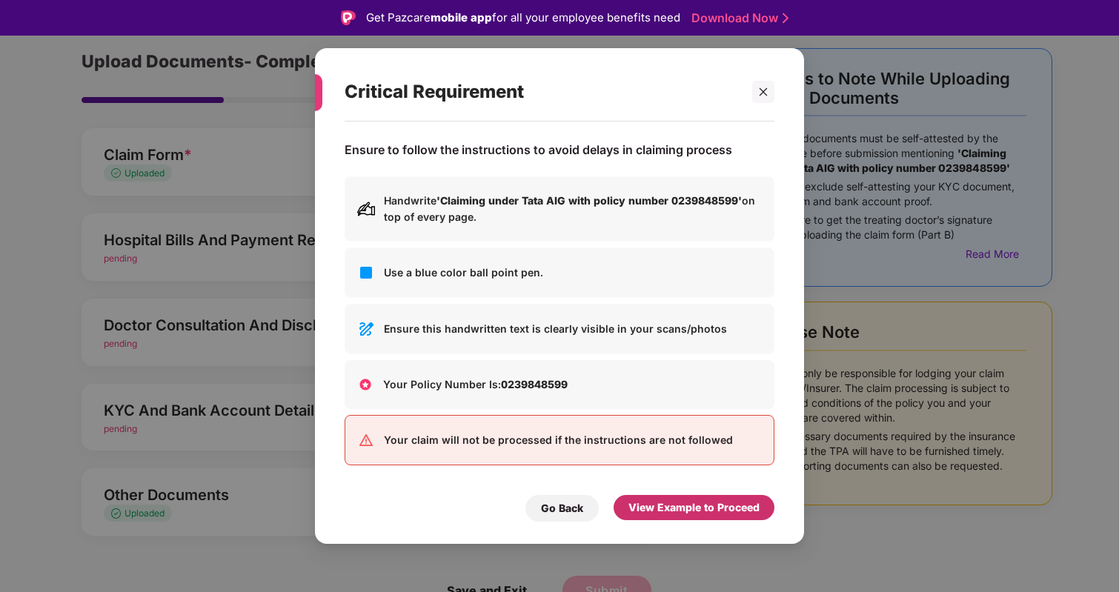
click at [710, 504] on div "View Example to Proceed" at bounding box center [694, 508] width 131 height 16
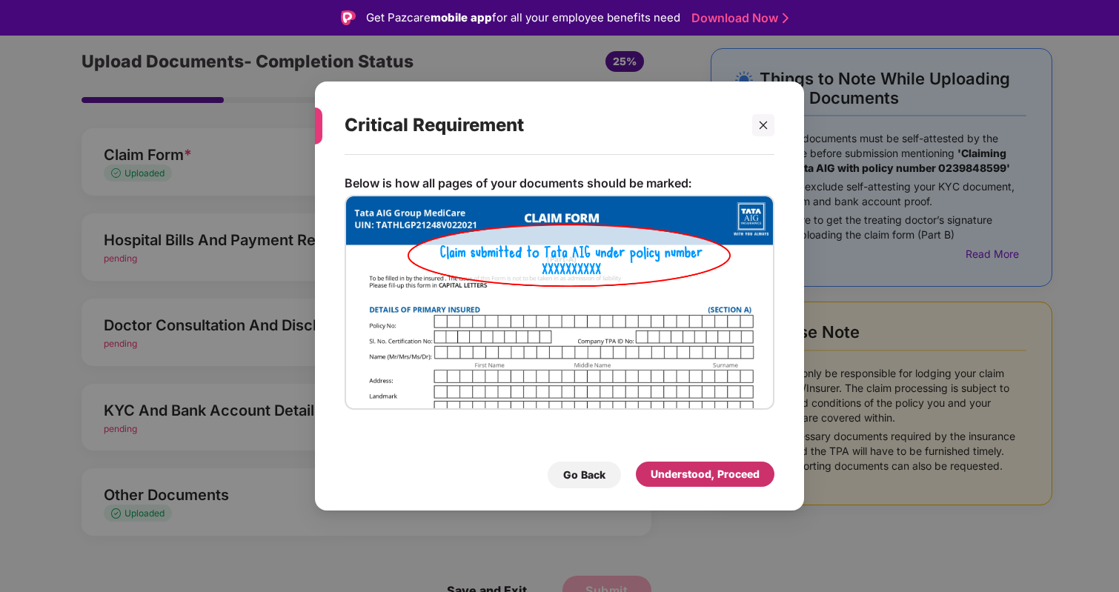
click at [719, 468] on div "Understood, Proceed" at bounding box center [705, 474] width 109 height 16
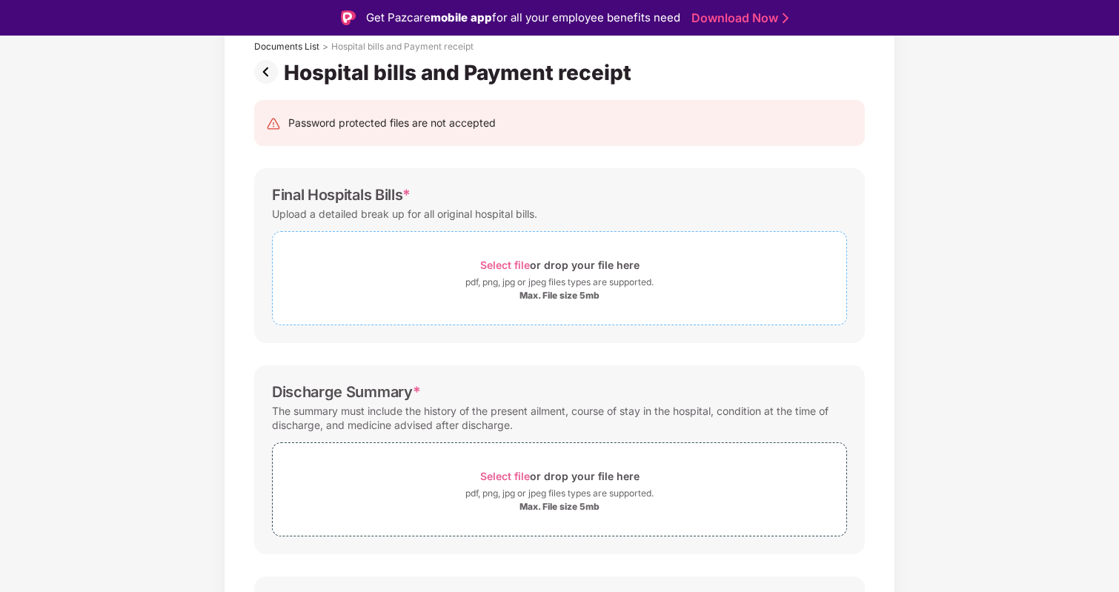
scroll to position [40, 0]
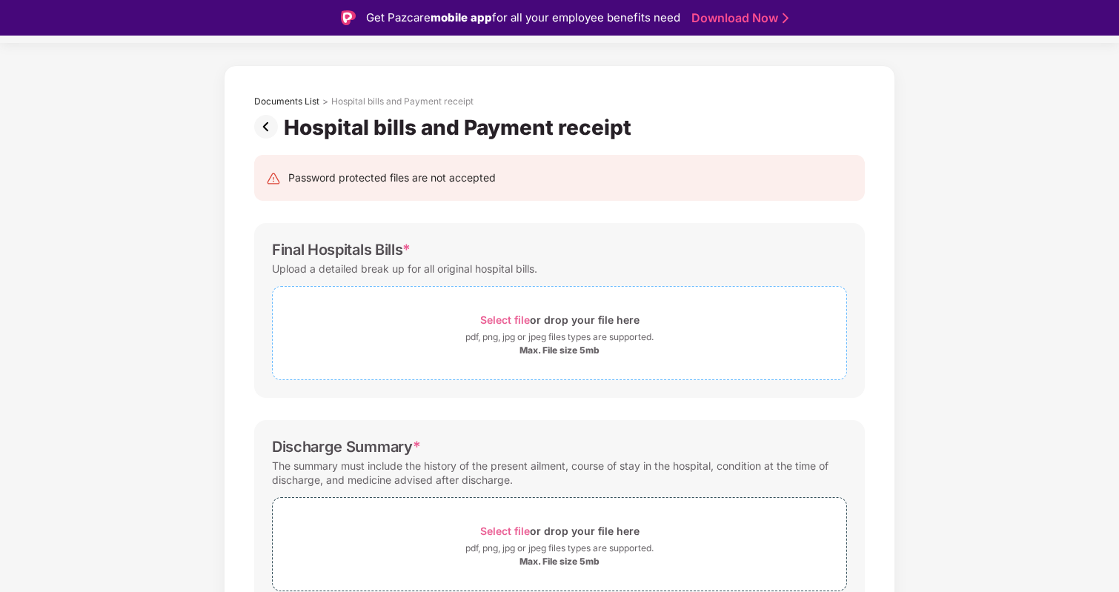
click at [542, 339] on div "pdf, png, jpg or jpeg files types are supported." at bounding box center [559, 337] width 188 height 15
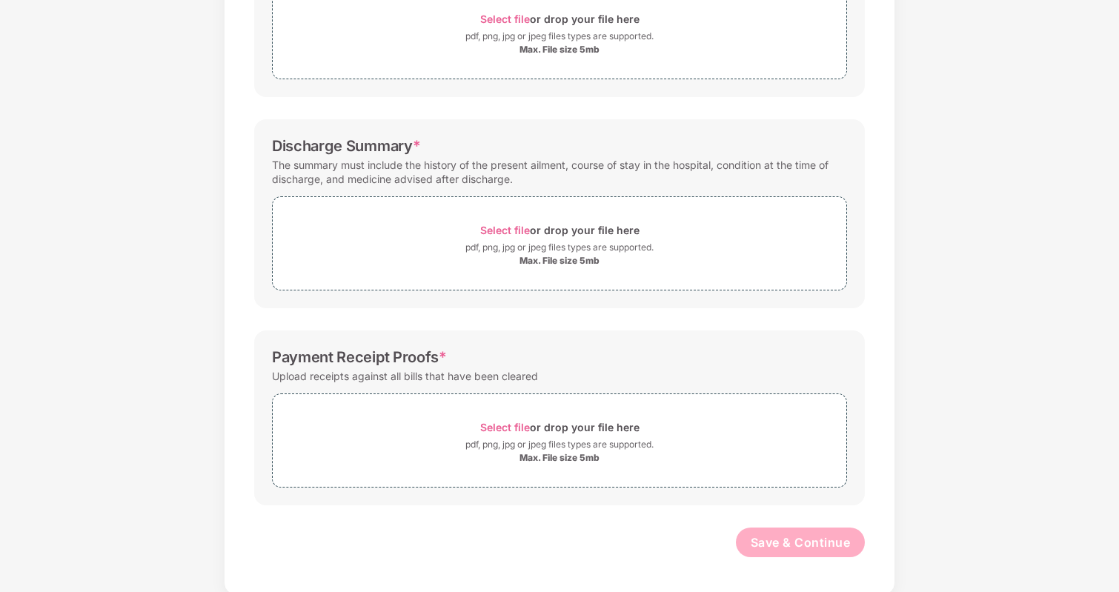
scroll to position [0, 0]
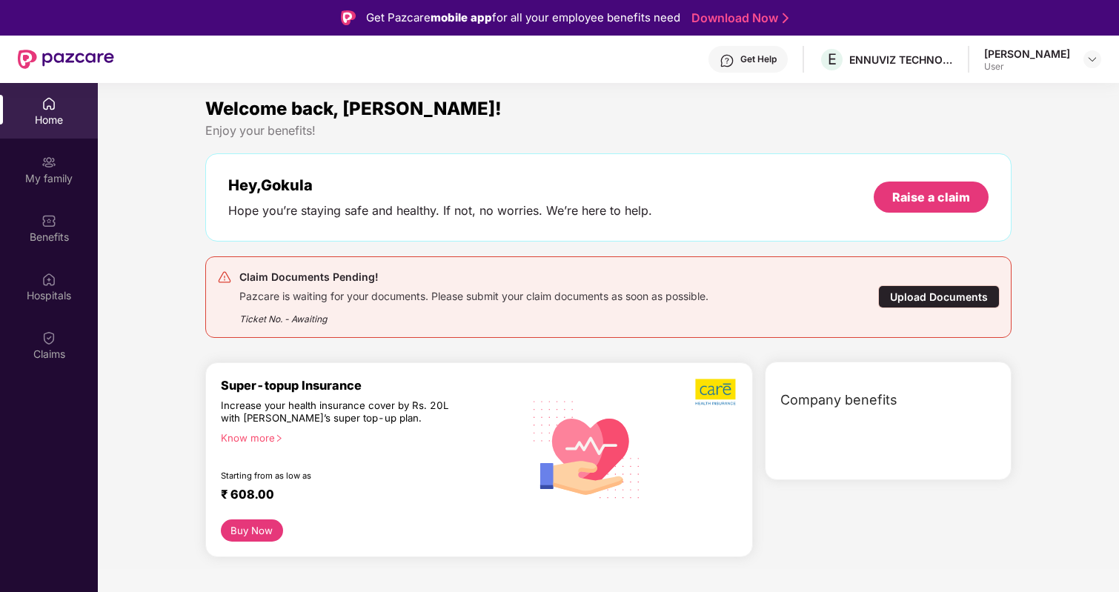
click at [979, 294] on div "Upload Documents" at bounding box center [939, 296] width 122 height 23
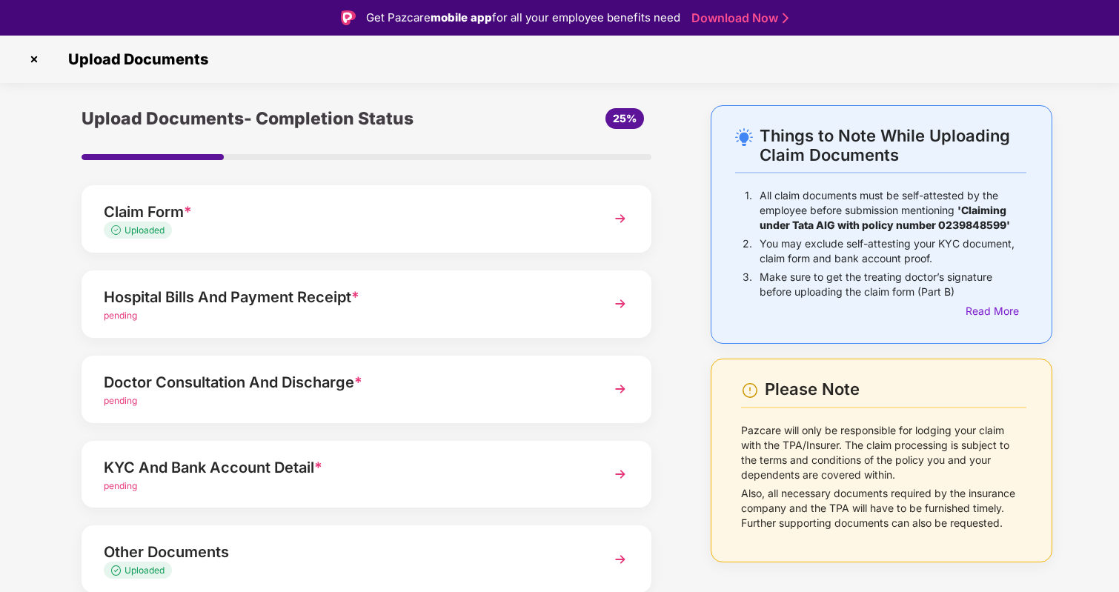
click at [382, 317] on div "pending" at bounding box center [345, 316] width 482 height 14
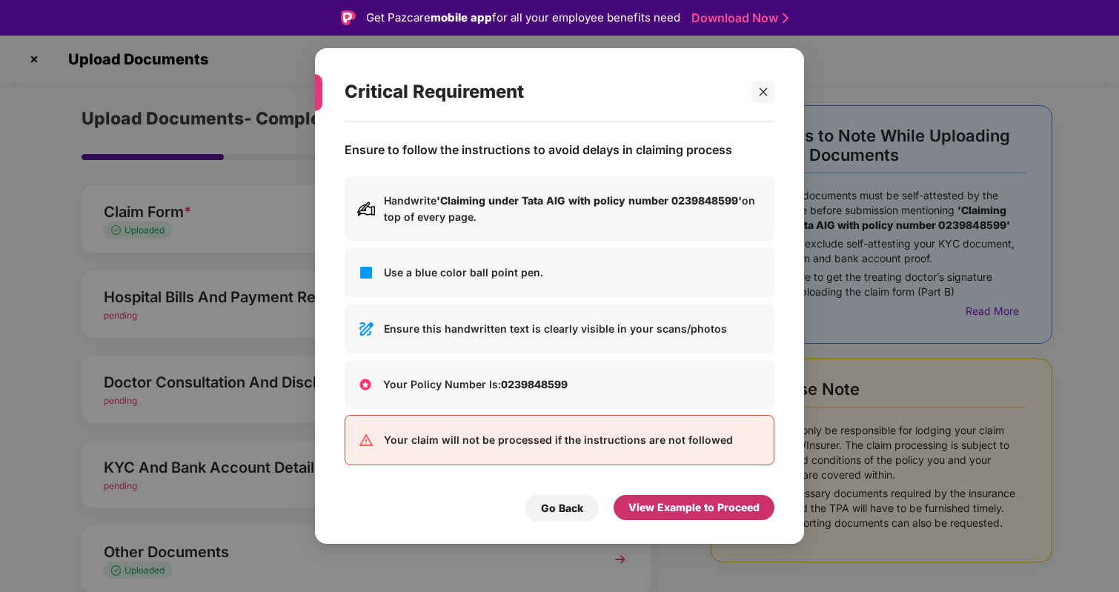
click at [732, 507] on div "View Example to Proceed" at bounding box center [694, 508] width 131 height 16
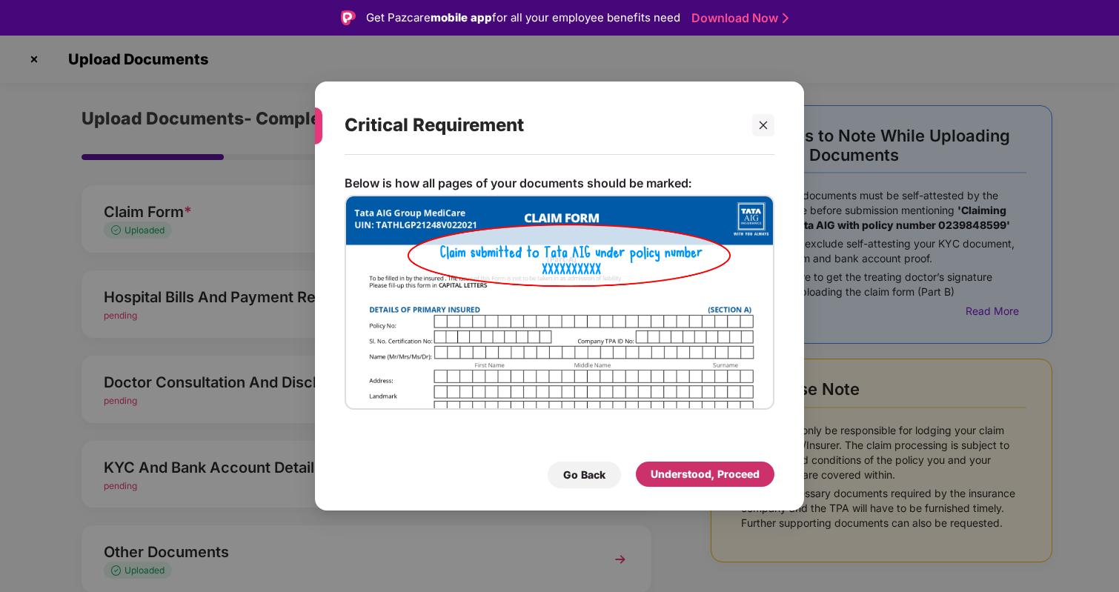
click at [732, 471] on div "Understood, Proceed" at bounding box center [705, 474] width 109 height 16
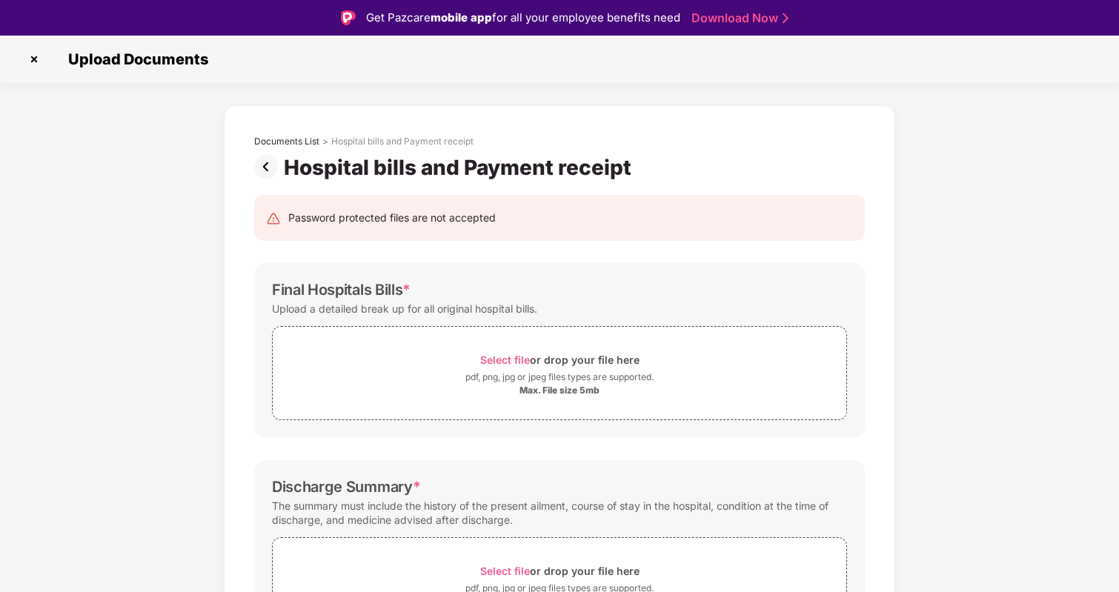
click at [36, 57] on img at bounding box center [34, 59] width 24 height 24
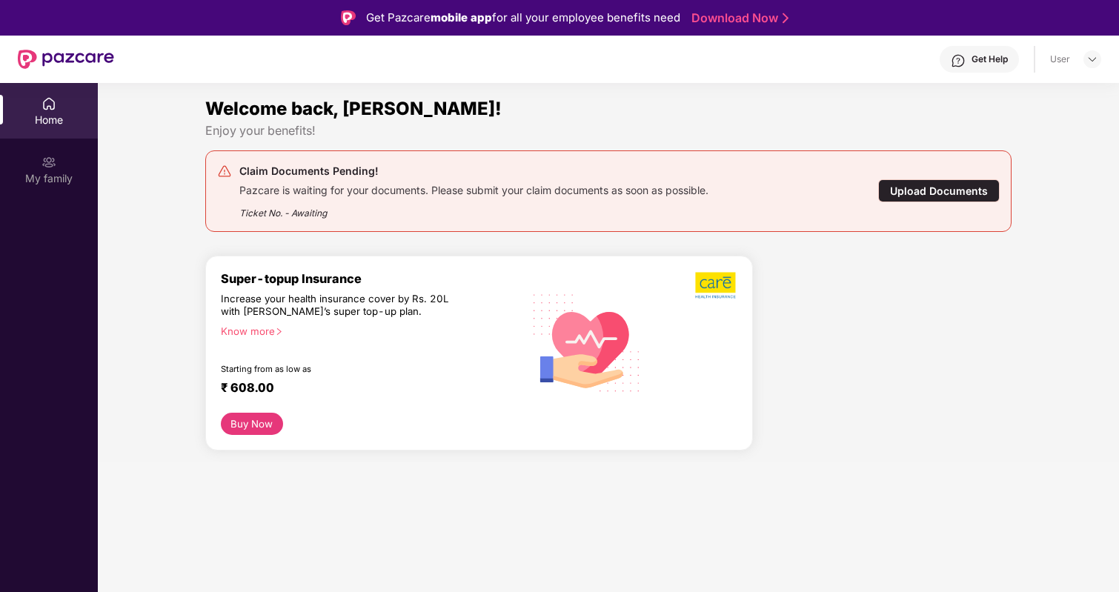
click at [958, 184] on div "Upload Documents" at bounding box center [939, 190] width 122 height 23
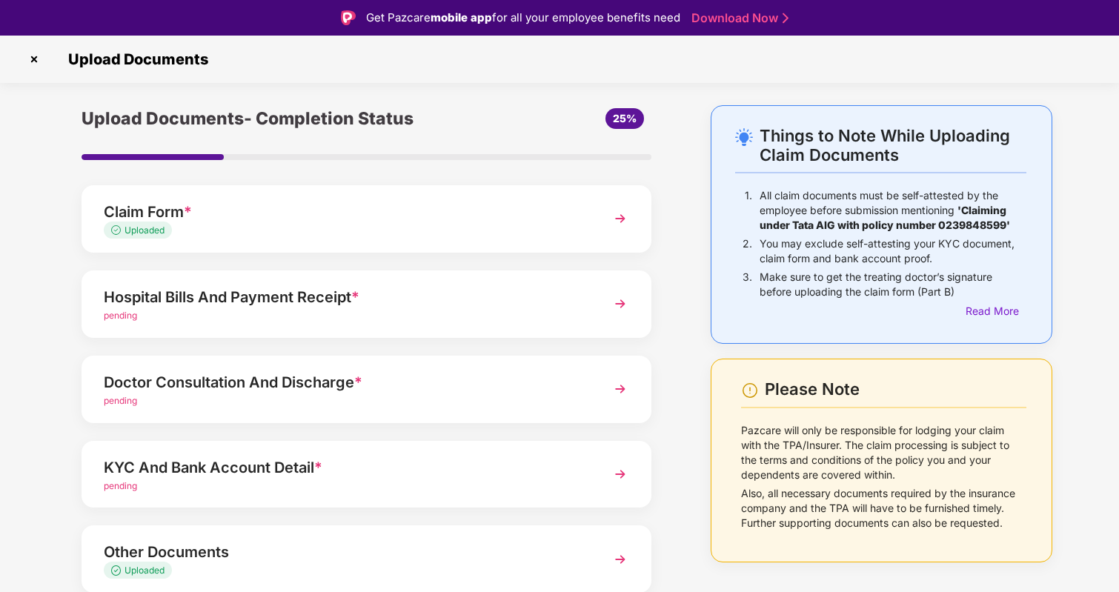
scroll to position [57, 0]
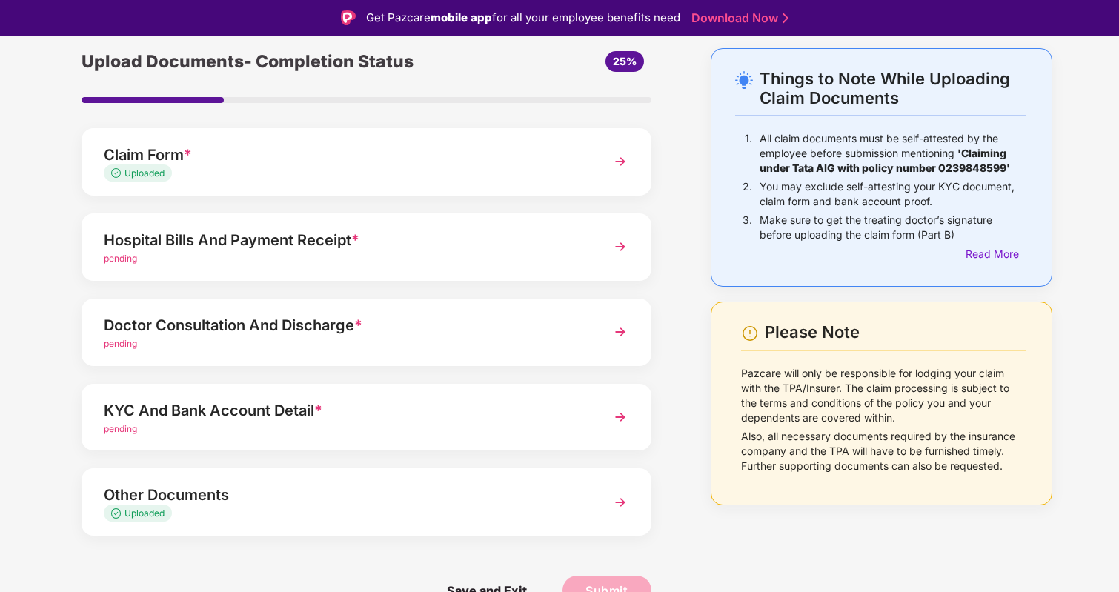
click at [418, 341] on div "pending" at bounding box center [345, 344] width 482 height 14
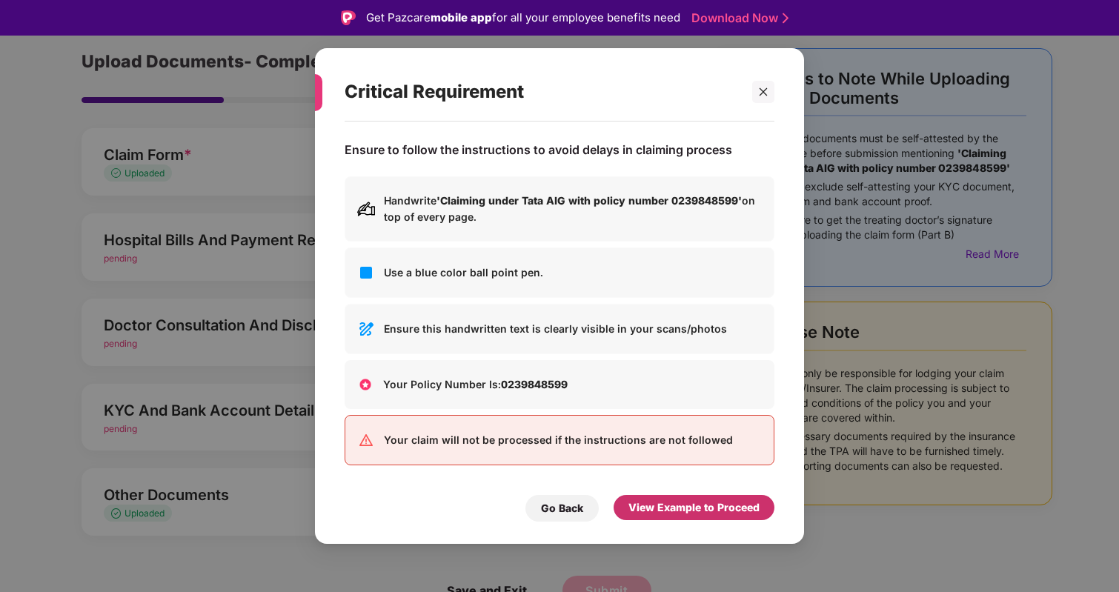
click at [752, 511] on div "View Example to Proceed" at bounding box center [694, 508] width 131 height 16
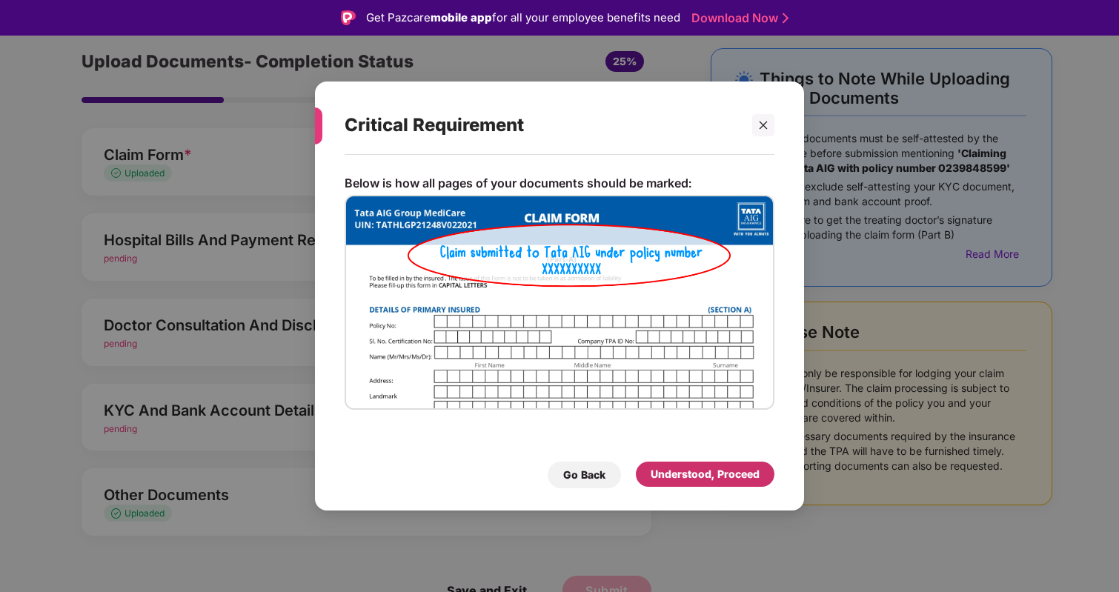
click at [736, 466] on div "Understood, Proceed" at bounding box center [705, 474] width 109 height 16
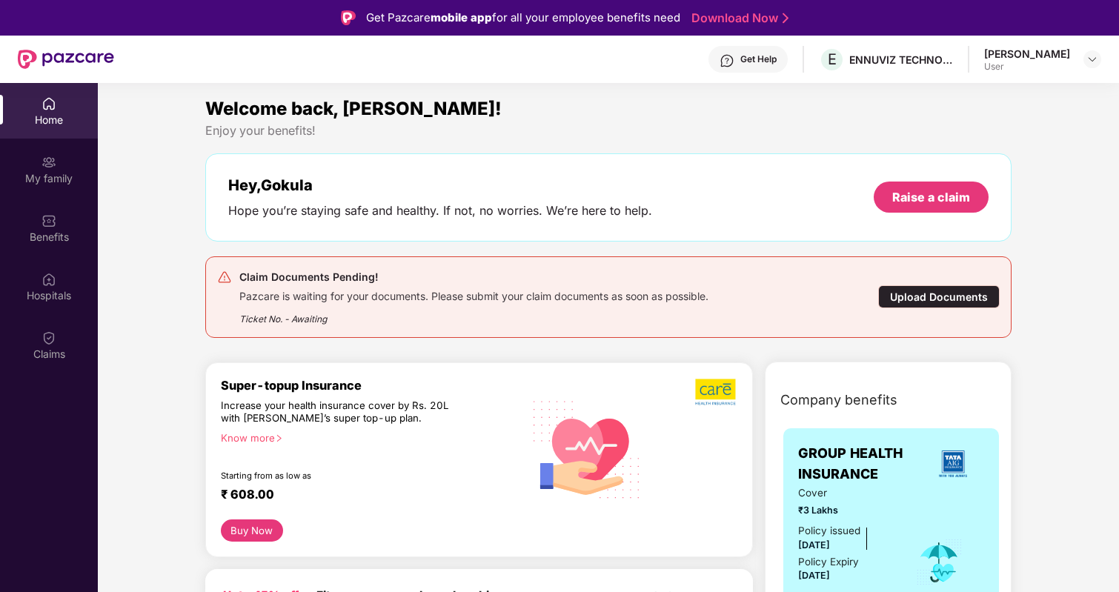
click at [932, 124] on div "Enjoy your benefits!" at bounding box center [608, 131] width 806 height 16
click at [923, 299] on div "Upload Documents" at bounding box center [939, 296] width 122 height 23
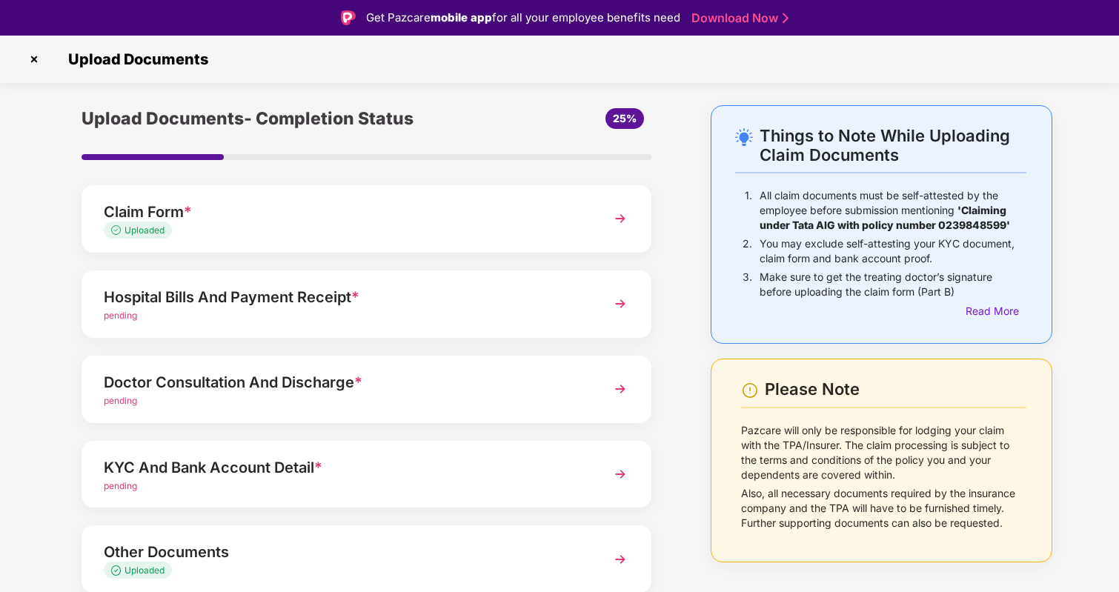
click at [447, 394] on div "pending" at bounding box center [345, 401] width 482 height 14
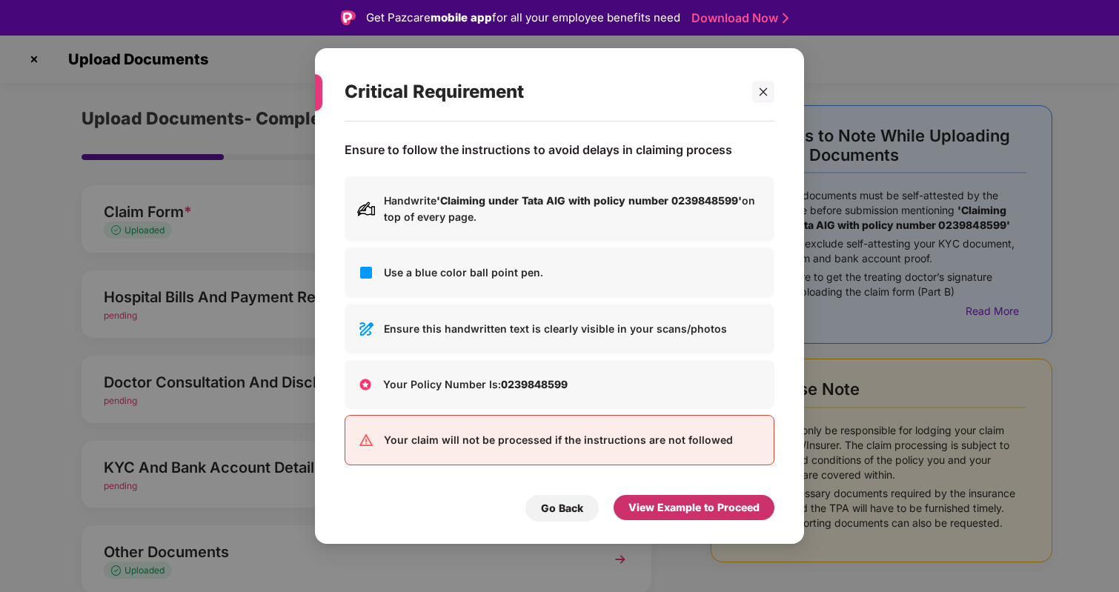
click at [672, 502] on div "View Example to Proceed" at bounding box center [694, 508] width 131 height 16
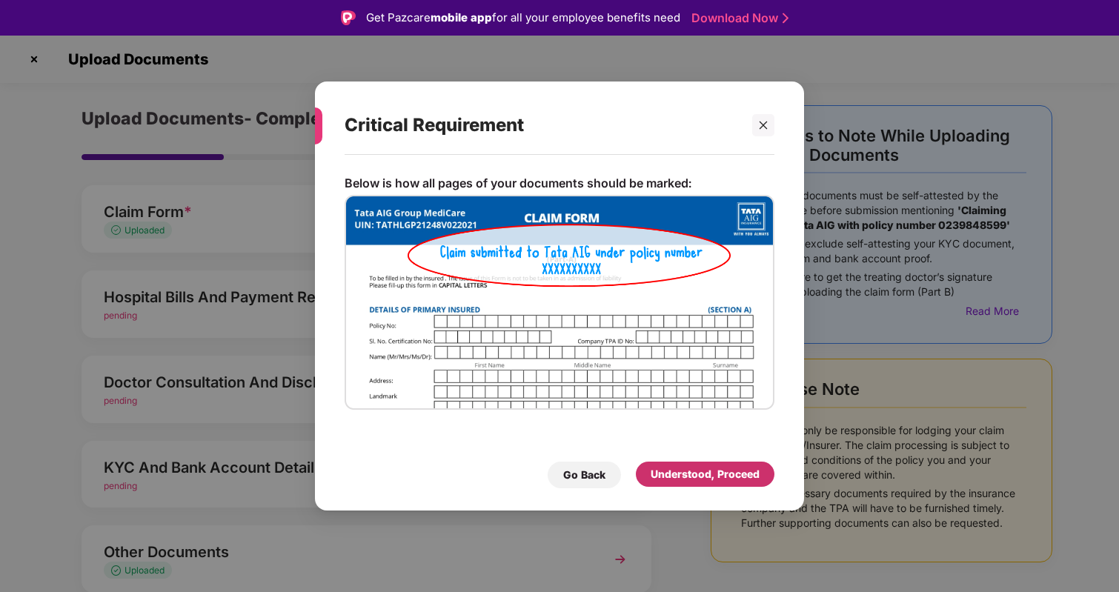
click at [690, 475] on div "Understood, Proceed" at bounding box center [705, 474] width 109 height 16
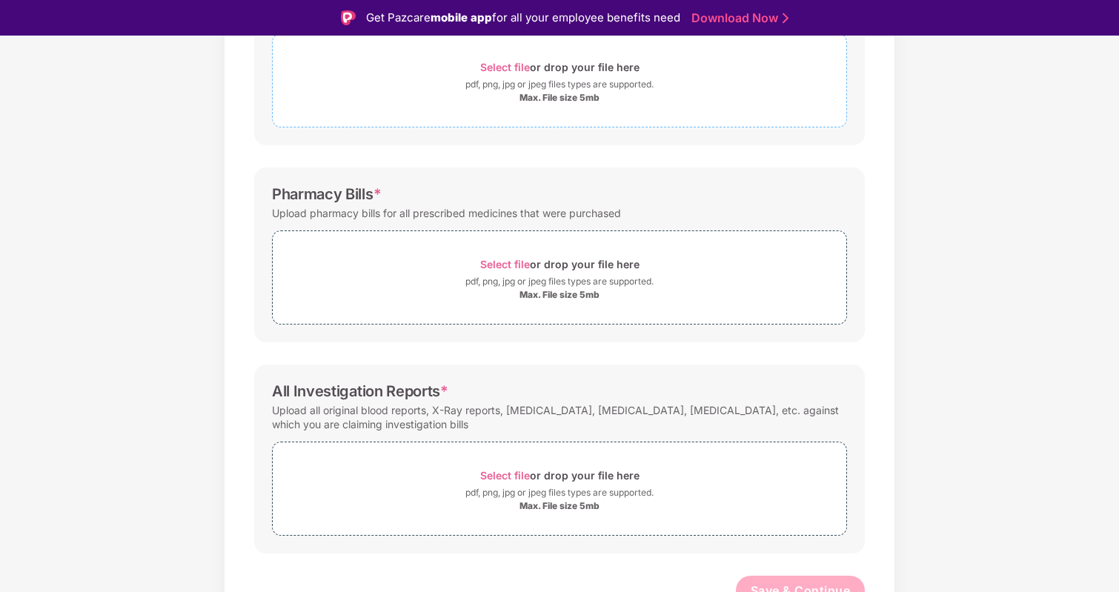
scroll to position [308, 0]
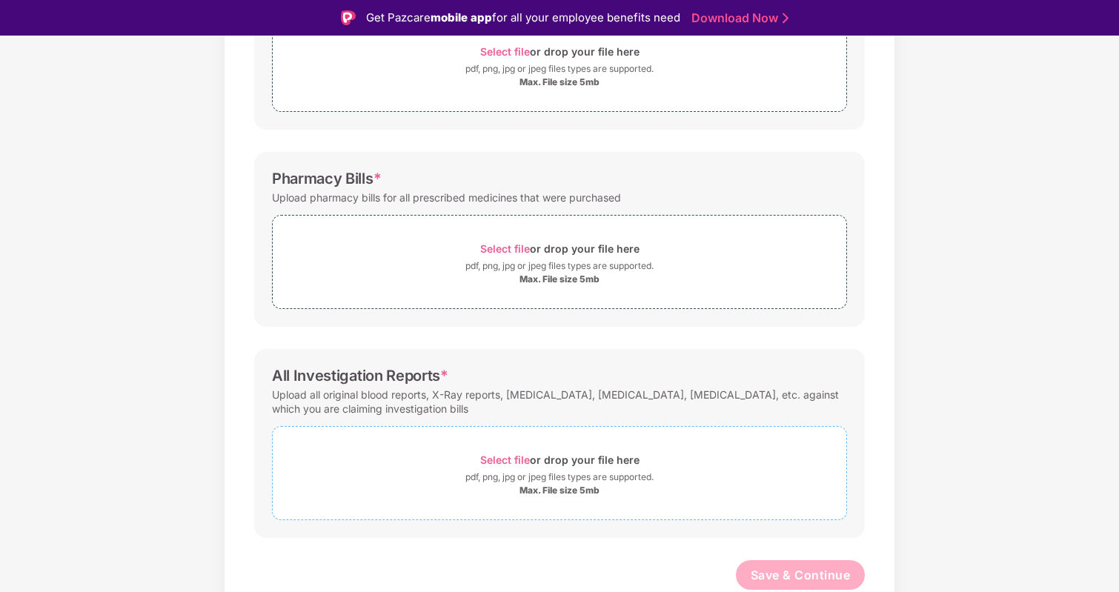
click at [536, 494] on div "Max. File size 5mb" at bounding box center [560, 491] width 80 height 12
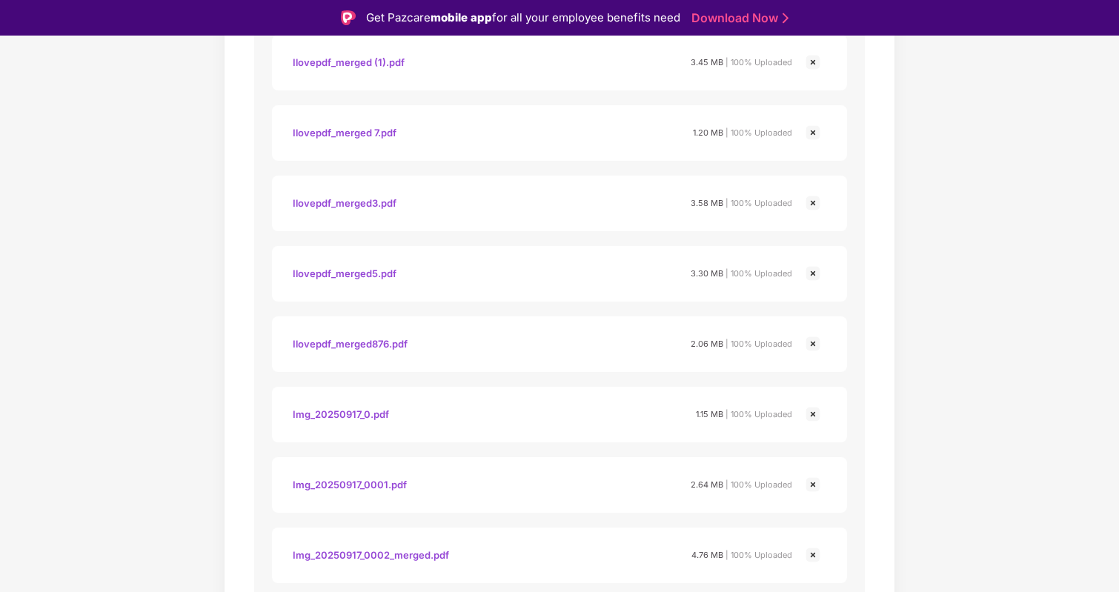
scroll to position [1502, 0]
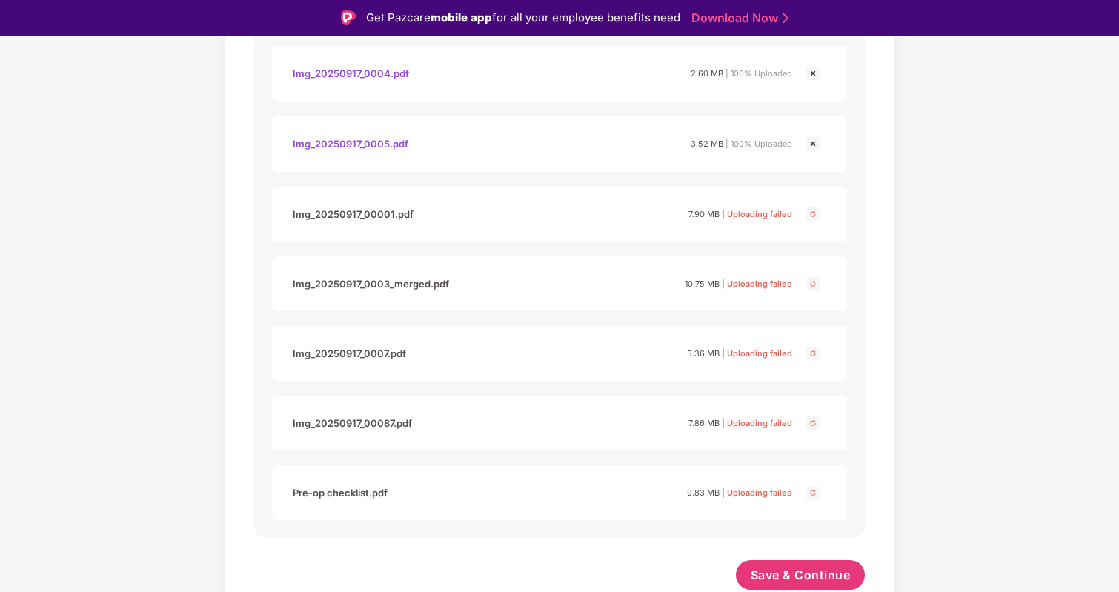
click at [767, 218] on span "| Uploading failed" at bounding box center [757, 214] width 70 height 10
click at [816, 218] on img at bounding box center [813, 214] width 18 height 18
click at [817, 215] on img at bounding box center [813, 214] width 18 height 18
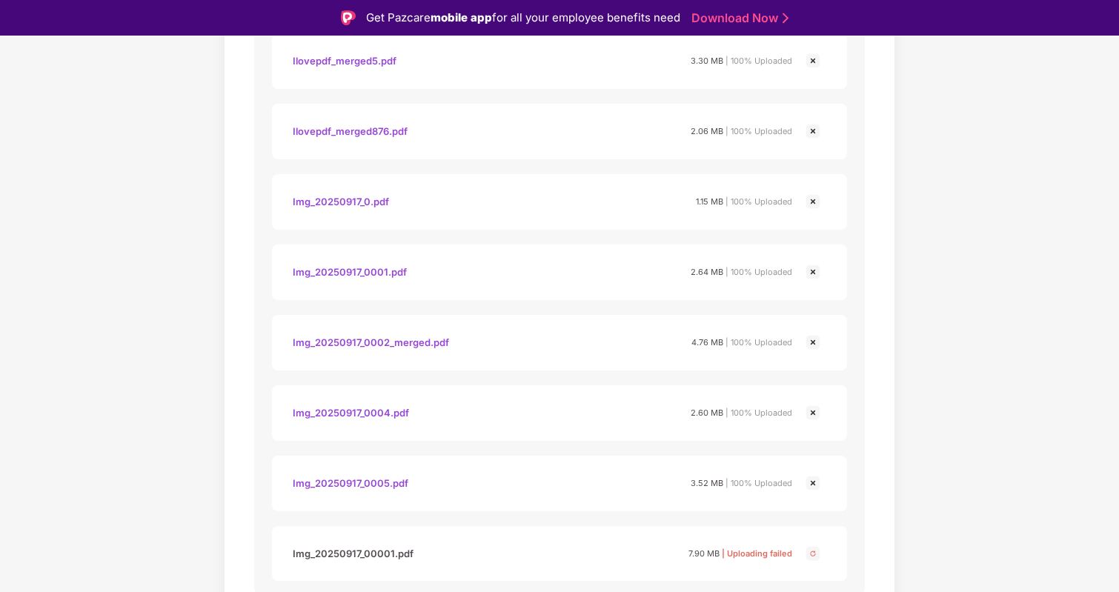
scroll to position [1223, 0]
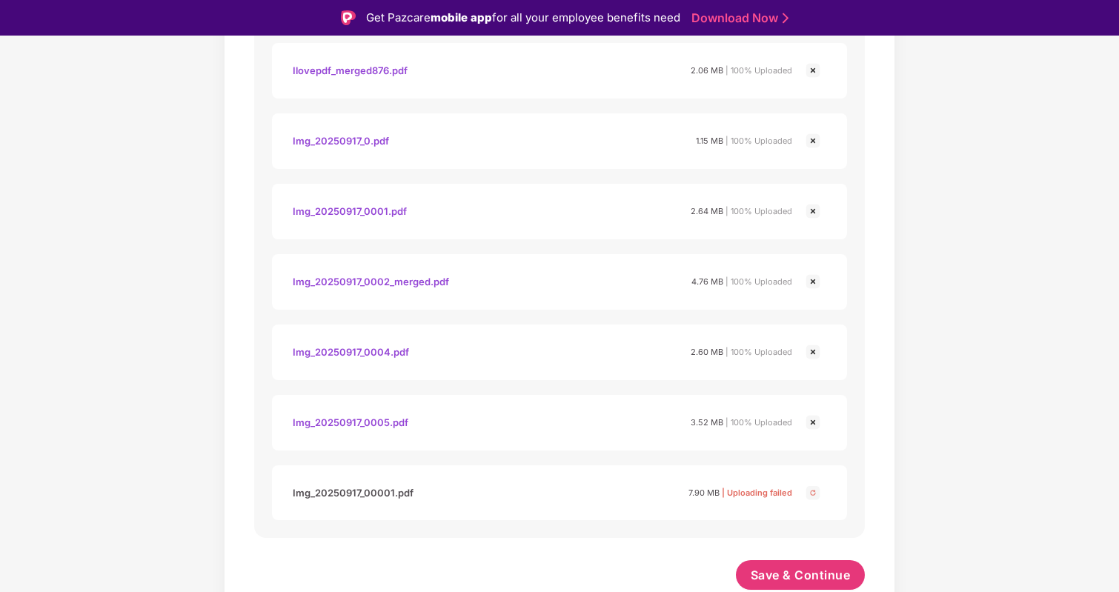
click at [810, 491] on img at bounding box center [813, 493] width 18 height 18
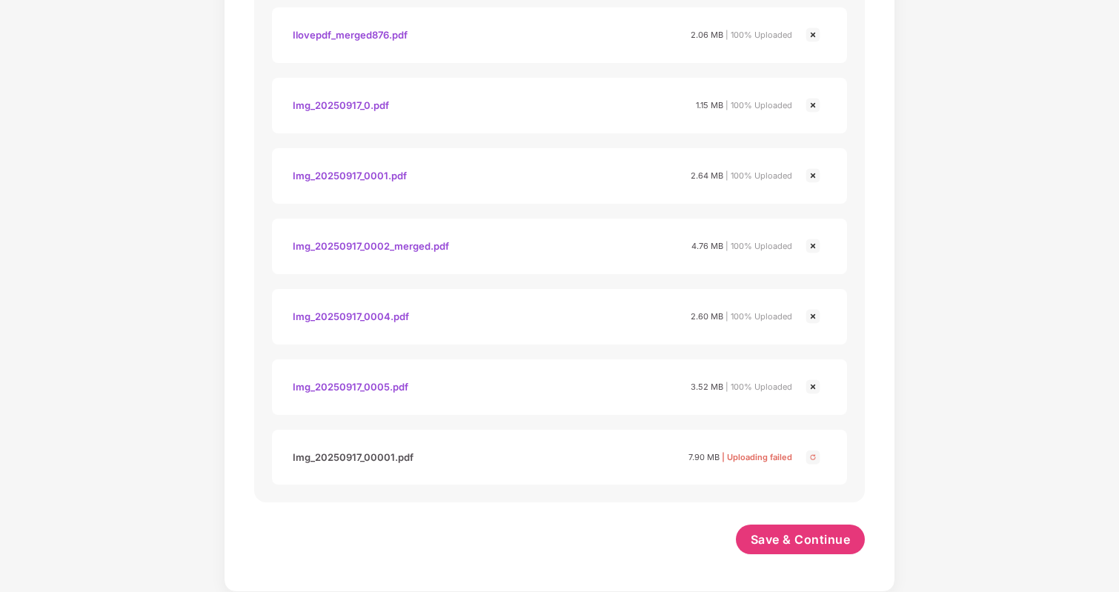
click at [765, 462] on div "7.90 MB | Uploading failed" at bounding box center [741, 457] width 104 height 15
click at [783, 543] on span "Save & Continue" at bounding box center [801, 539] width 100 height 16
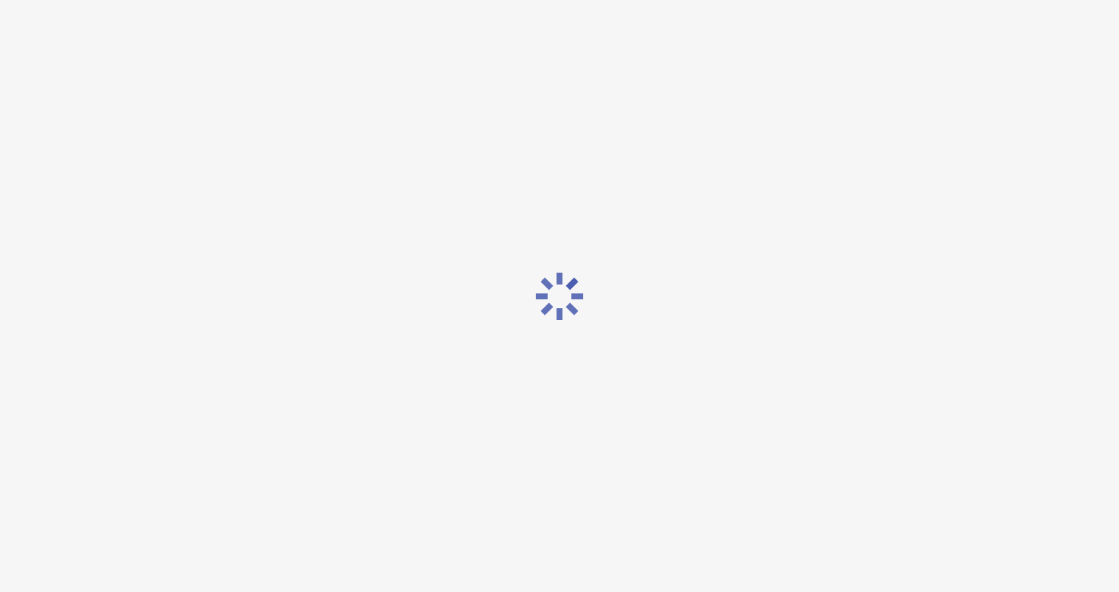
scroll to position [0, 0]
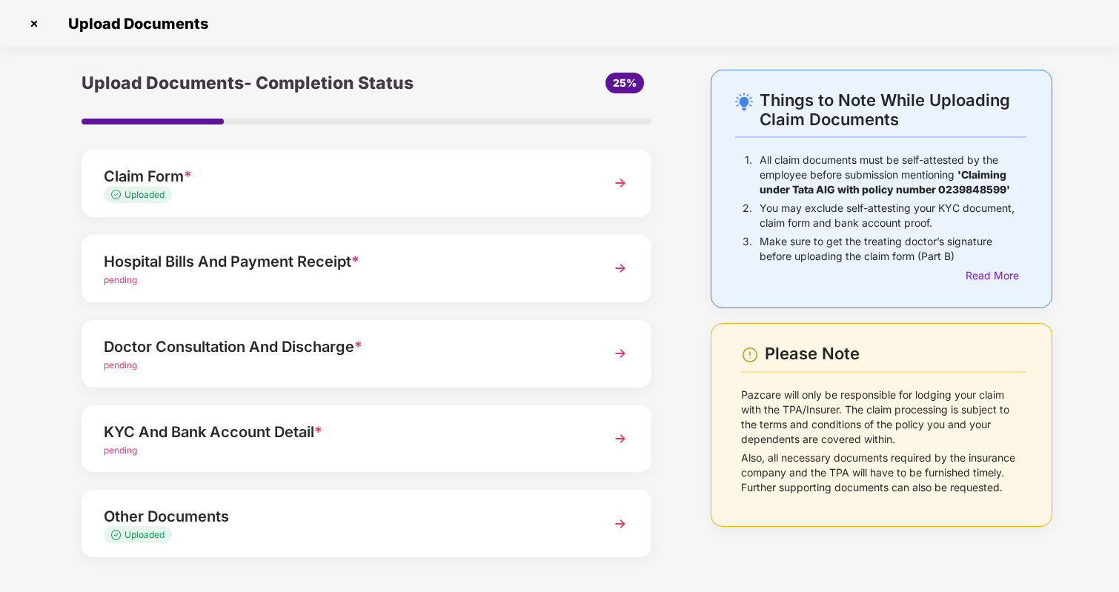
click at [401, 365] on div "pending" at bounding box center [345, 366] width 482 height 14
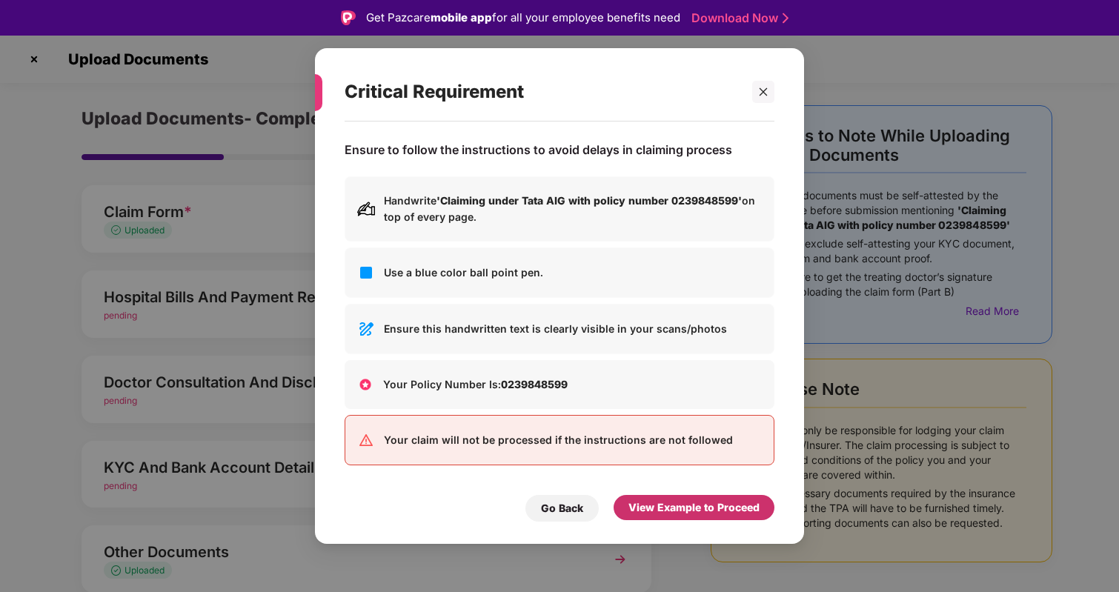
click at [661, 505] on div "View Example to Proceed" at bounding box center [694, 508] width 131 height 16
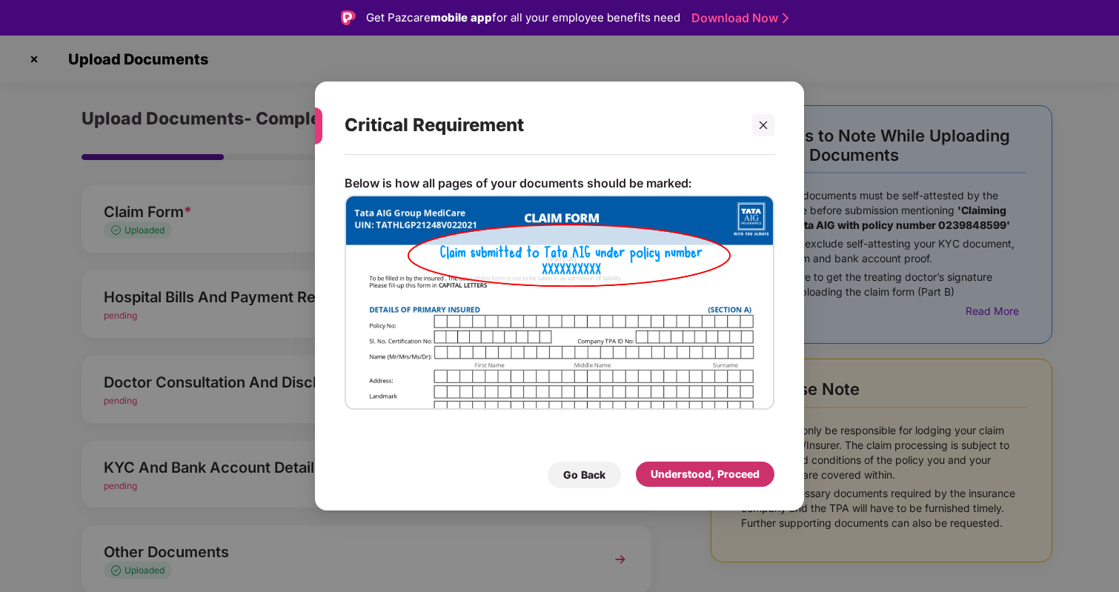
click at [695, 476] on div "Understood, Proceed" at bounding box center [705, 474] width 109 height 16
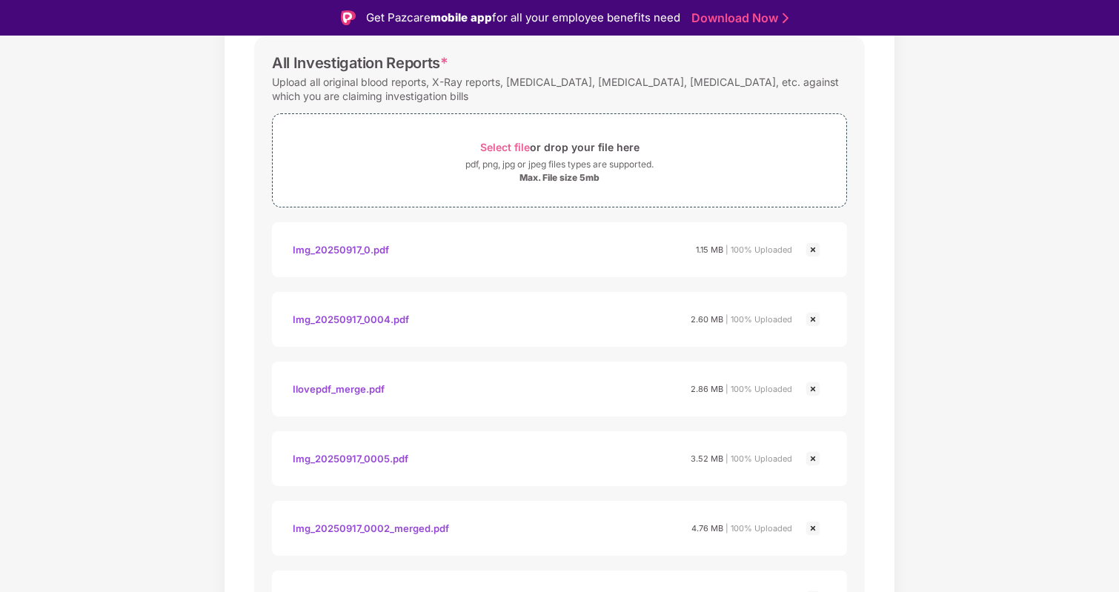
scroll to position [574, 0]
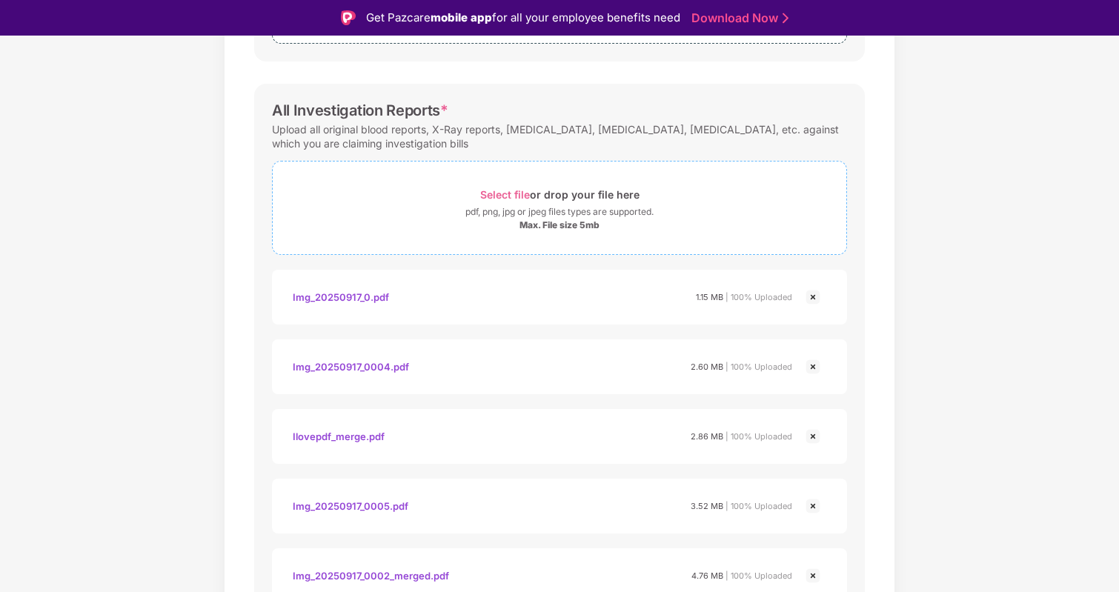
click at [569, 225] on div "Max. File size 5mb" at bounding box center [560, 225] width 80 height 12
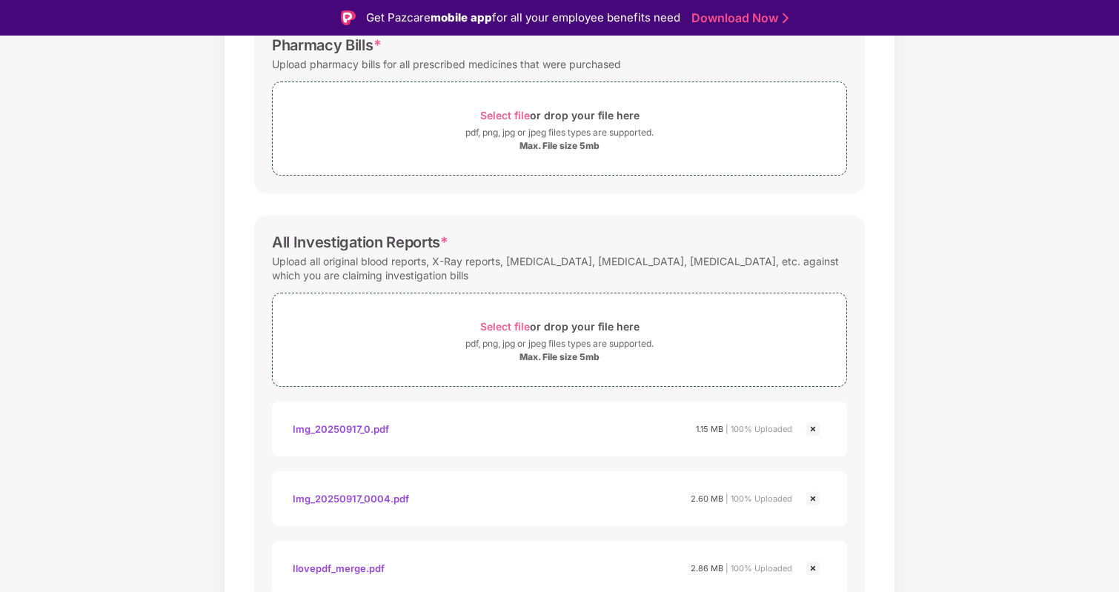
scroll to position [0, 0]
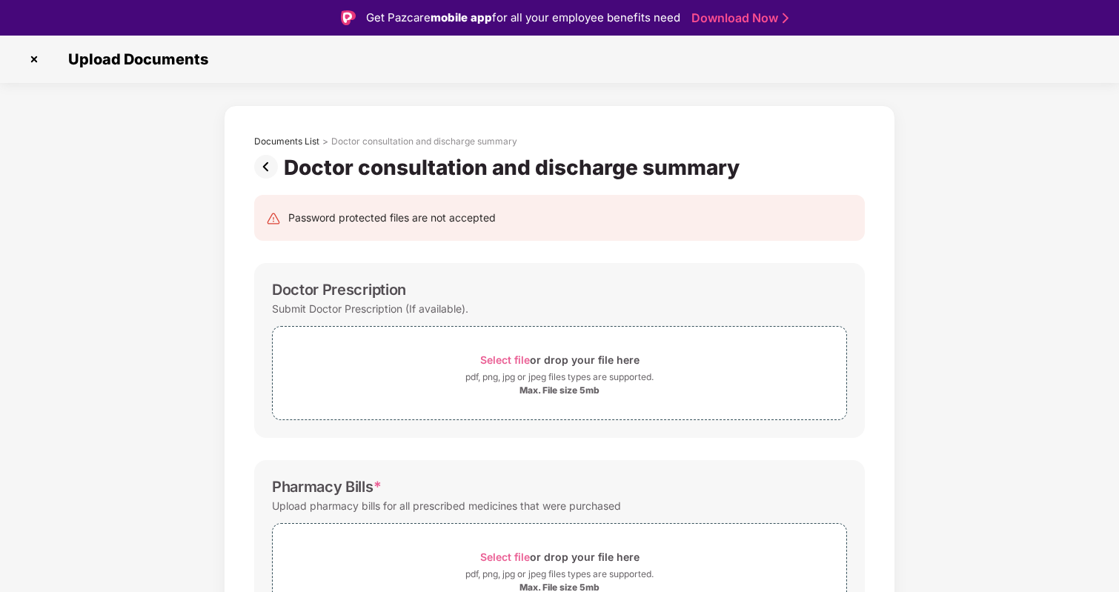
click at [259, 160] on img at bounding box center [269, 167] width 30 height 24
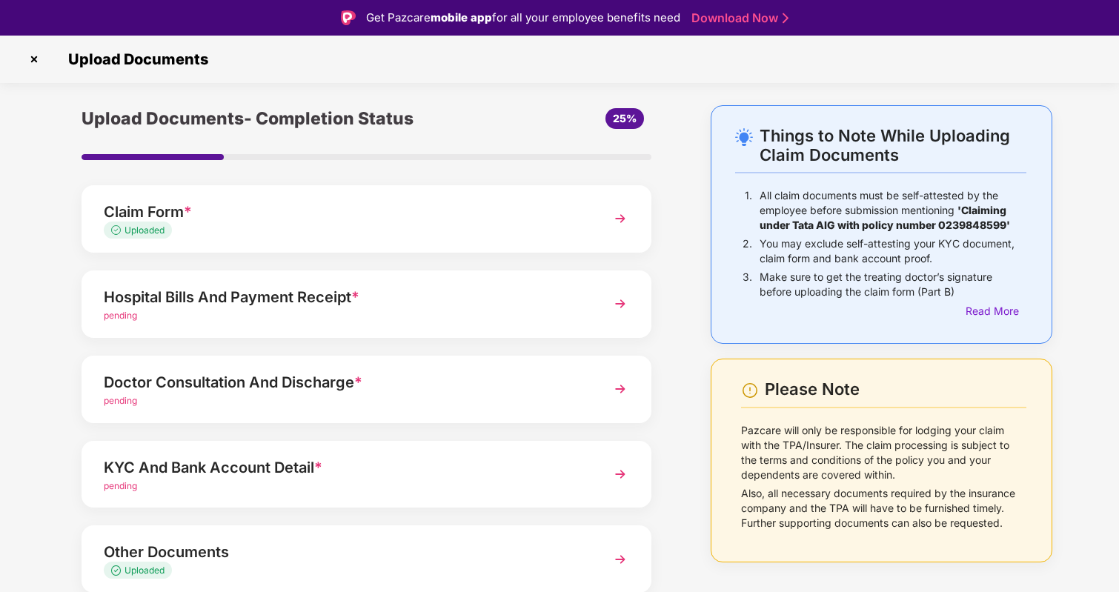
click at [346, 486] on div "pending" at bounding box center [345, 487] width 482 height 14
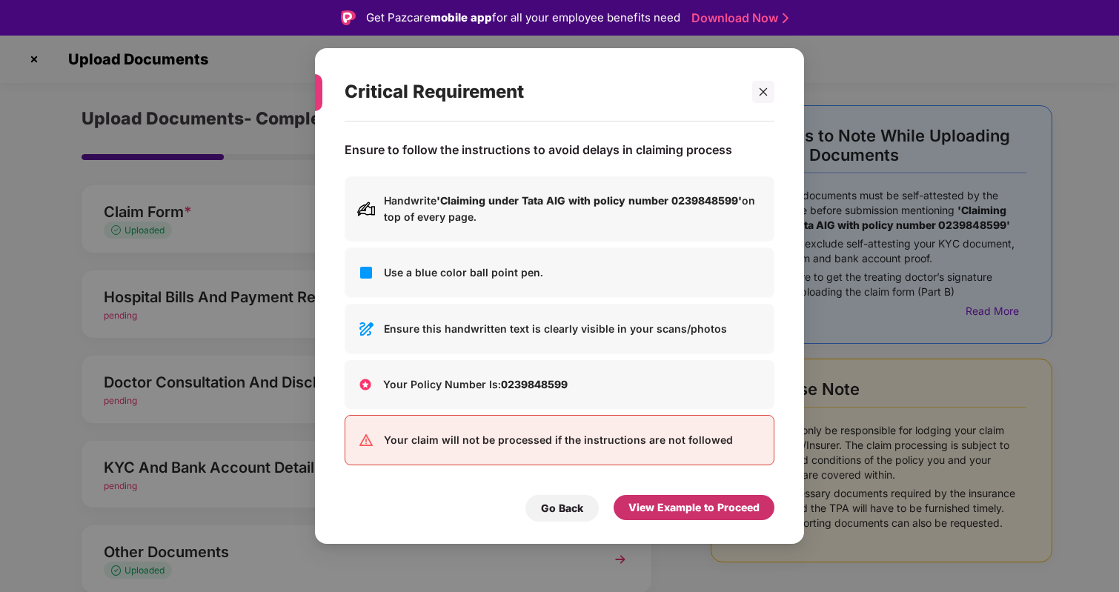
click at [675, 503] on div "View Example to Proceed" at bounding box center [694, 508] width 131 height 16
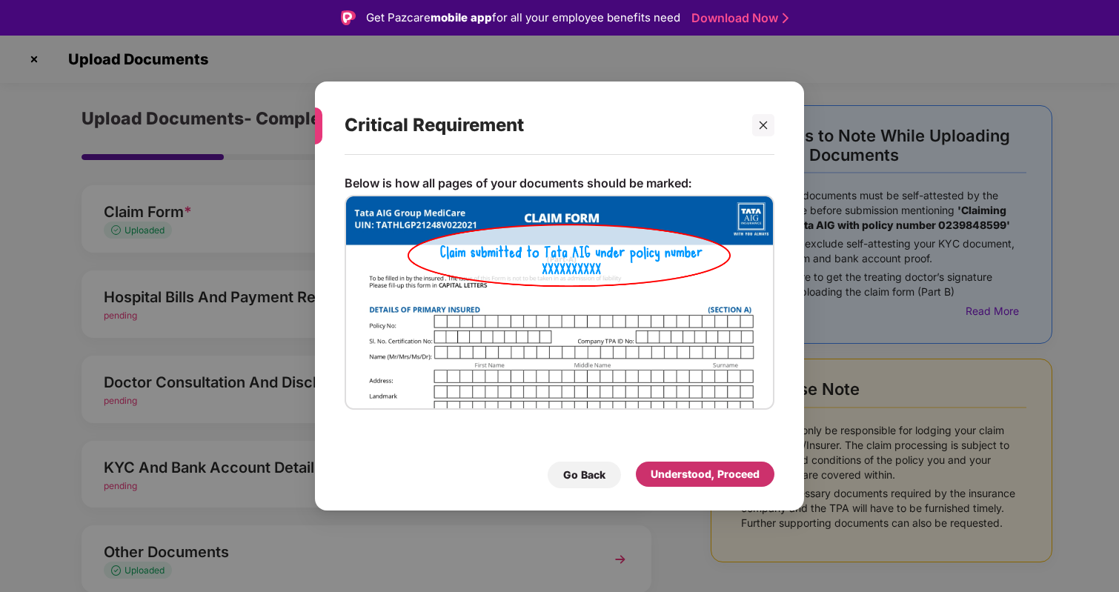
click at [688, 480] on div "Understood, Proceed" at bounding box center [705, 474] width 109 height 16
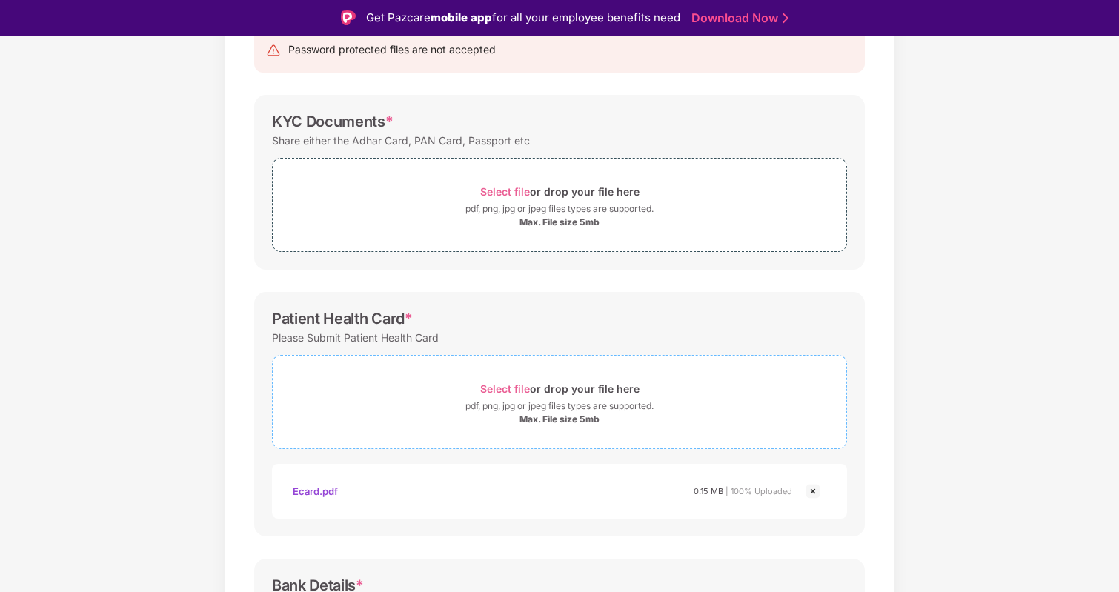
scroll to position [170, 0]
click at [557, 403] on div "pdf, png, jpg or jpeg files types are supported." at bounding box center [559, 404] width 188 height 15
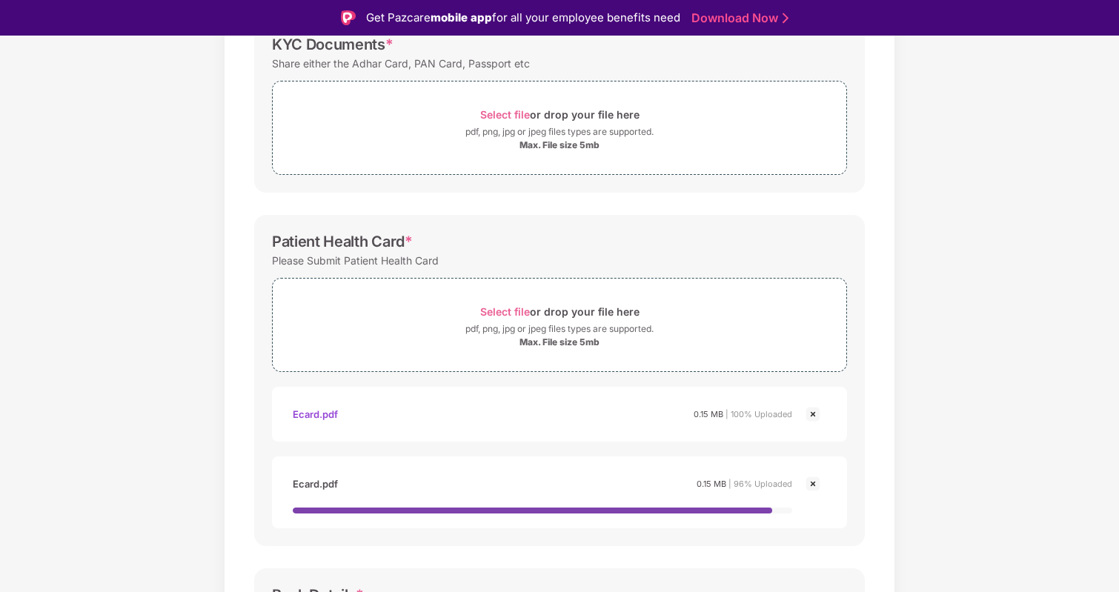
scroll to position [247, 0]
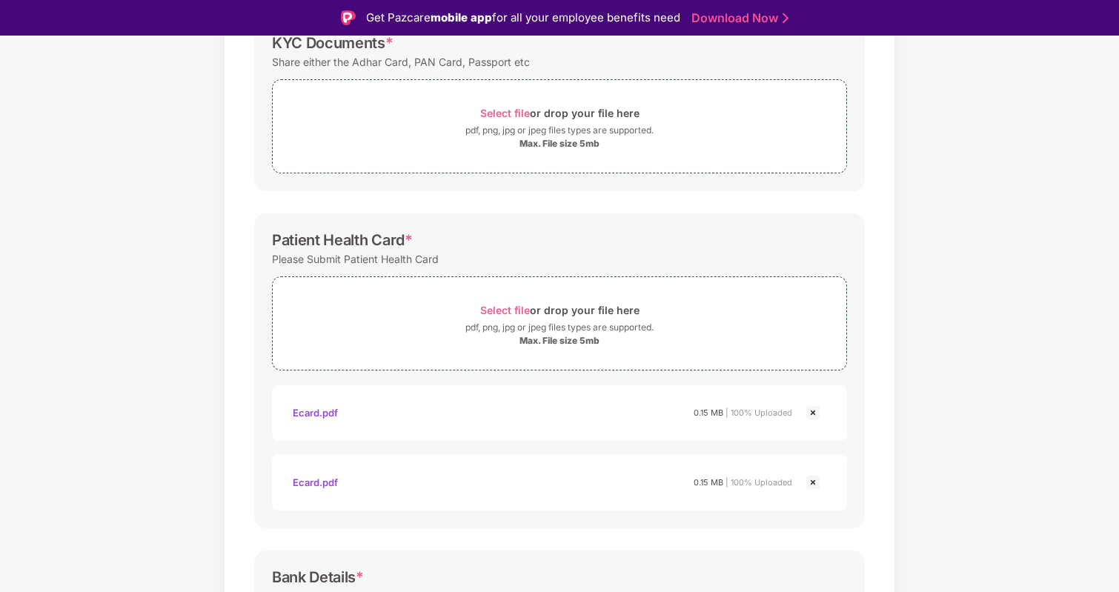
click at [813, 484] on img at bounding box center [813, 483] width 18 height 18
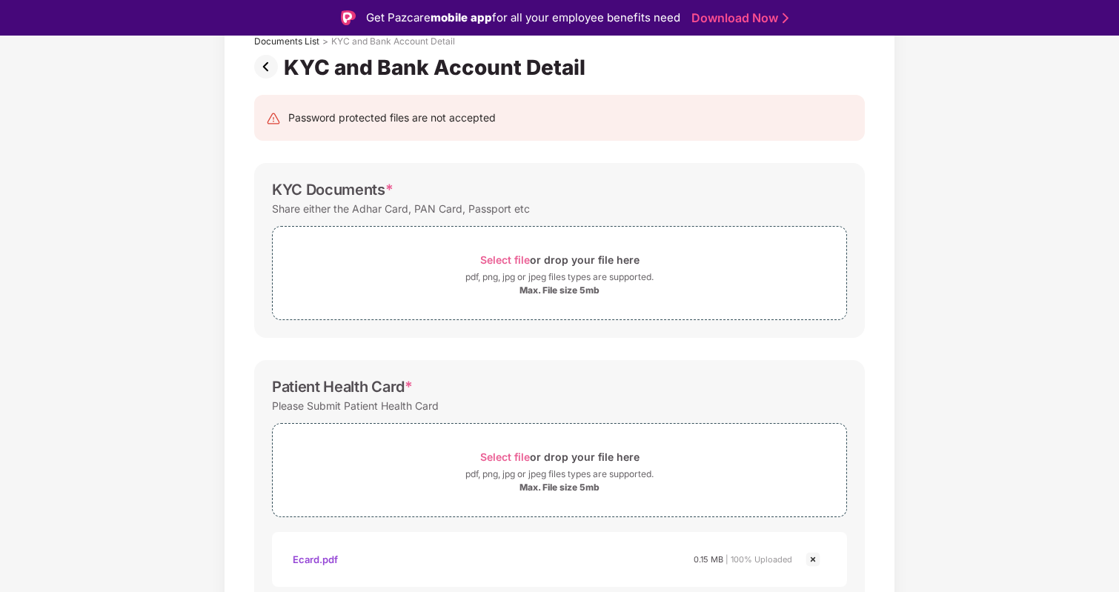
scroll to position [67, 0]
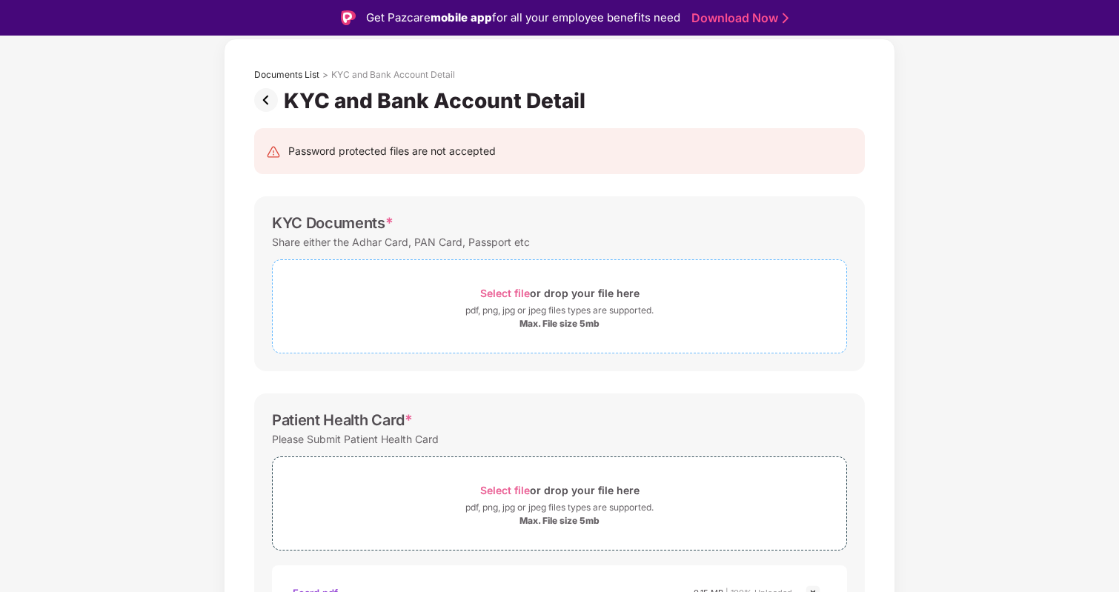
click at [544, 320] on div "Max. File size 5mb" at bounding box center [560, 324] width 80 height 12
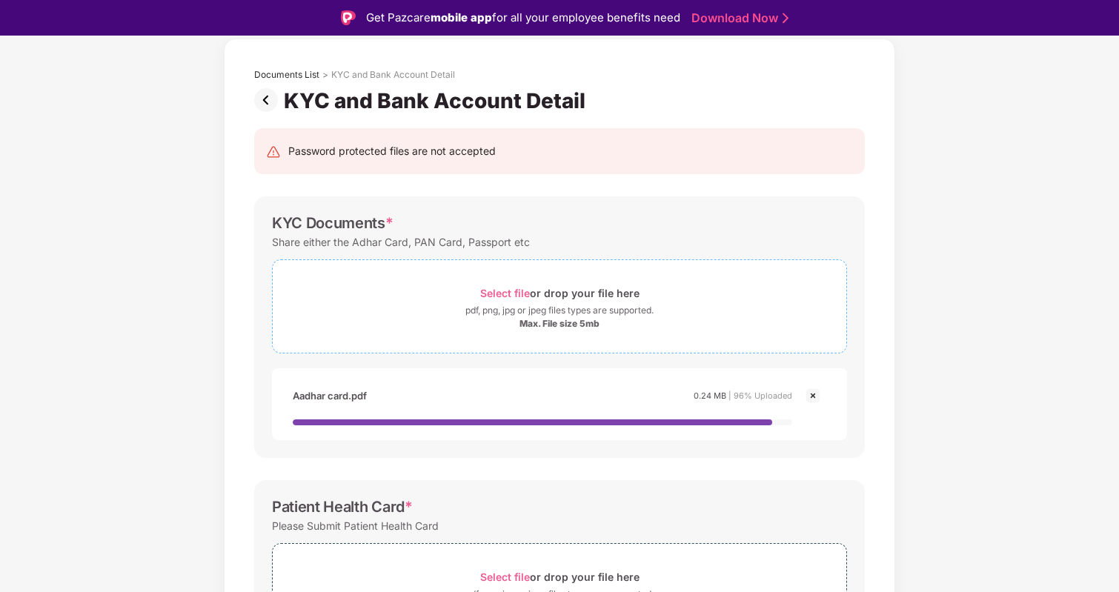
click at [550, 315] on div "pdf, png, jpg or jpeg files types are supported." at bounding box center [559, 310] width 188 height 15
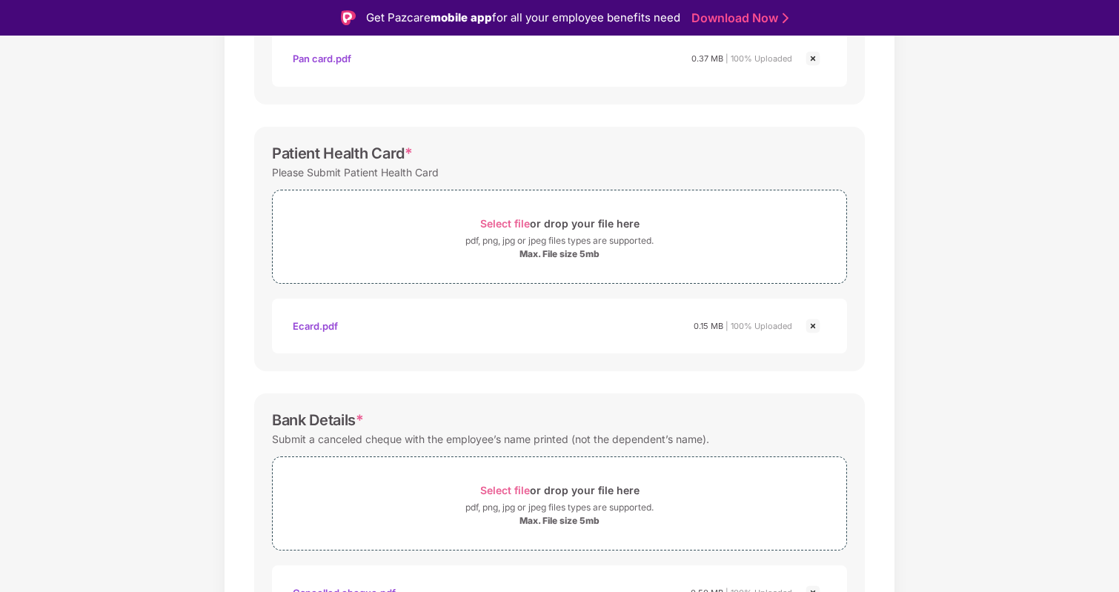
scroll to position [574, 0]
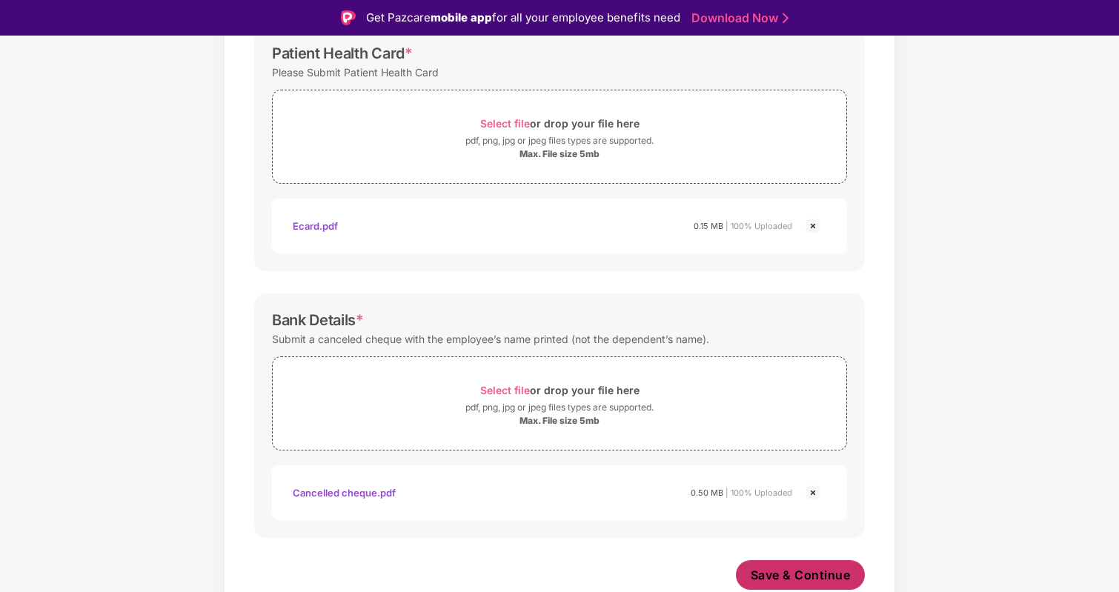
click at [812, 576] on span "Save & Continue" at bounding box center [801, 575] width 100 height 16
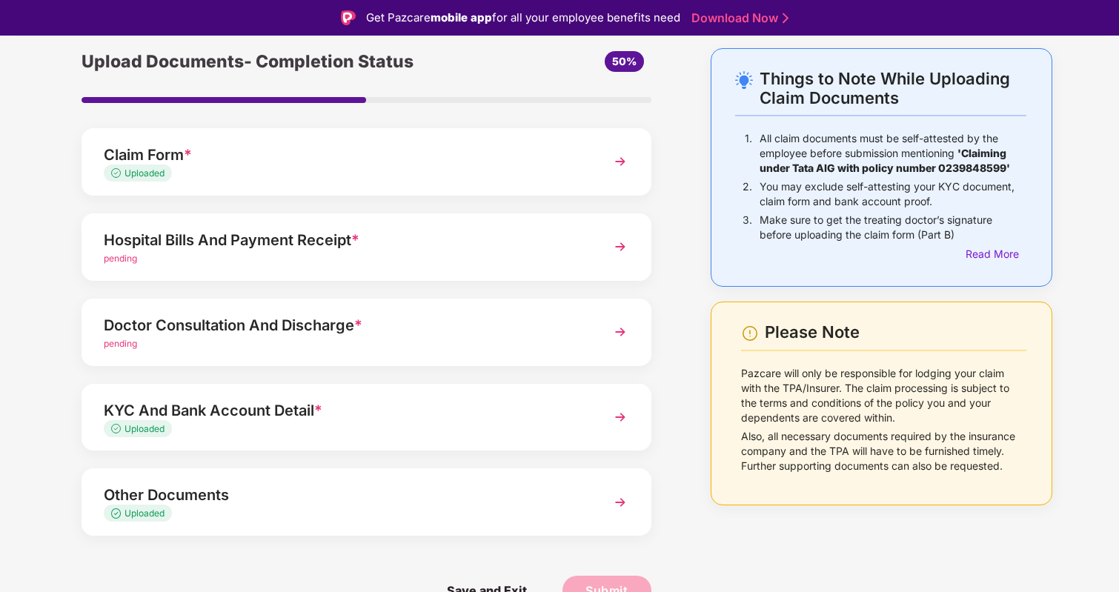
scroll to position [14, 0]
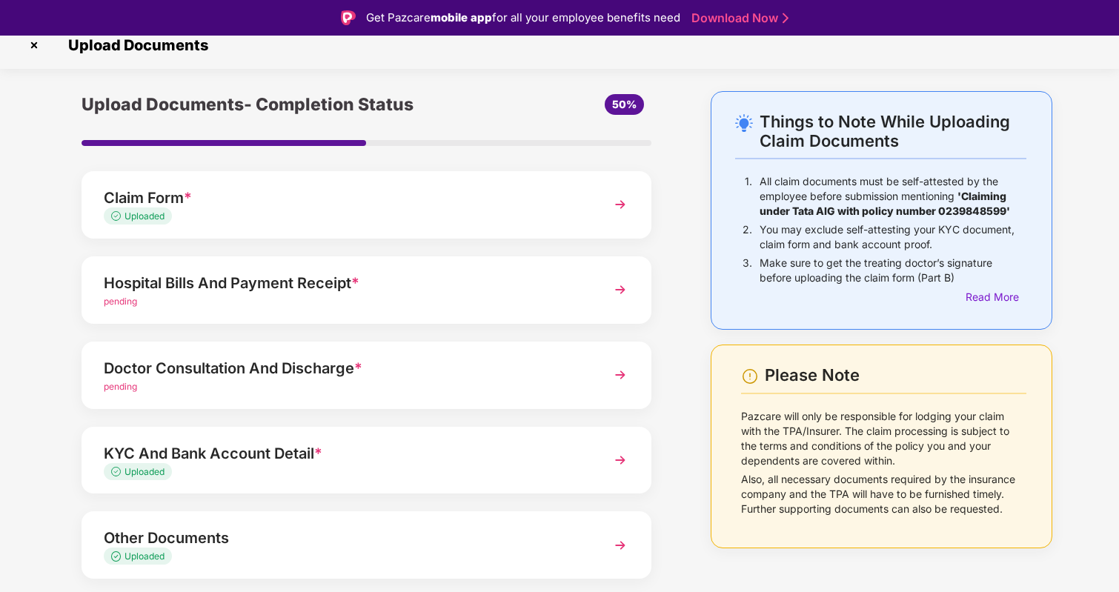
click at [480, 405] on div "Doctor Consultation And Discharge * pending" at bounding box center [367, 375] width 570 height 67
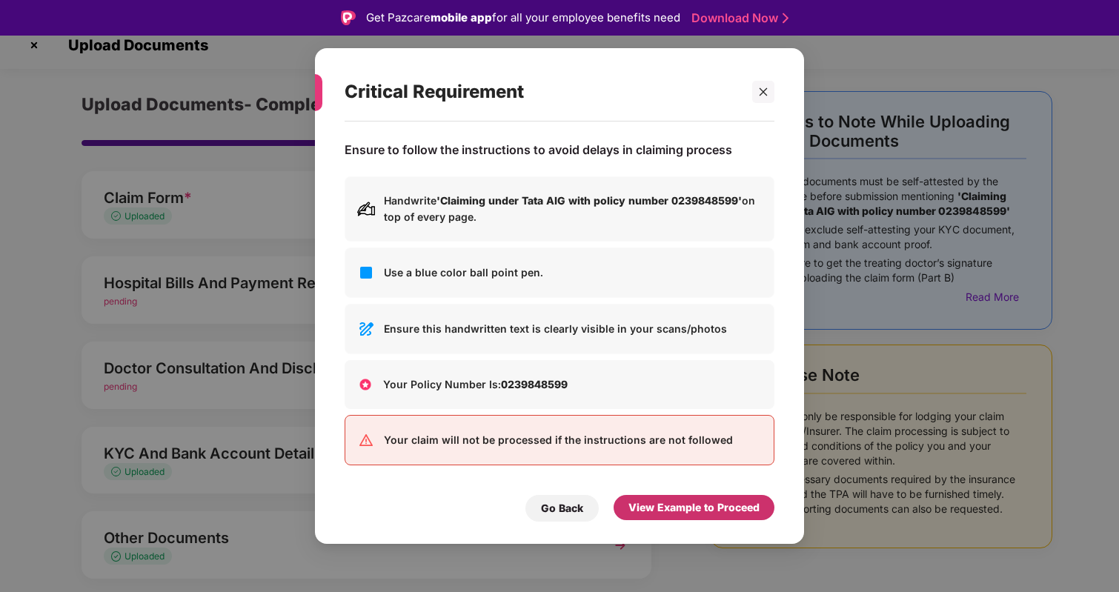
click at [703, 505] on div "View Example to Proceed" at bounding box center [694, 508] width 131 height 16
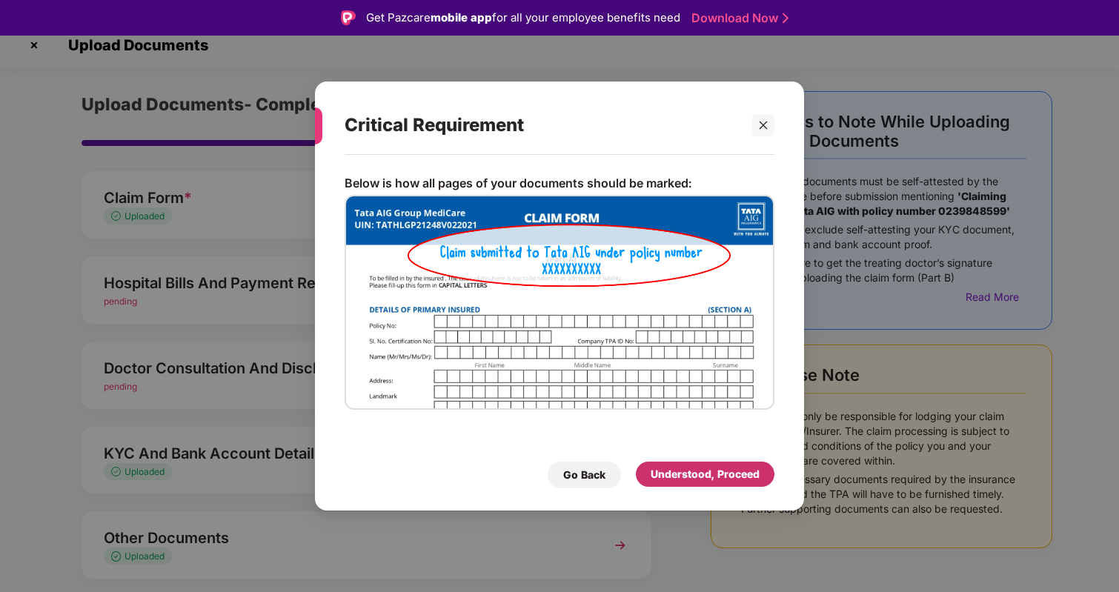
click at [724, 465] on div "Understood, Proceed" at bounding box center [705, 474] width 139 height 25
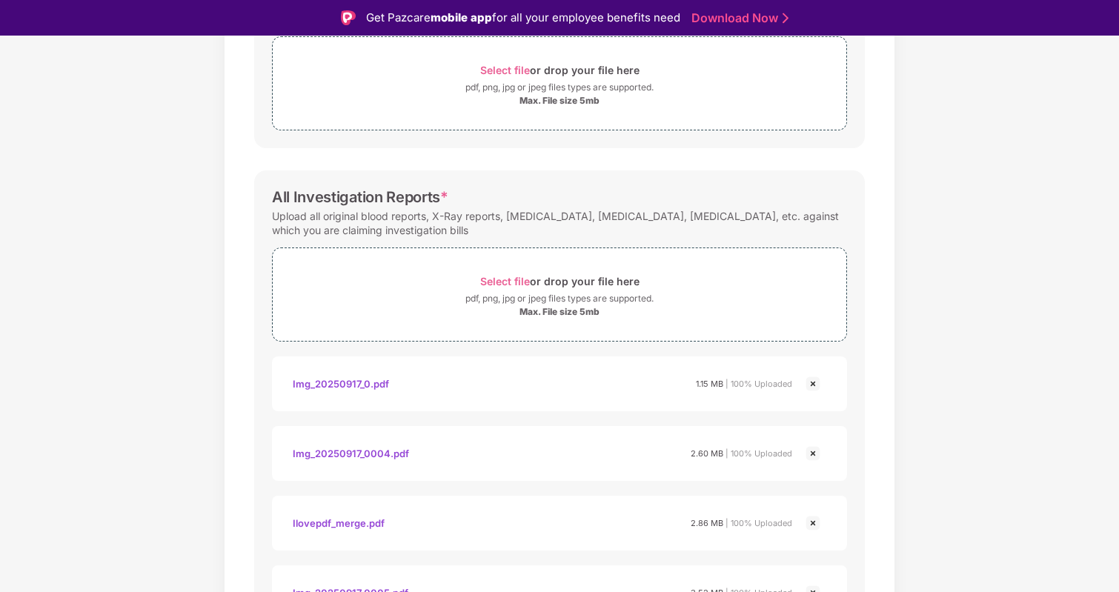
scroll to position [481, 0]
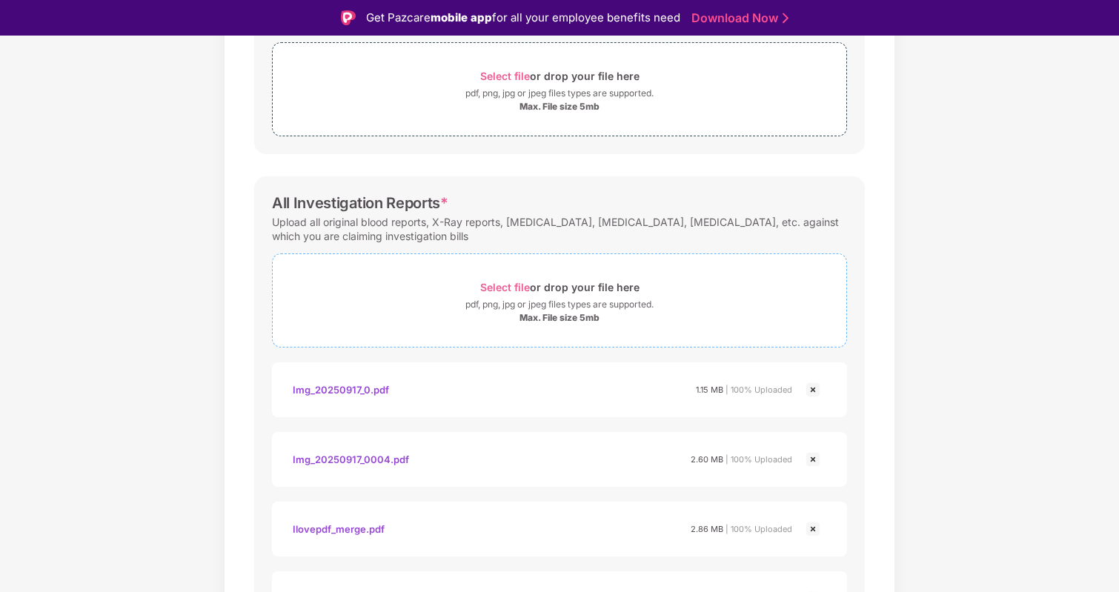
click at [574, 317] on div "Max. File size 5mb" at bounding box center [560, 318] width 80 height 12
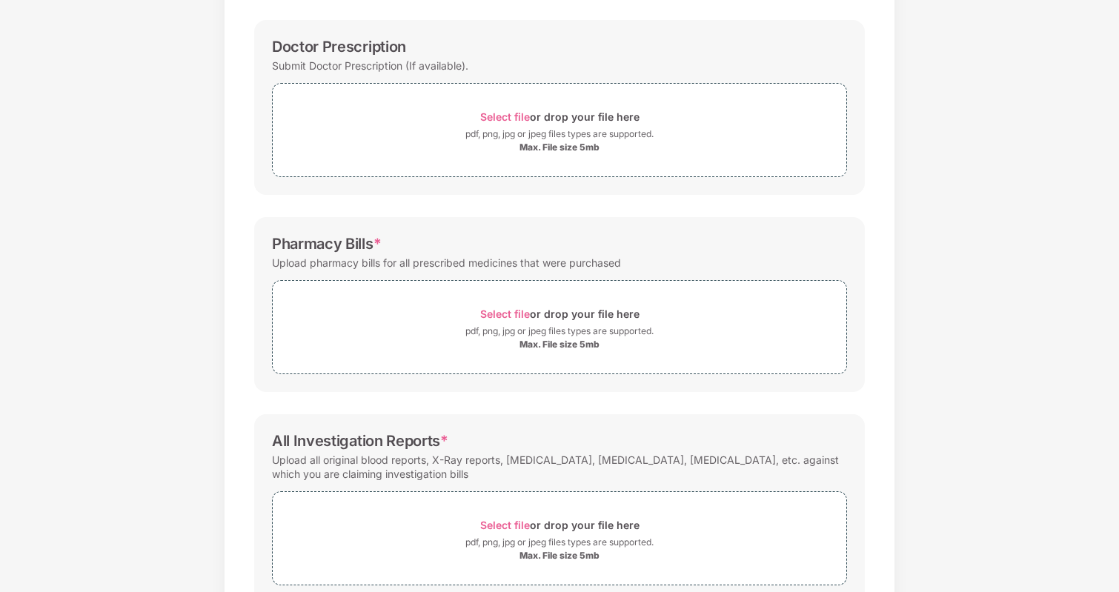
scroll to position [0, 0]
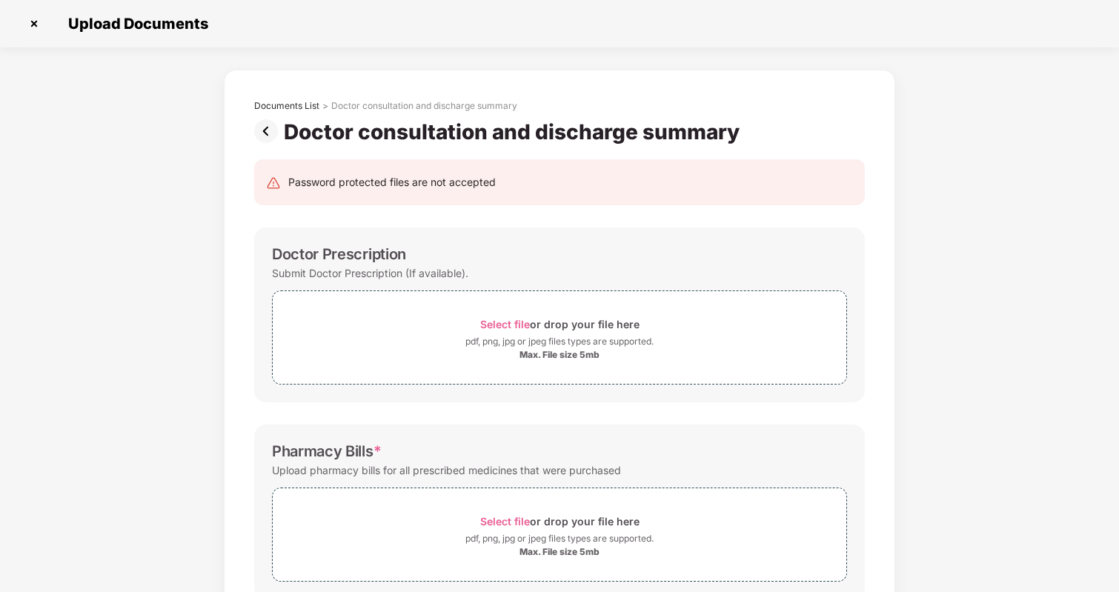
click at [271, 137] on img at bounding box center [269, 131] width 30 height 24
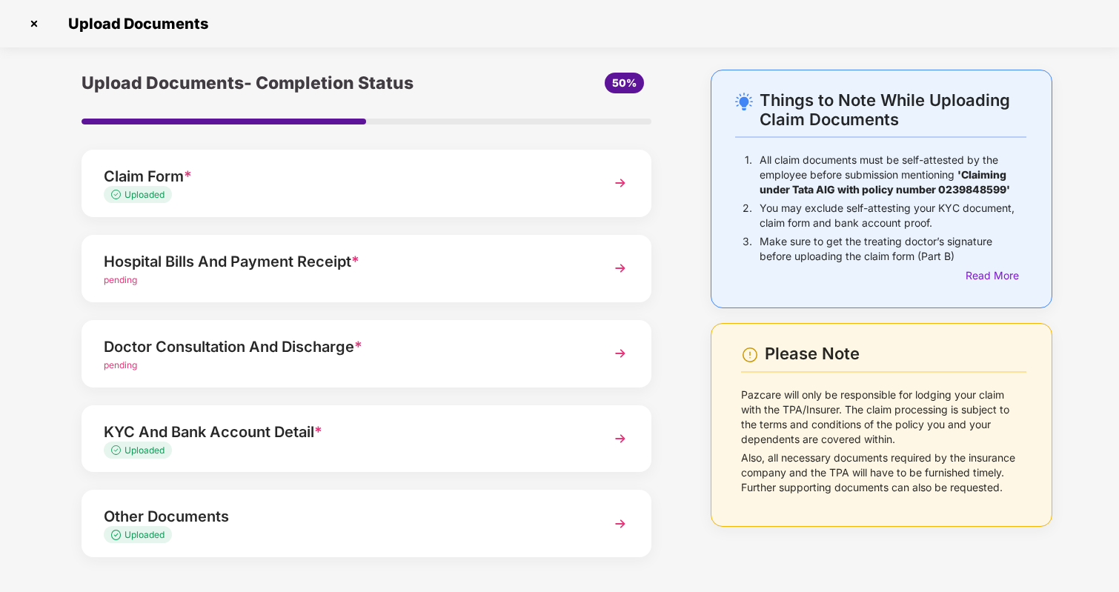
click at [523, 267] on div "Hospital Bills And Payment Receipt *" at bounding box center [345, 262] width 482 height 24
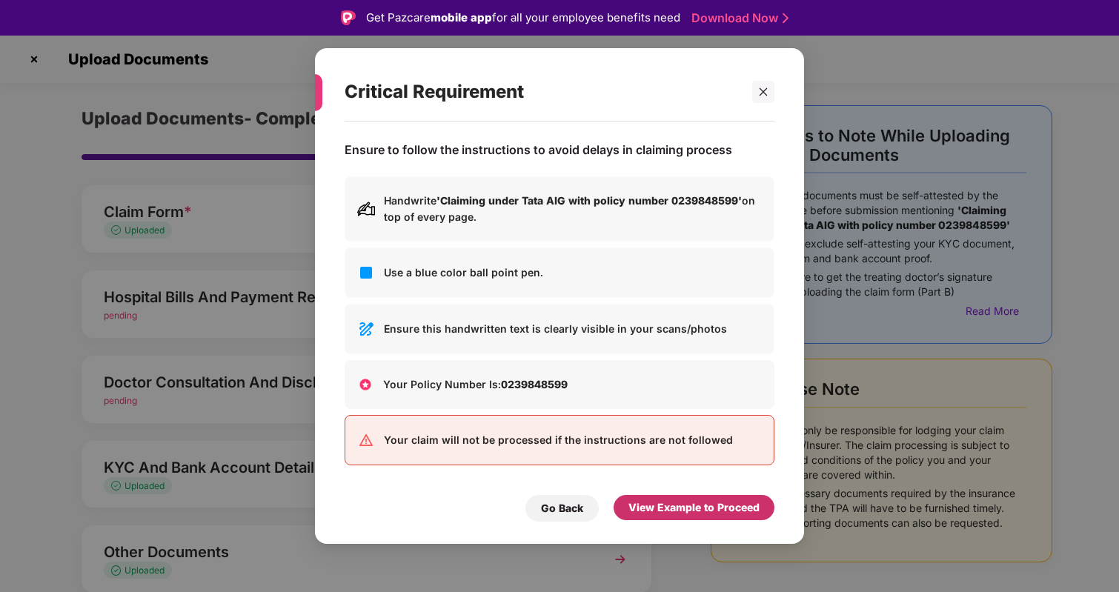
click at [674, 506] on div "View Example to Proceed" at bounding box center [694, 508] width 131 height 16
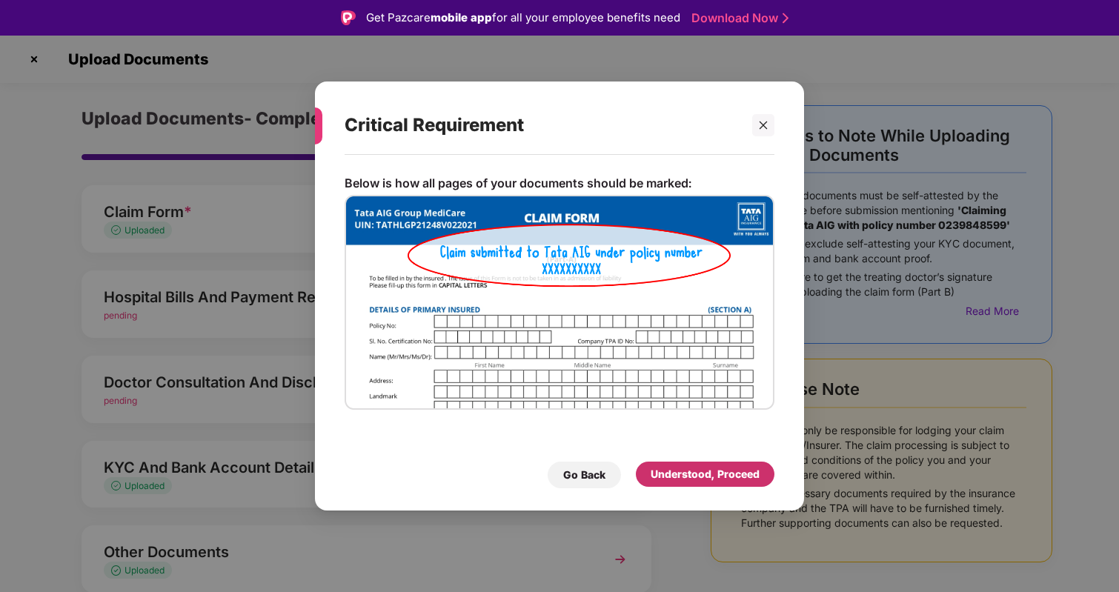
click at [685, 475] on div "Understood, Proceed" at bounding box center [705, 474] width 109 height 16
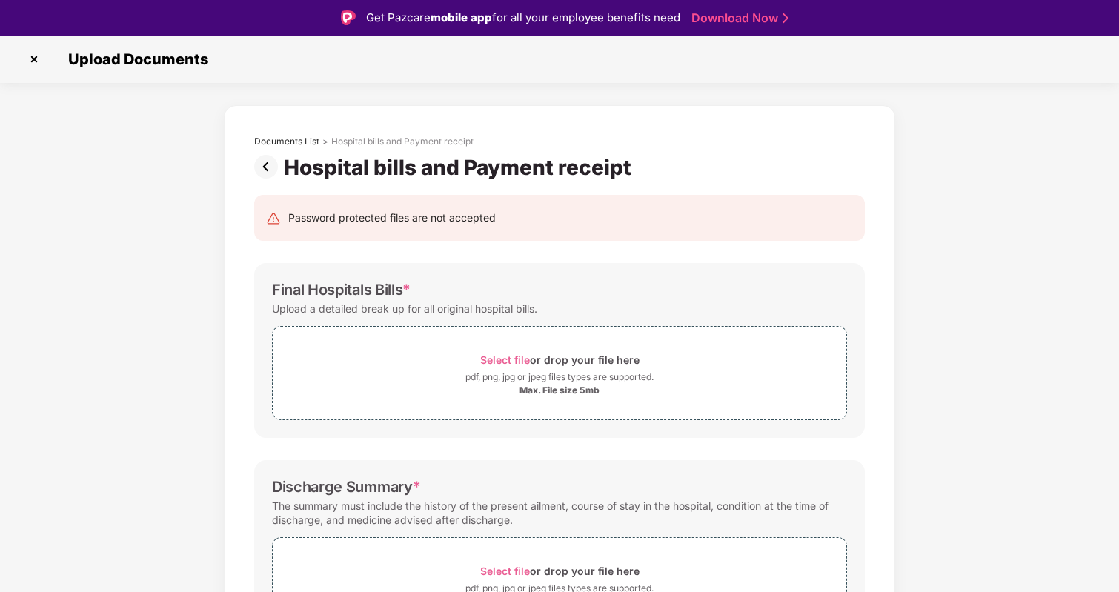
click at [269, 157] on img at bounding box center [269, 167] width 30 height 24
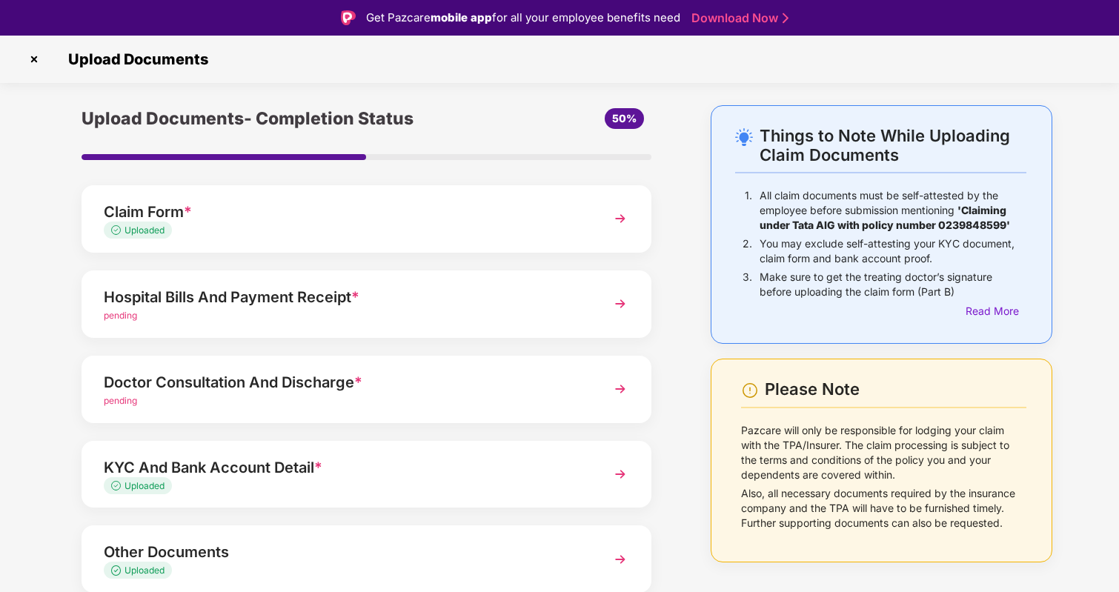
scroll to position [57, 0]
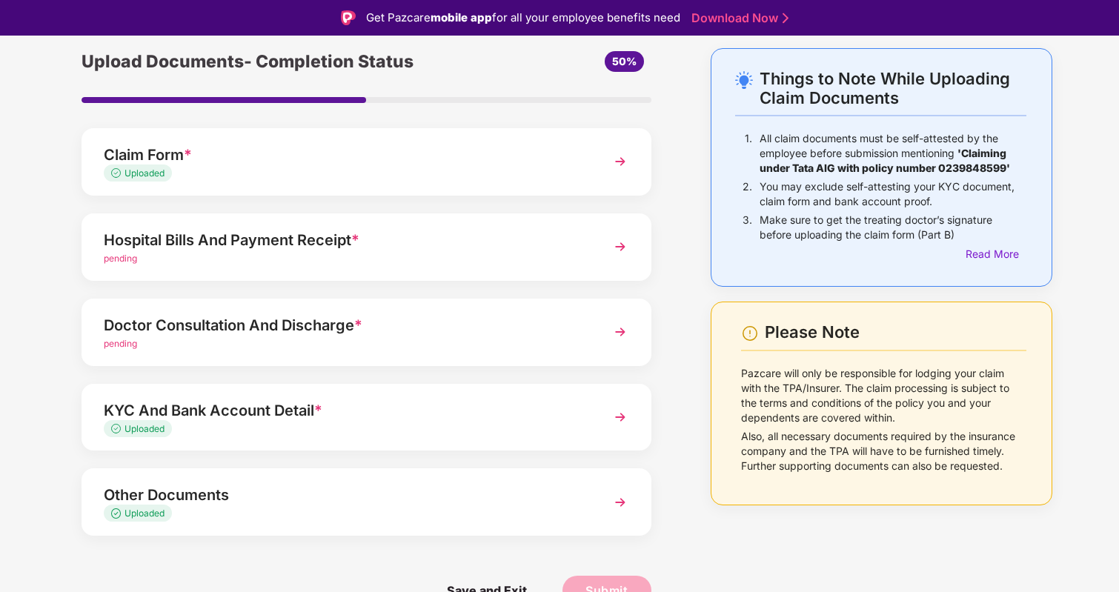
click at [417, 322] on div "Doctor Consultation And Discharge *" at bounding box center [345, 326] width 482 height 24
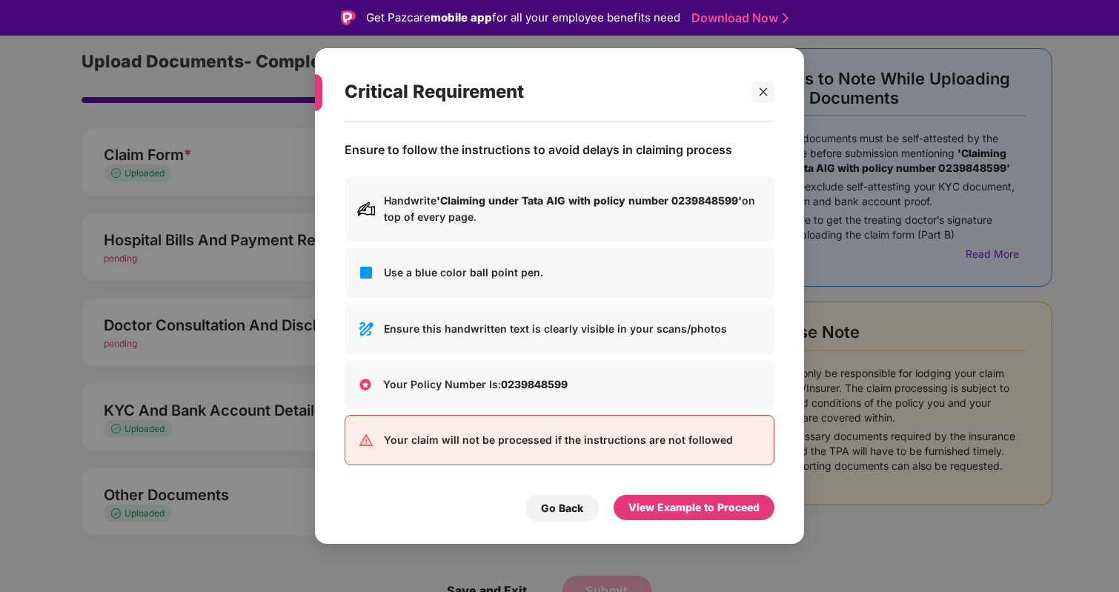
click at [707, 508] on div "View Example to Proceed" at bounding box center [694, 508] width 131 height 16
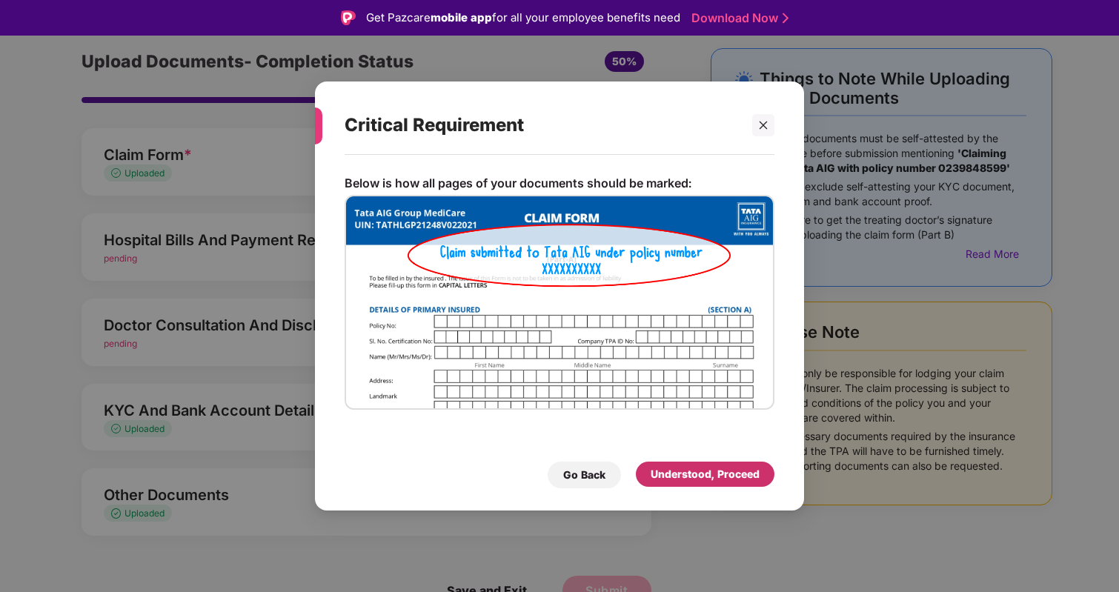
click at [714, 476] on div "Understood, Proceed" at bounding box center [705, 474] width 109 height 16
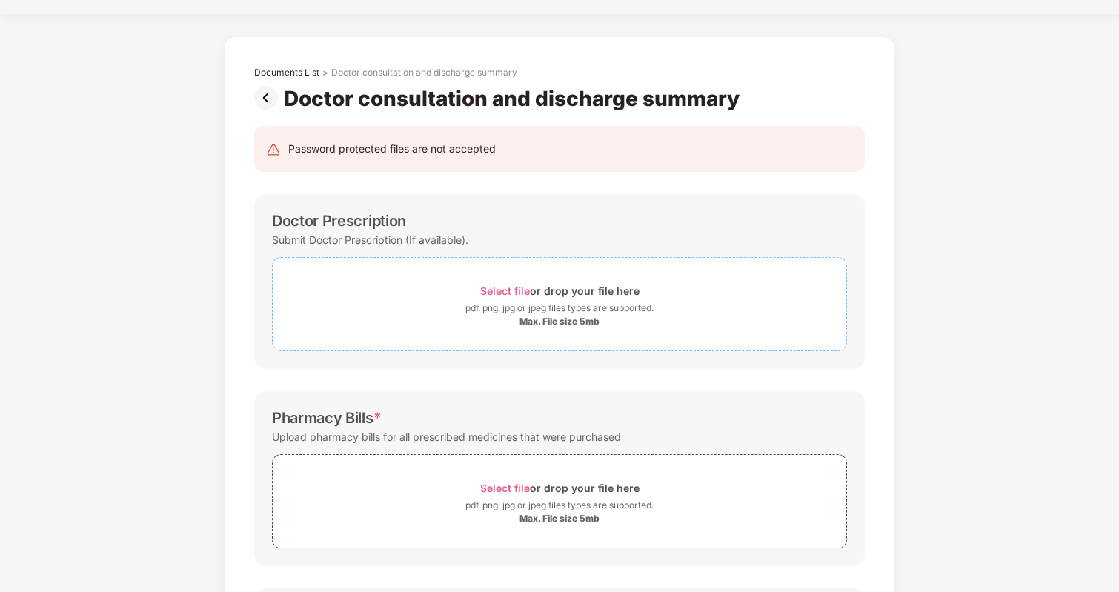
scroll to position [0, 0]
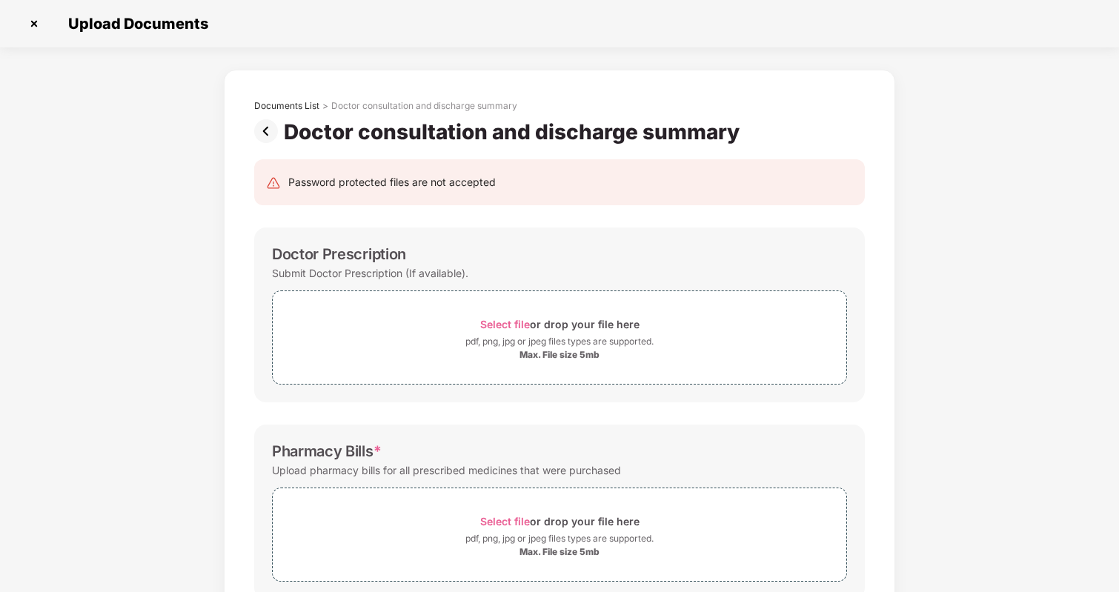
click at [263, 124] on img at bounding box center [269, 131] width 30 height 24
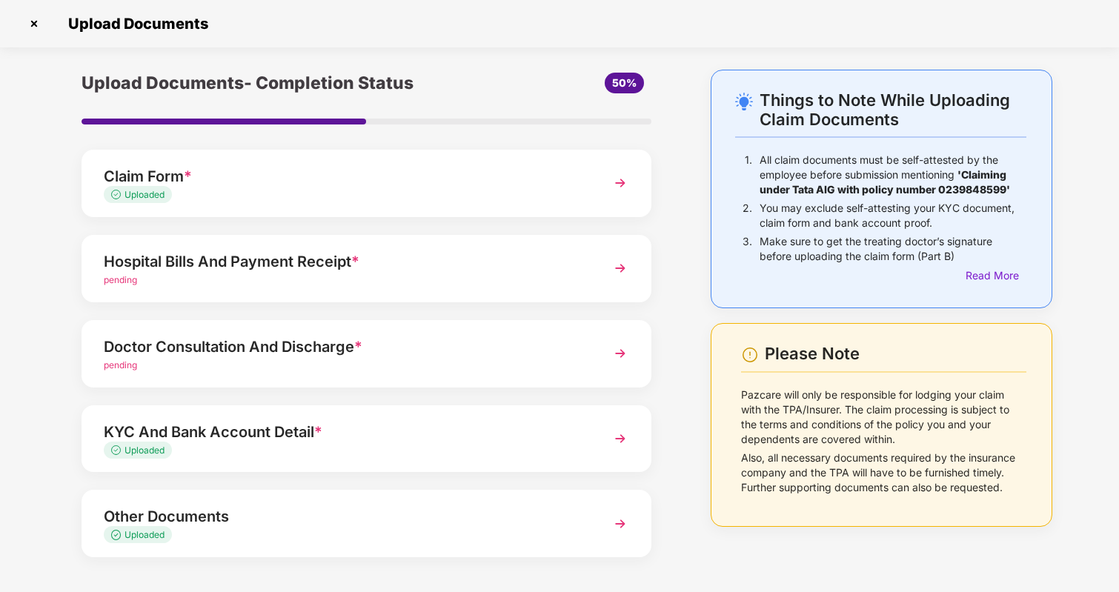
scroll to position [57, 0]
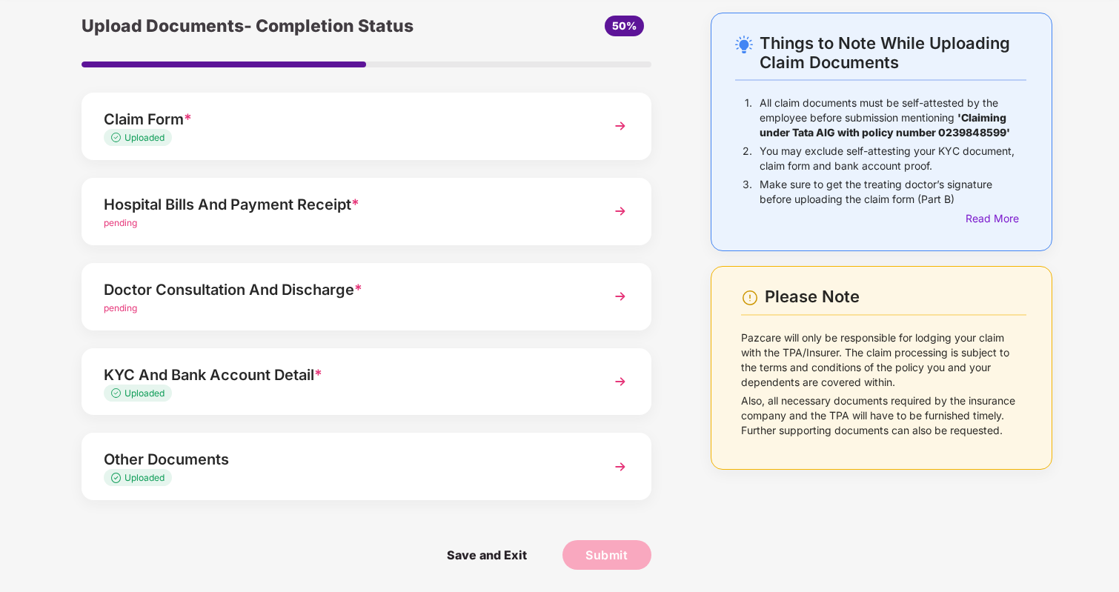
click at [397, 476] on div "Uploaded" at bounding box center [345, 478] width 482 height 14
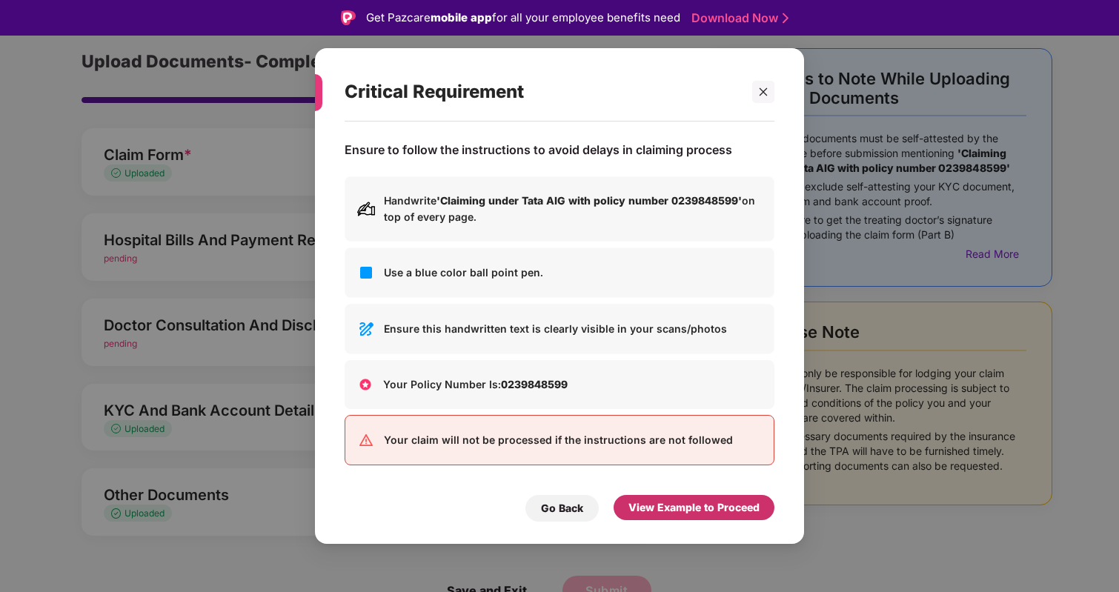
click at [642, 501] on div "View Example to Proceed" at bounding box center [694, 508] width 131 height 16
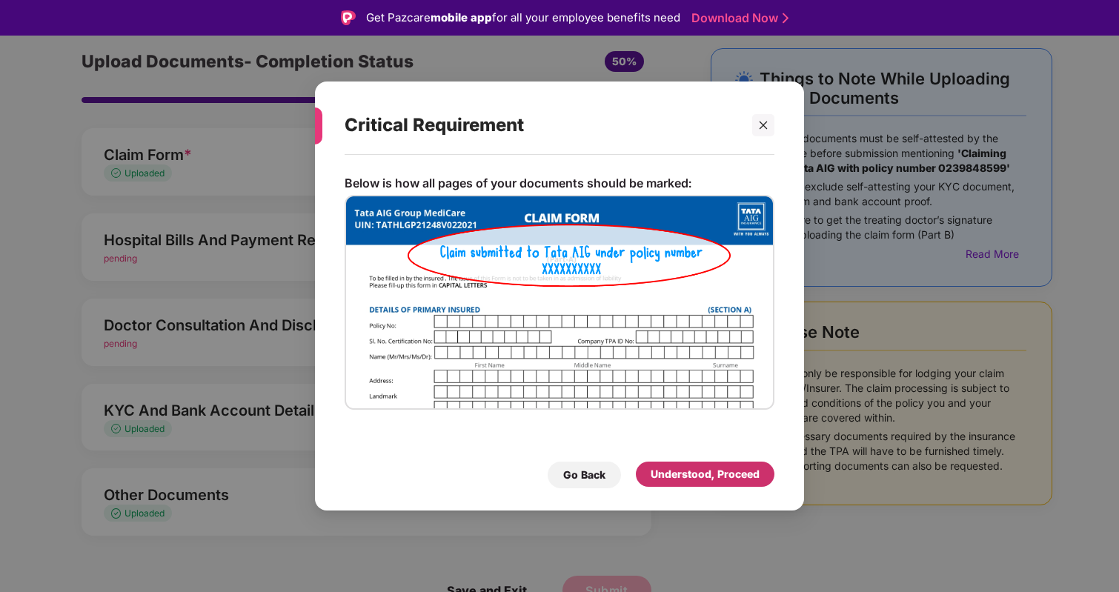
click at [688, 473] on div "Understood, Proceed" at bounding box center [705, 474] width 109 height 16
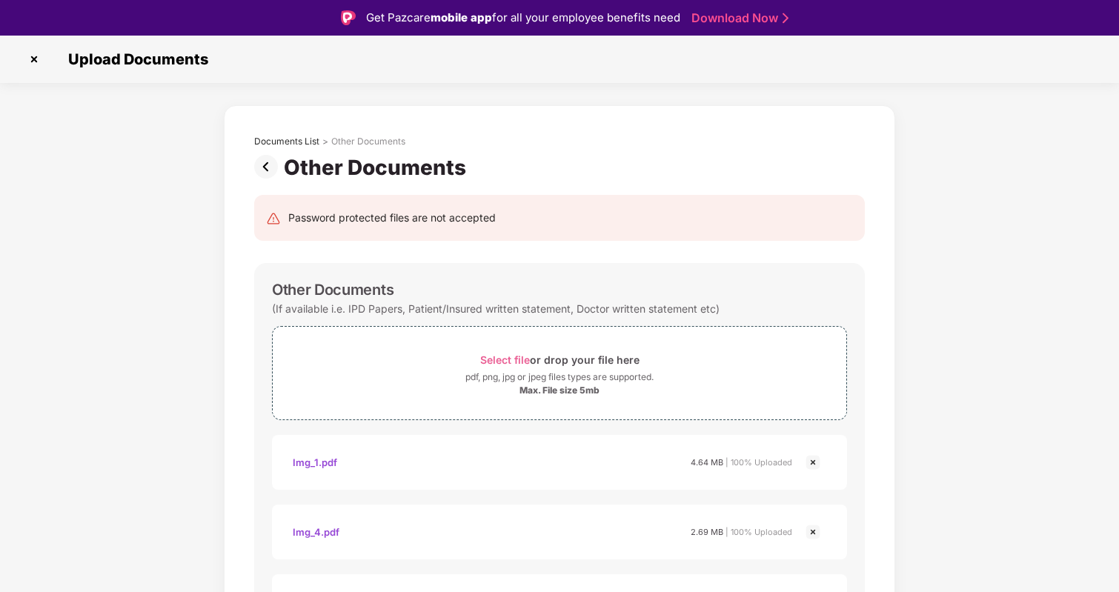
click at [264, 168] on img at bounding box center [269, 167] width 30 height 24
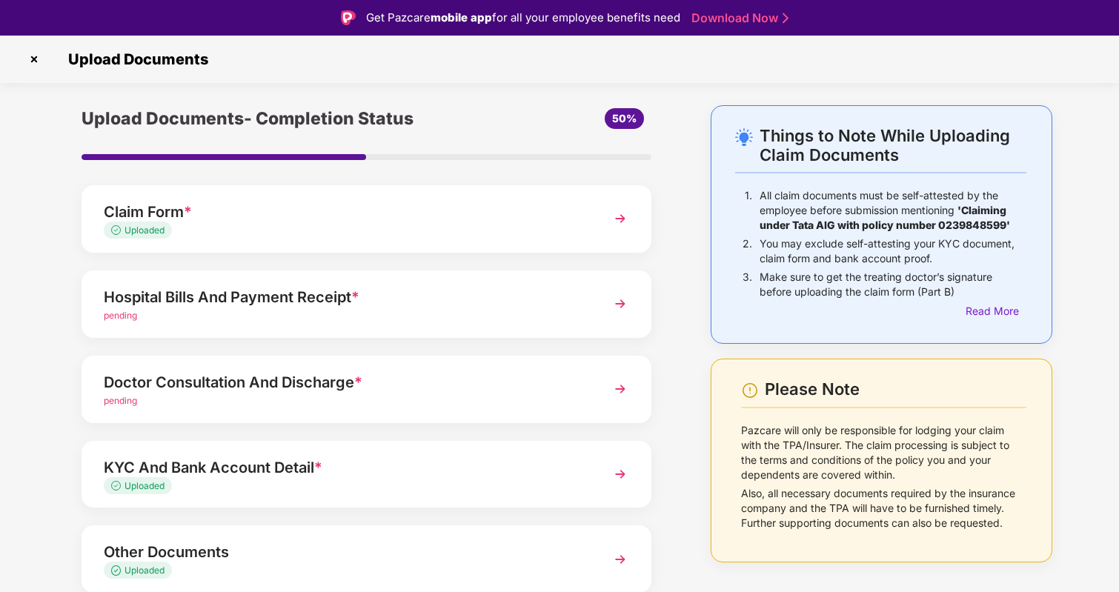
click at [42, 64] on img at bounding box center [34, 59] width 24 height 24
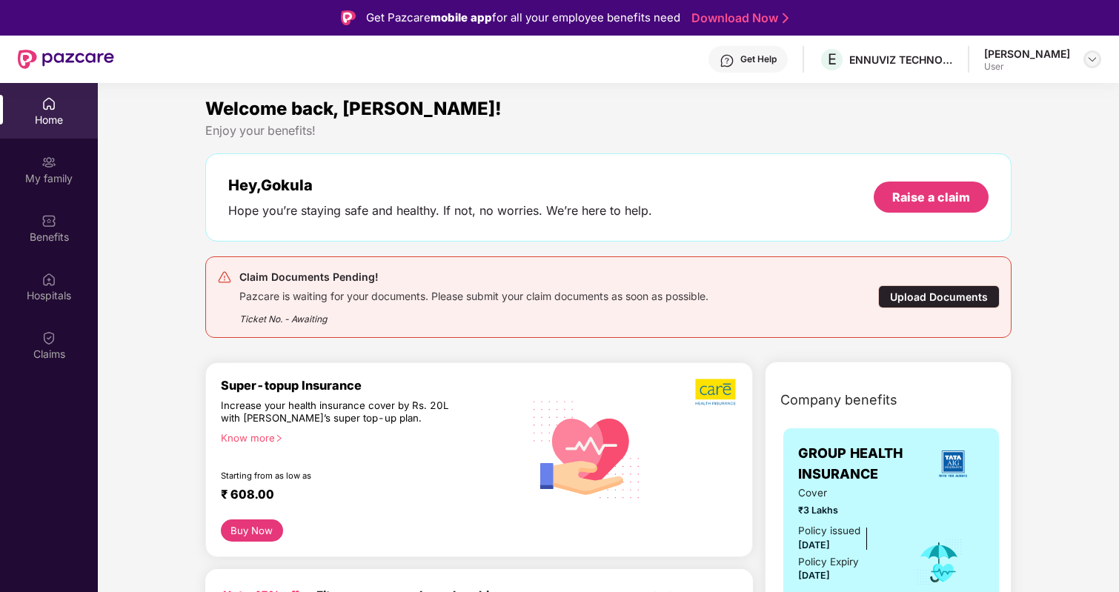
click at [1092, 55] on img at bounding box center [1093, 59] width 12 height 12
click at [957, 96] on div "Logout" at bounding box center [1022, 94] width 193 height 29
